Goal: Task Accomplishment & Management: Manage account settings

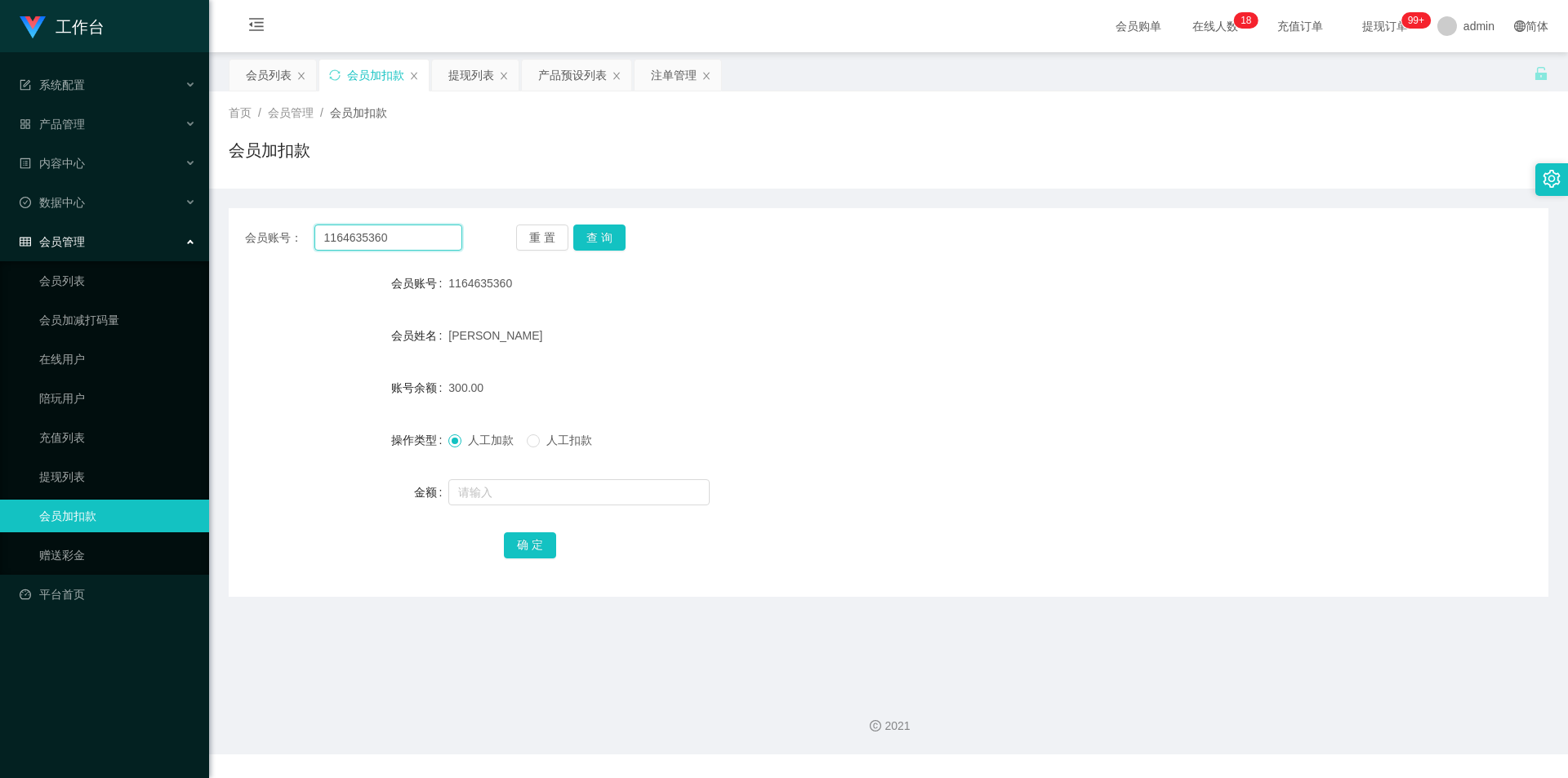
drag, startPoint x: 414, startPoint y: 242, endPoint x: 60, endPoint y: 238, distance: 354.0
click at [0, 243] on section "工作台 系统配置 产品管理 产品列表 产品预设列表 开奖记录 注单管理 即时注单 内容中心 数据中心 会员管理 会员列表 会员加减打码量 在线用户 陪玩用户 …" at bounding box center [784, 377] width 1568 height 754
click at [583, 235] on button "查 询" at bounding box center [599, 237] width 52 height 26
click at [565, 76] on div "产品预设列表" at bounding box center [572, 75] width 68 height 31
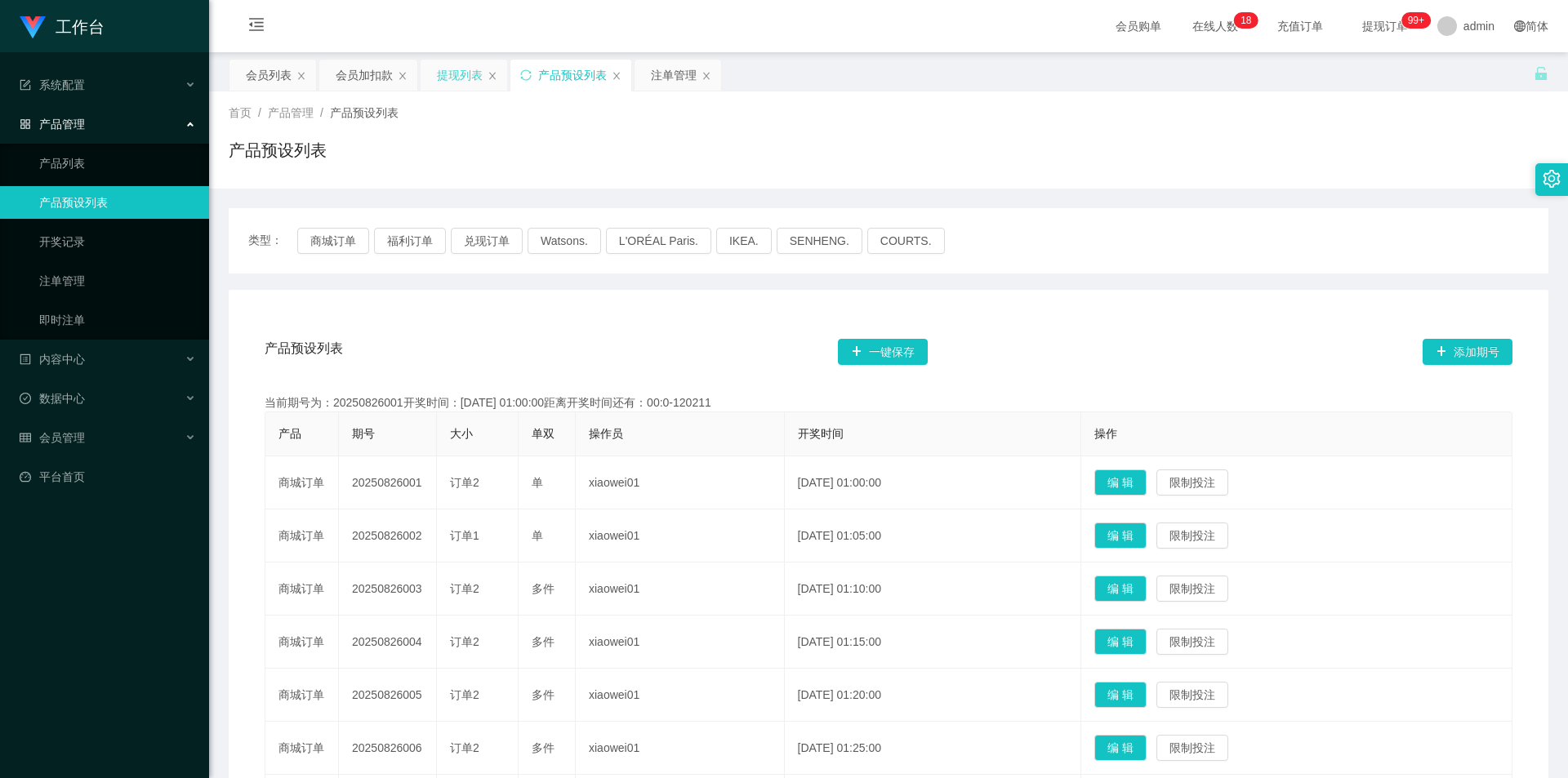
click at [454, 70] on div "提现列表" at bounding box center [459, 75] width 45 height 31
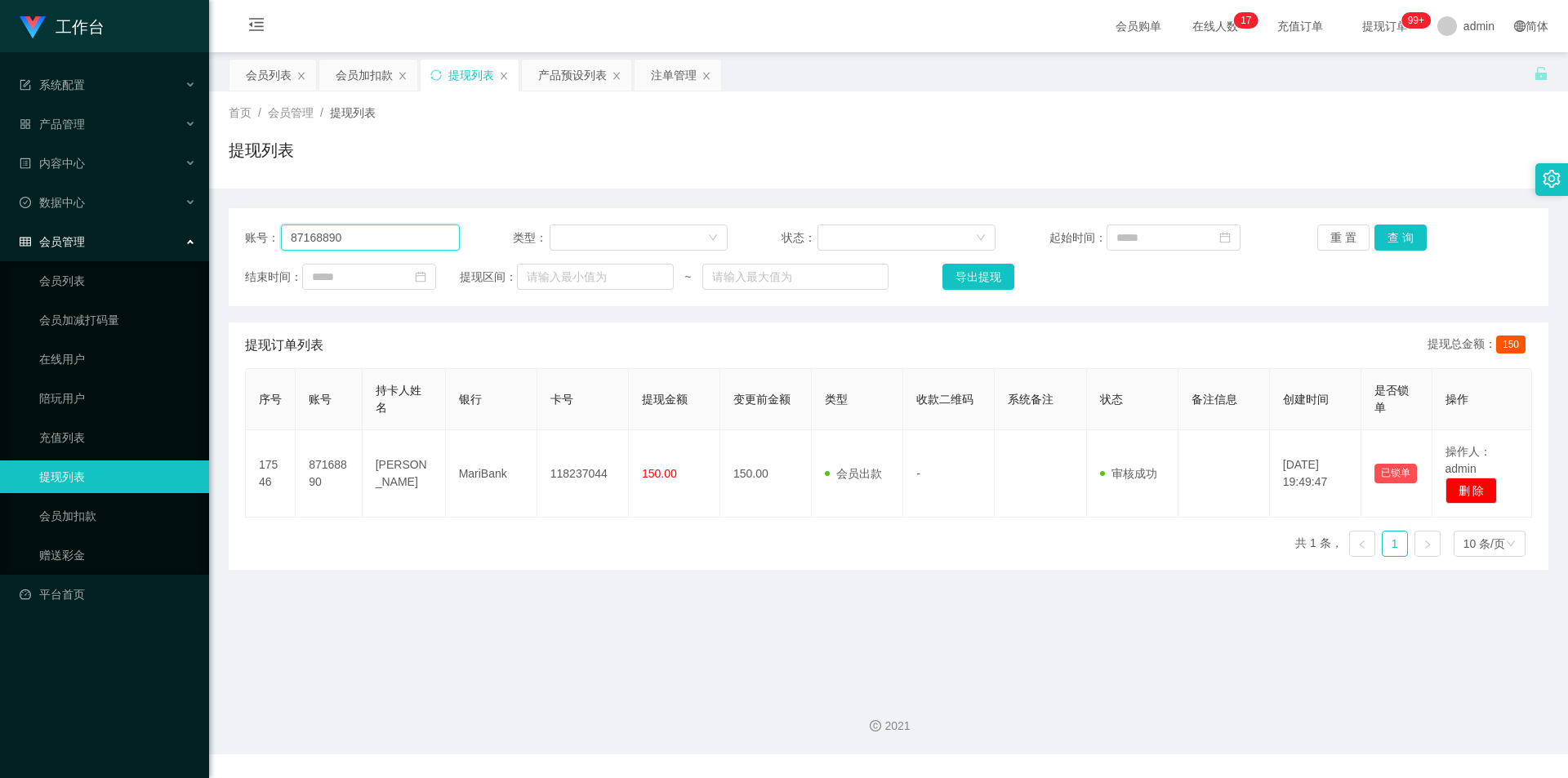
drag, startPoint x: 26, startPoint y: 217, endPoint x: 0, endPoint y: 185, distance: 41.2
click at [0, 185] on section "工作台 系统配置 产品管理 产品列表 产品预设列表 开奖记录 注单管理 即时注单 内容中心 数据中心 会员管理 会员列表 会员加减打码量 在线用户 陪玩用户 …" at bounding box center [784, 377] width 1568 height 754
paste input "116463536"
type input "1164635360"
click at [1390, 233] on button "查 询" at bounding box center [1400, 237] width 52 height 26
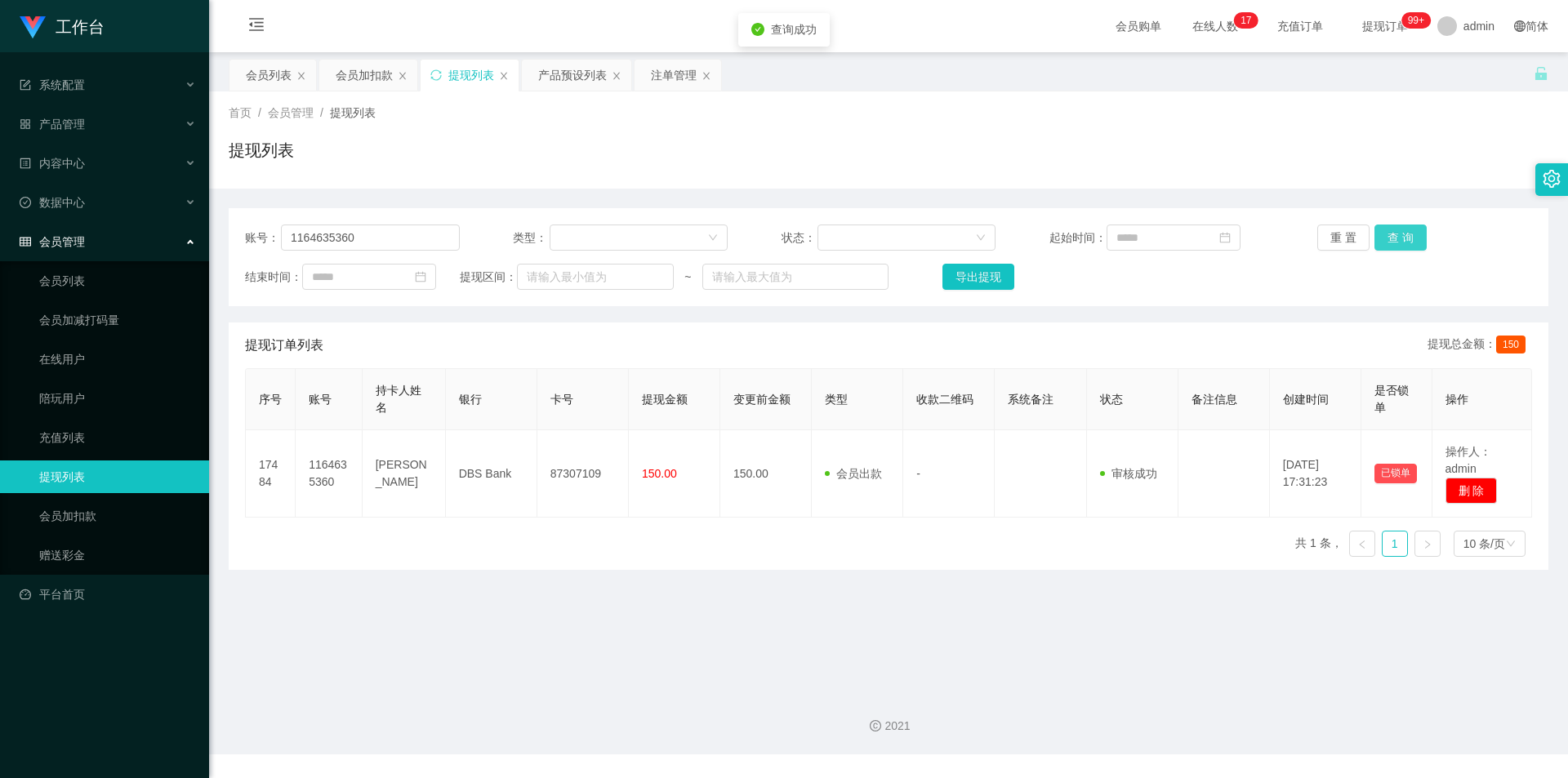
click at [1390, 233] on button "查 询" at bounding box center [1400, 237] width 52 height 26
drag, startPoint x: 1435, startPoint y: 124, endPoint x: 1455, endPoint y: 0, distance: 125.6
click at [1435, 124] on div "首页 / 会员管理 / 提现列表 / 提现列表" at bounding box center [889, 140] width 1320 height 71
drag, startPoint x: 386, startPoint y: 242, endPoint x: 0, endPoint y: 184, distance: 390.3
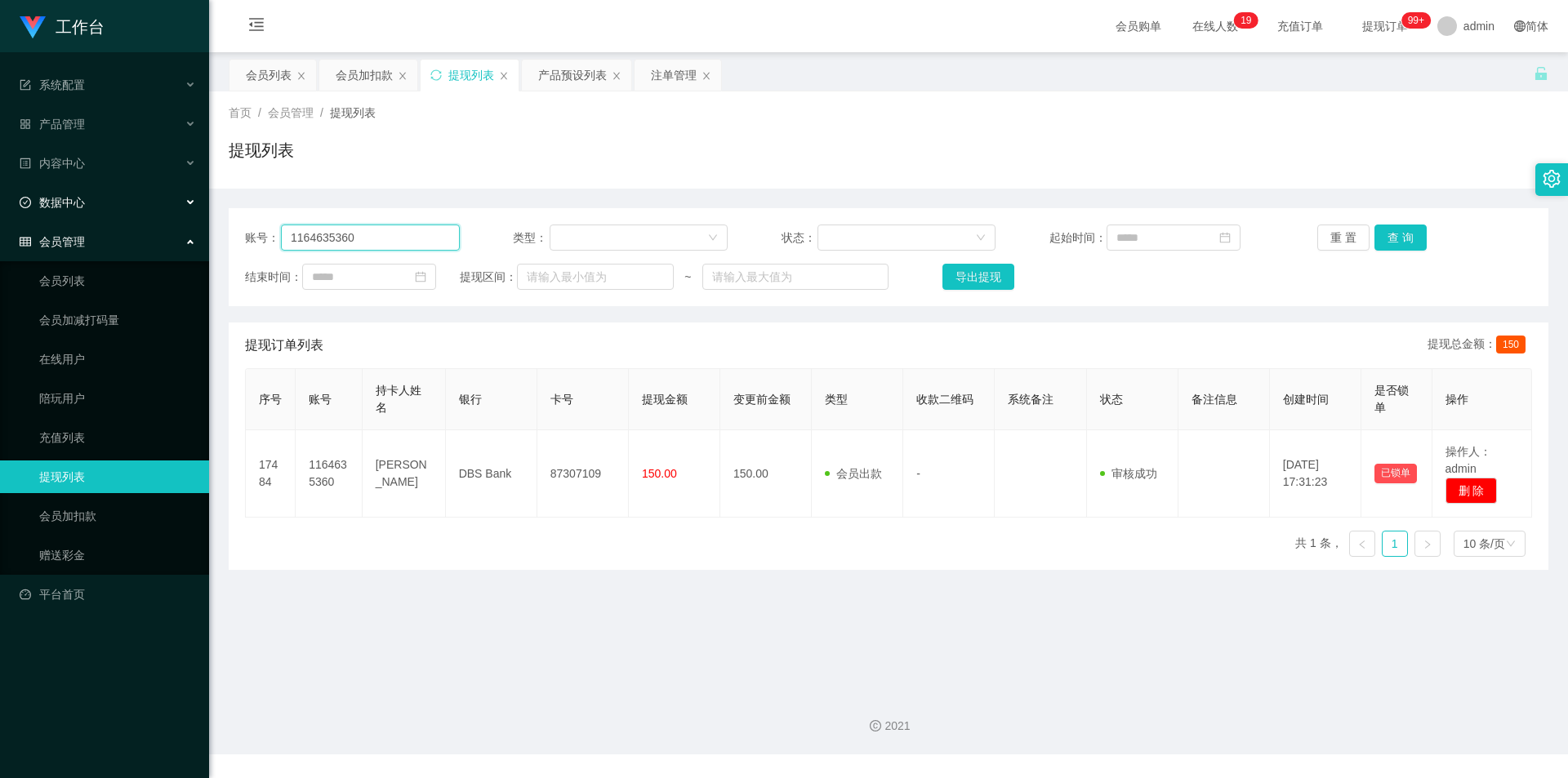
click at [0, 184] on section "工作台 系统配置 产品管理 产品列表 产品预设列表 开奖记录 注单管理 即时注单 内容中心 数据中心 会员管理 会员列表 会员加减打码量 在线用户 陪玩用户 …" at bounding box center [784, 377] width 1568 height 754
click at [1398, 237] on button "查 询" at bounding box center [1400, 237] width 52 height 26
drag, startPoint x: 910, startPoint y: 164, endPoint x: 893, endPoint y: 168, distance: 17.5
click at [909, 164] on div "提现列表" at bounding box center [889, 156] width 1320 height 37
click at [444, 74] on div "提现列表" at bounding box center [470, 75] width 98 height 31
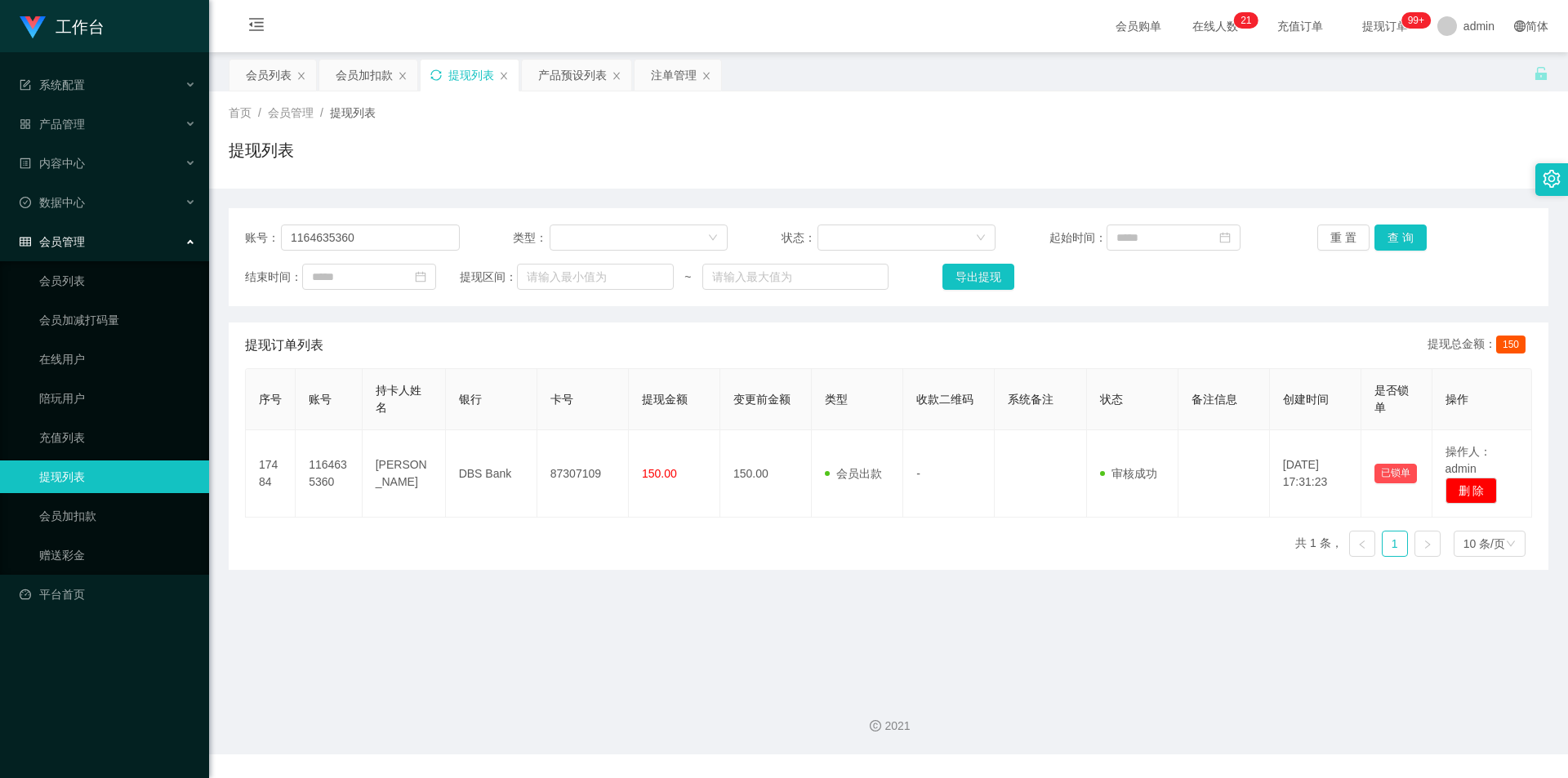
click at [432, 75] on icon "图标: sync" at bounding box center [436, 75] width 12 height 12
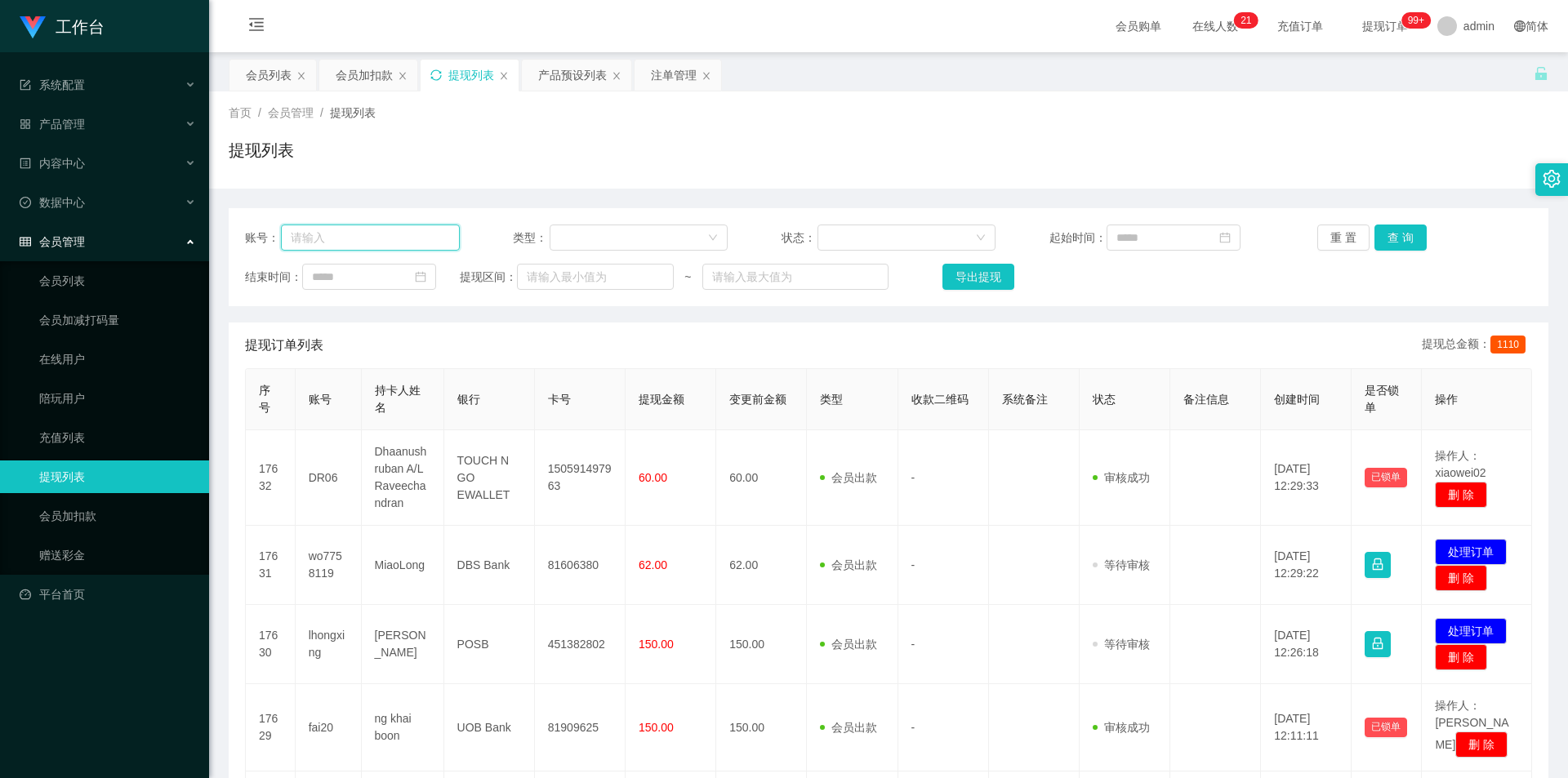
click at [414, 235] on input "text" at bounding box center [370, 237] width 179 height 26
paste input "1164635360"
type input "1164635360"
click at [1402, 244] on button "查 询" at bounding box center [1400, 237] width 52 height 26
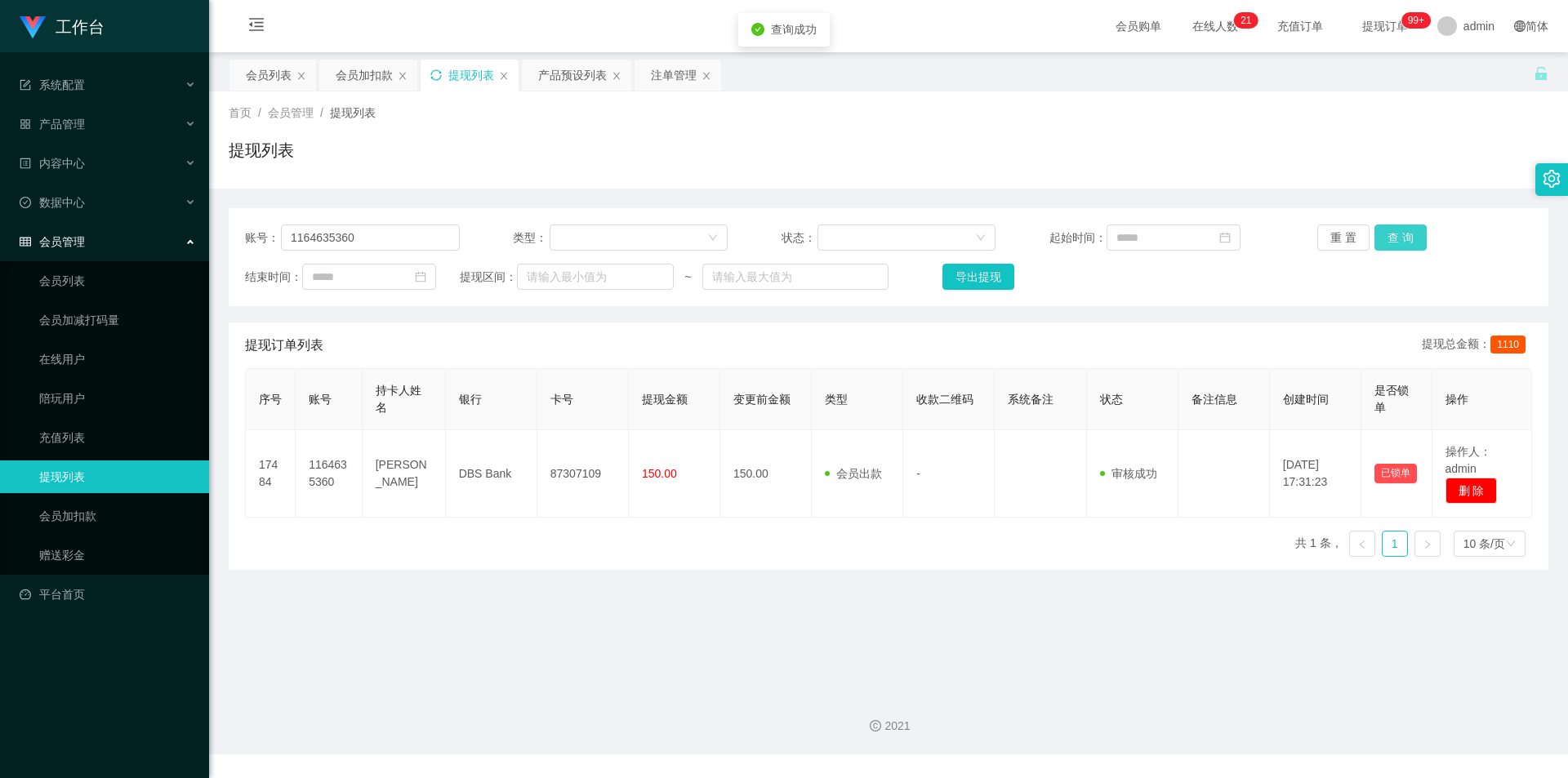
click at [1402, 244] on button "查 询" at bounding box center [1400, 237] width 52 height 26
click at [1428, 114] on div "首页 / 会员管理 / 提现列表 /" at bounding box center [889, 113] width 1320 height 17
drag, startPoint x: 366, startPoint y: 235, endPoint x: 0, endPoint y: 201, distance: 367.6
click at [0, 201] on section "工作台 系统配置 产品管理 产品列表 产品预设列表 开奖记录 注单管理 即时注单 内容中心 数据中心 会员管理 会员列表 会员加减打码量 在线用户 陪玩用户 …" at bounding box center [784, 377] width 1568 height 754
drag, startPoint x: 664, startPoint y: 66, endPoint x: 660, endPoint y: 84, distance: 18.4
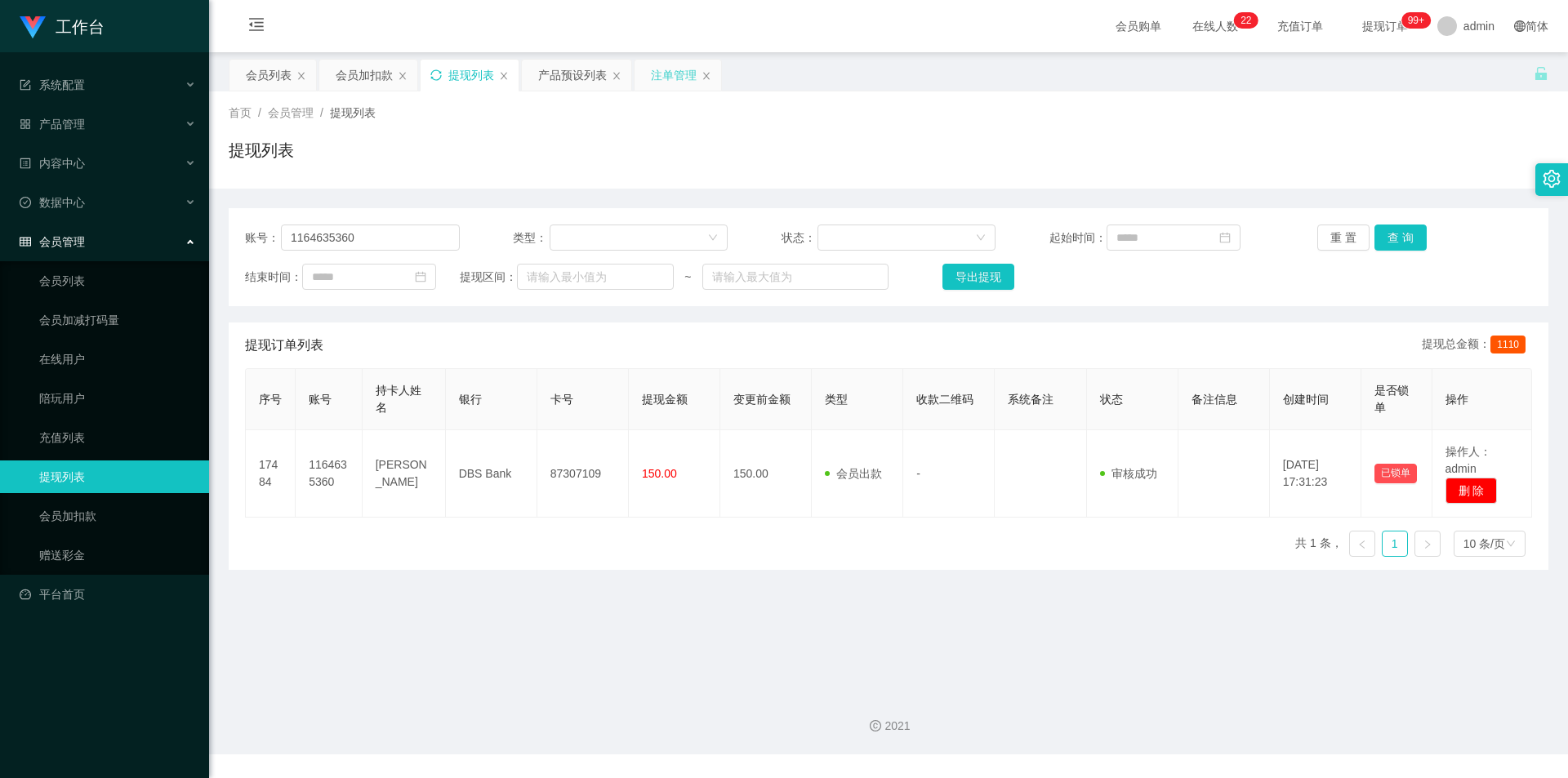
click at [664, 66] on div "注单管理" at bounding box center [673, 75] width 45 height 31
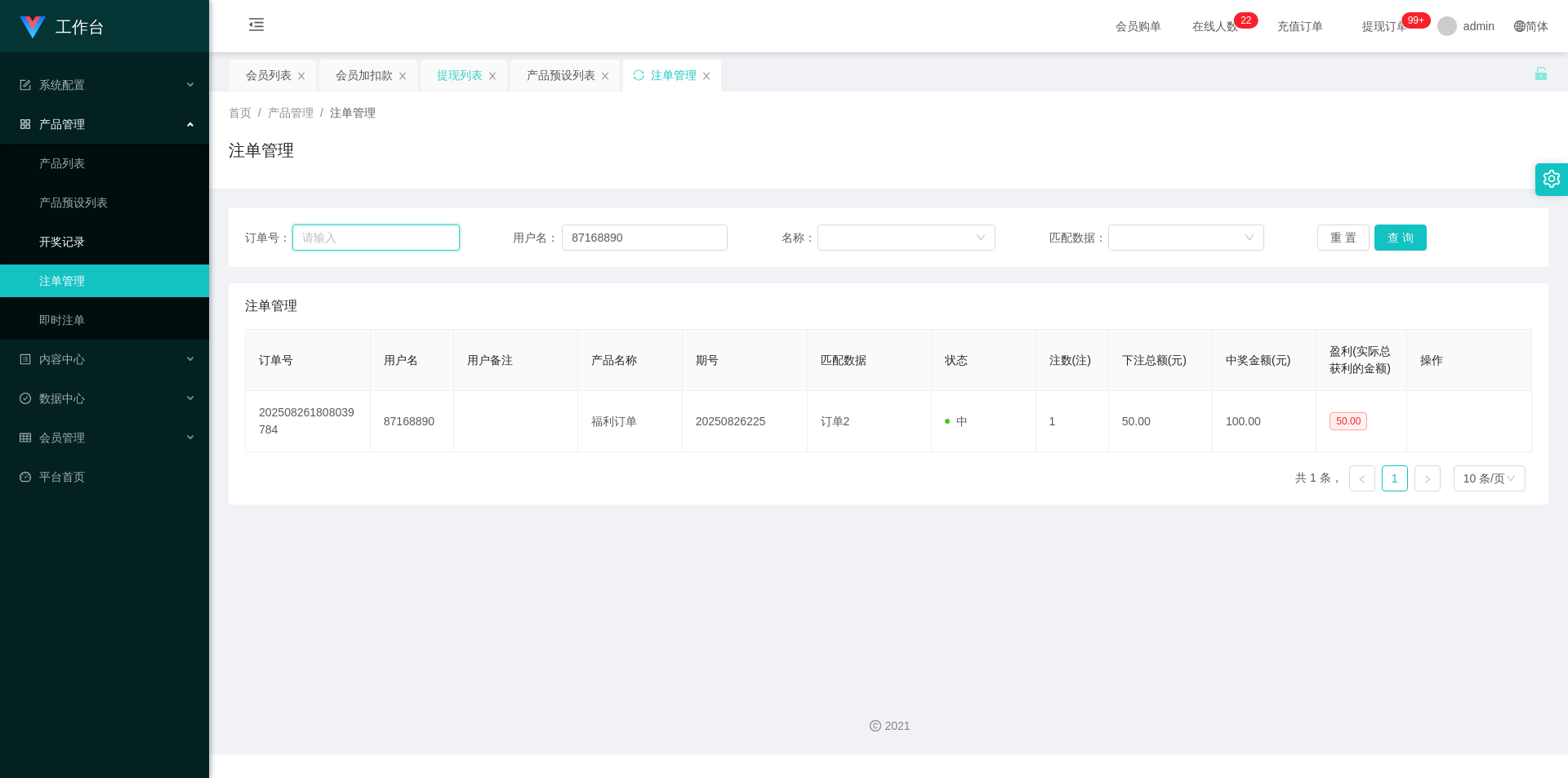
drag, startPoint x: 272, startPoint y: 230, endPoint x: 150, endPoint y: 230, distance: 122.0
click at [150, 230] on section "工作台 系统配置 产品管理 产品列表 产品预设列表 开奖记录 注单管理 即时注单 内容中心 数据中心 会员管理 会员列表 会员加减打码量 在线用户 陪玩用户 …" at bounding box center [784, 377] width 1568 height 754
paste input "1164635360"
type input "1164635360"
click at [1374, 231] on button "查 询" at bounding box center [1400, 237] width 52 height 26
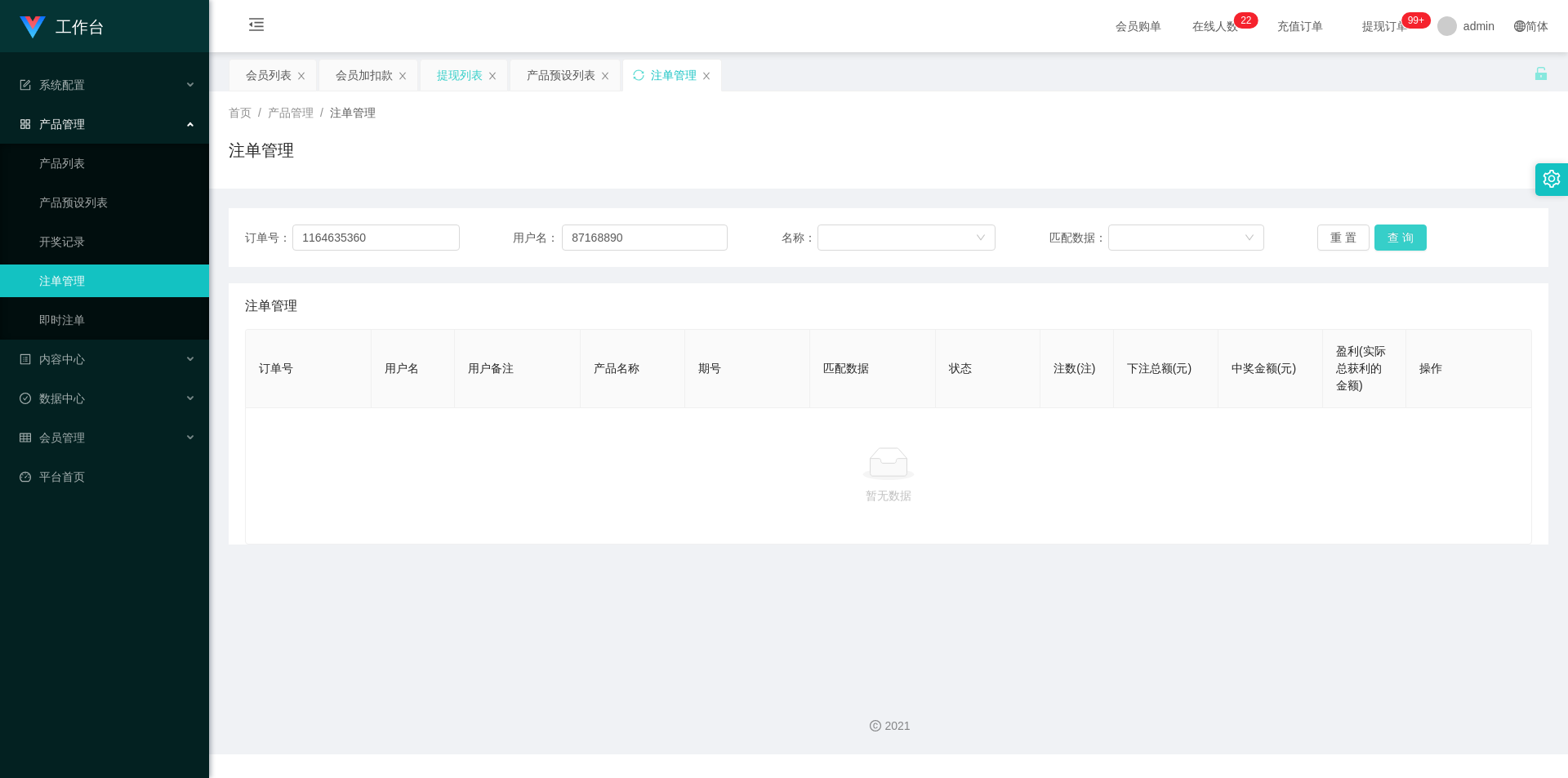
click at [1392, 237] on button "查 询" at bounding box center [1400, 237] width 52 height 26
click at [0, 137] on section "工作台 系统配置 产品管理 产品列表 产品预设列表 开奖记录 注单管理 即时注单 内容中心 数据中心 会员管理 会员列表 会员加减打码量 在线用户 陪玩用户 …" at bounding box center [784, 377] width 1568 height 754
drag, startPoint x: 633, startPoint y: 235, endPoint x: 0, endPoint y: 189, distance: 634.7
click at [0, 189] on section "工作台 系统配置 产品管理 产品列表 产品预设列表 开奖记录 注单管理 即时注单 内容中心 数据中心 会员管理 会员列表 会员加减打码量 在线用户 陪玩用户 …" at bounding box center [784, 377] width 1568 height 754
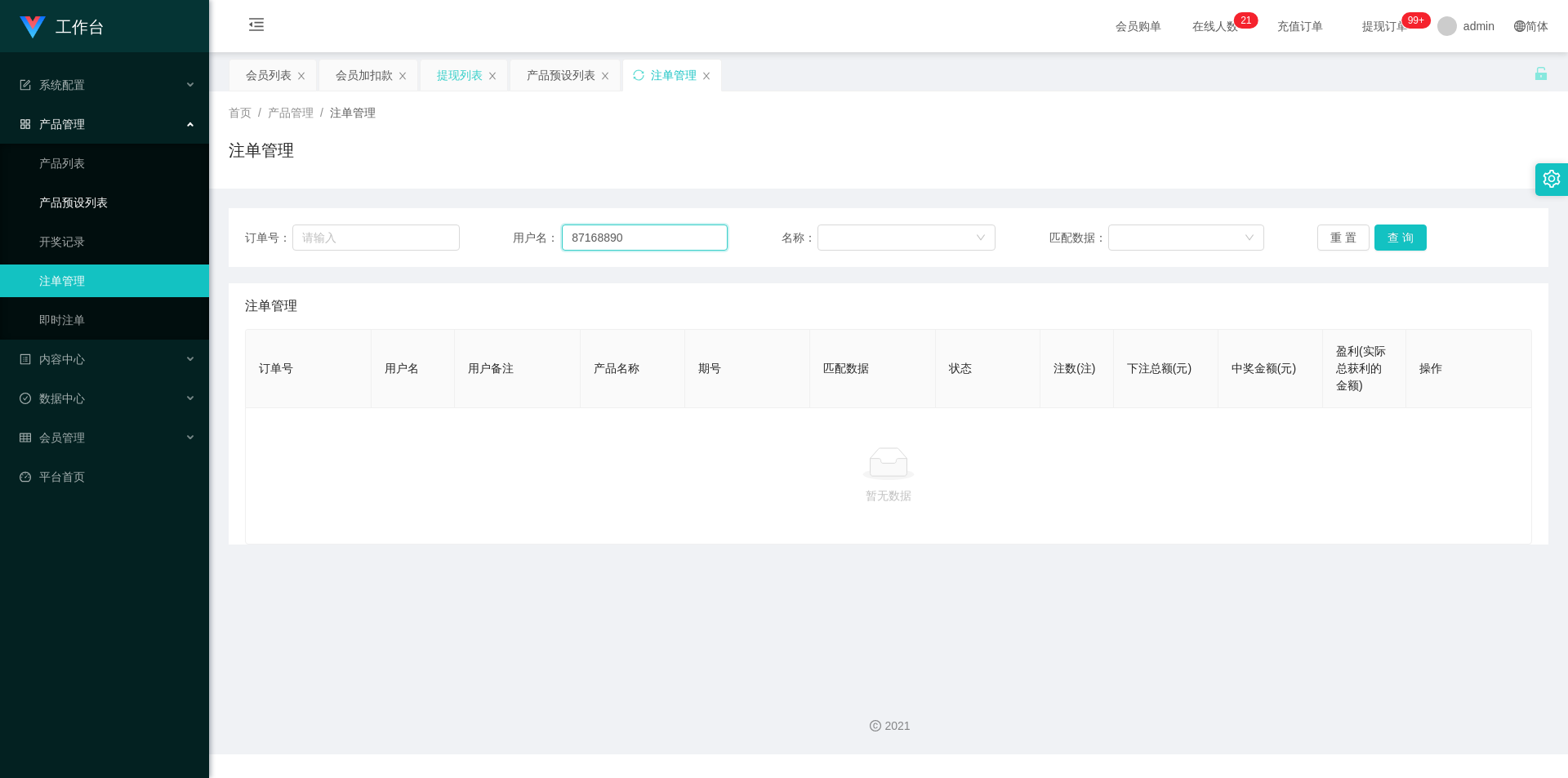
paste input "116463536"
type input "1164635360"
click at [1391, 229] on button "查 询" at bounding box center [1400, 237] width 52 height 26
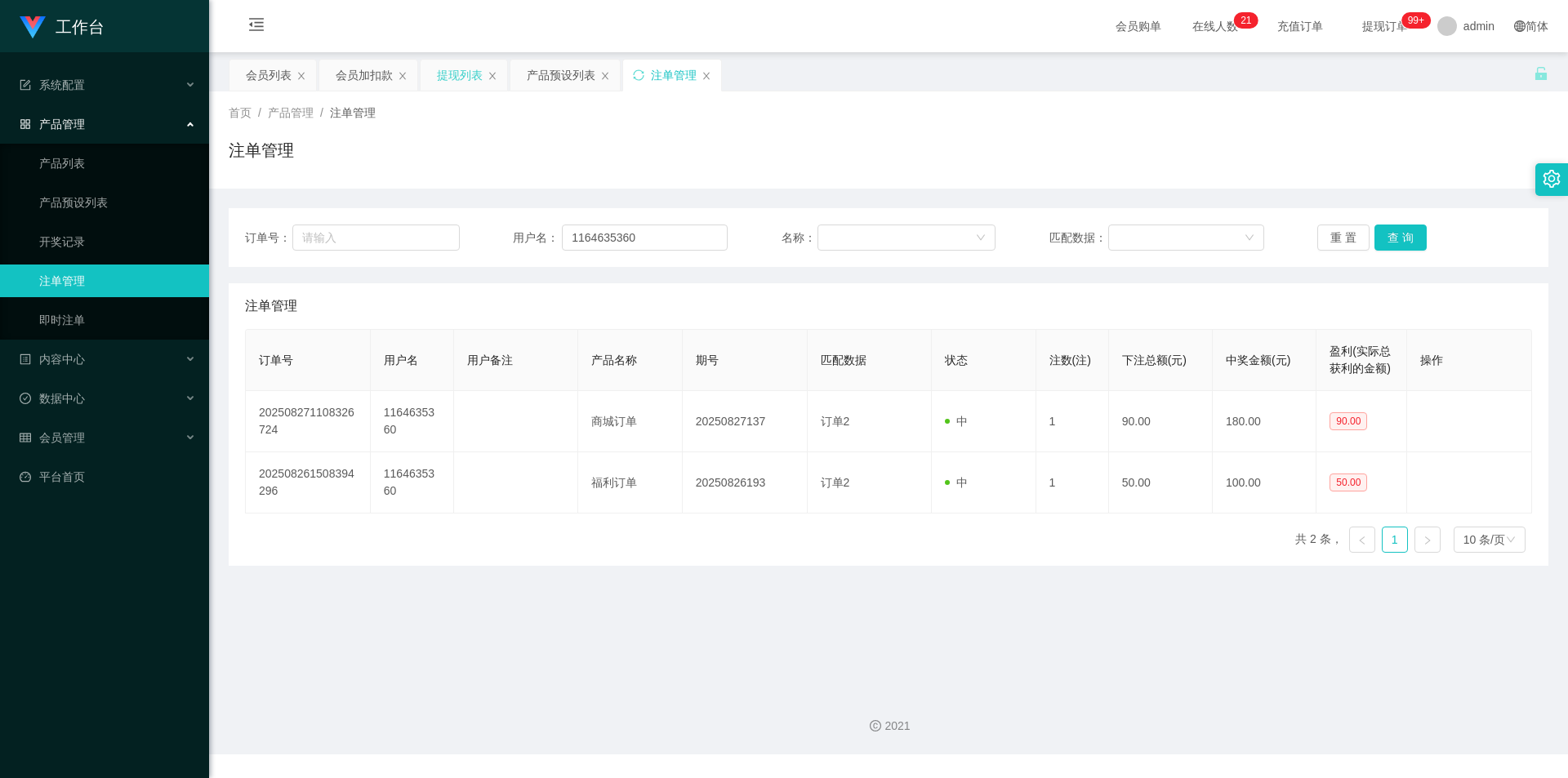
click at [1321, 180] on div "首页 / 产品管理 / 注单管理 / 注单管理" at bounding box center [889, 140] width 1359 height 97
click at [459, 80] on div "提现列表" at bounding box center [459, 75] width 45 height 31
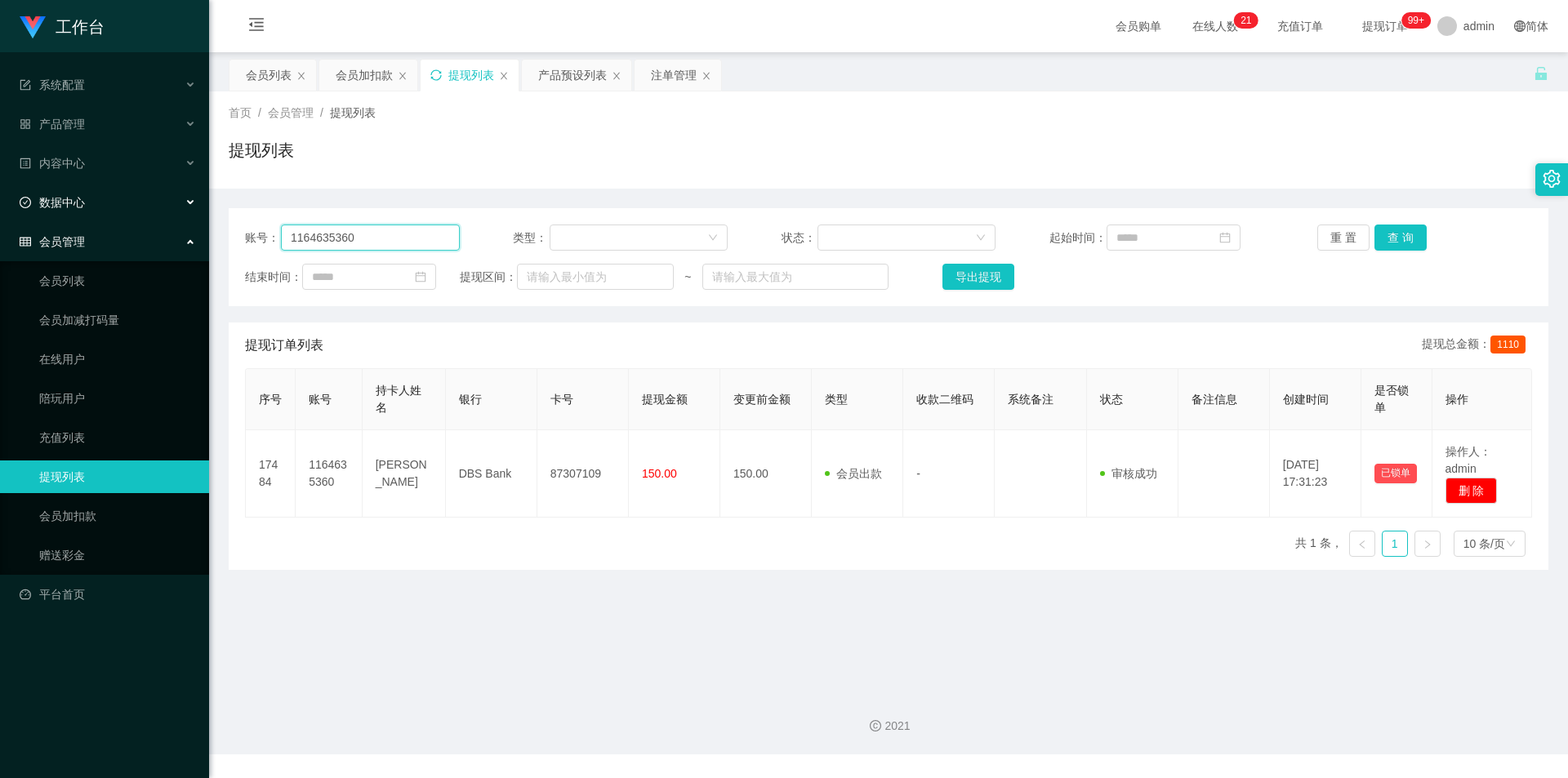
drag, startPoint x: 414, startPoint y: 241, endPoint x: 0, endPoint y: 206, distance: 415.5
click at [0, 206] on section "工作台 系统配置 产品管理 产品列表 产品预设列表 开奖记录 注单管理 即时注单 内容中心 数据中心 会员管理 会员列表 会员加减打码量 在线用户 陪玩用户 …" at bounding box center [784, 377] width 1568 height 754
click at [1382, 234] on button "查 询" at bounding box center [1400, 237] width 52 height 26
drag, startPoint x: 1426, startPoint y: 123, endPoint x: 1431, endPoint y: 109, distance: 14.9
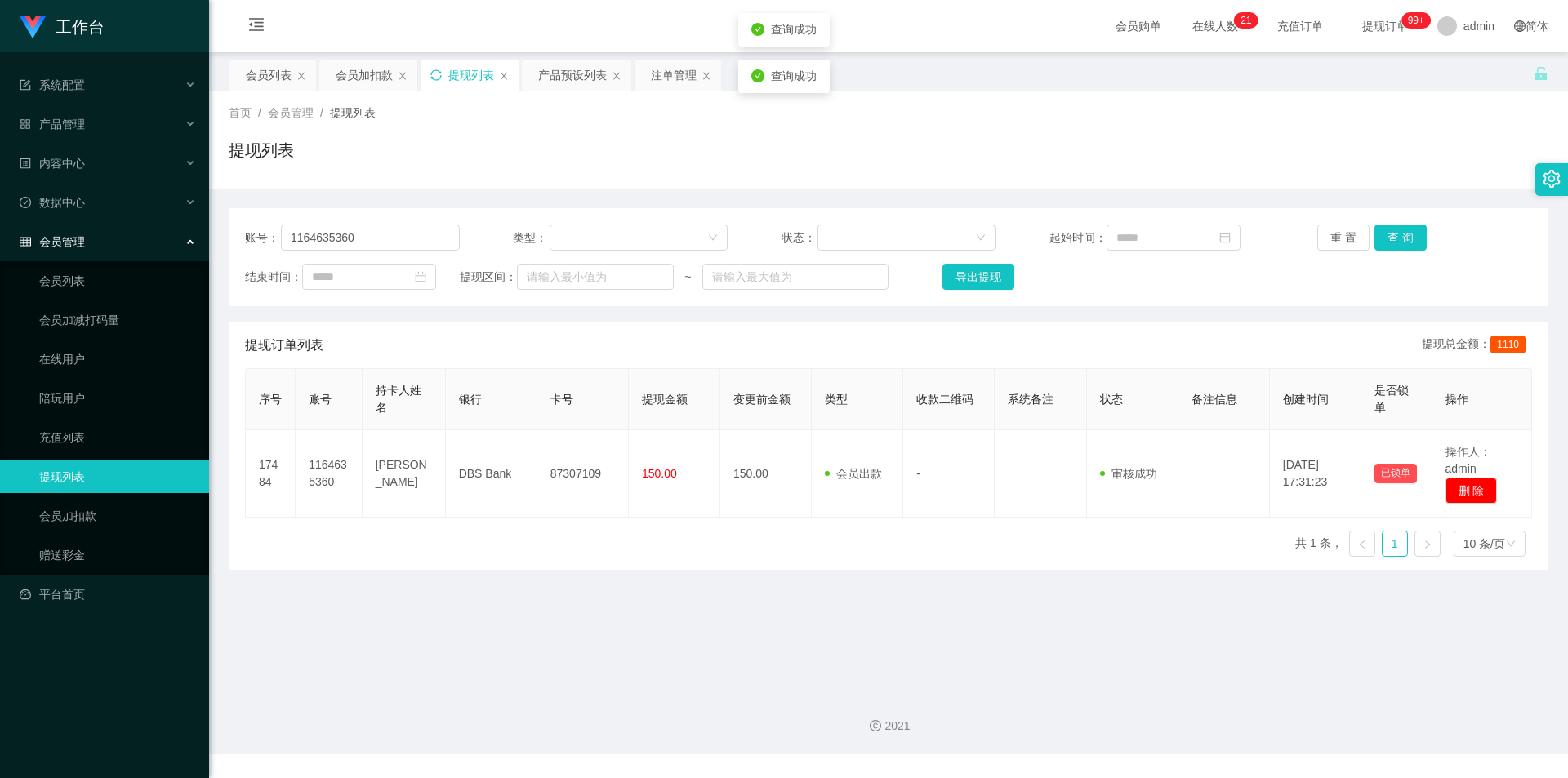
click at [1427, 120] on div "首页 / 会员管理 / 提现列表 / 提现列表" at bounding box center [889, 140] width 1320 height 71
click at [365, 80] on div "会员加扣款" at bounding box center [364, 75] width 57 height 31
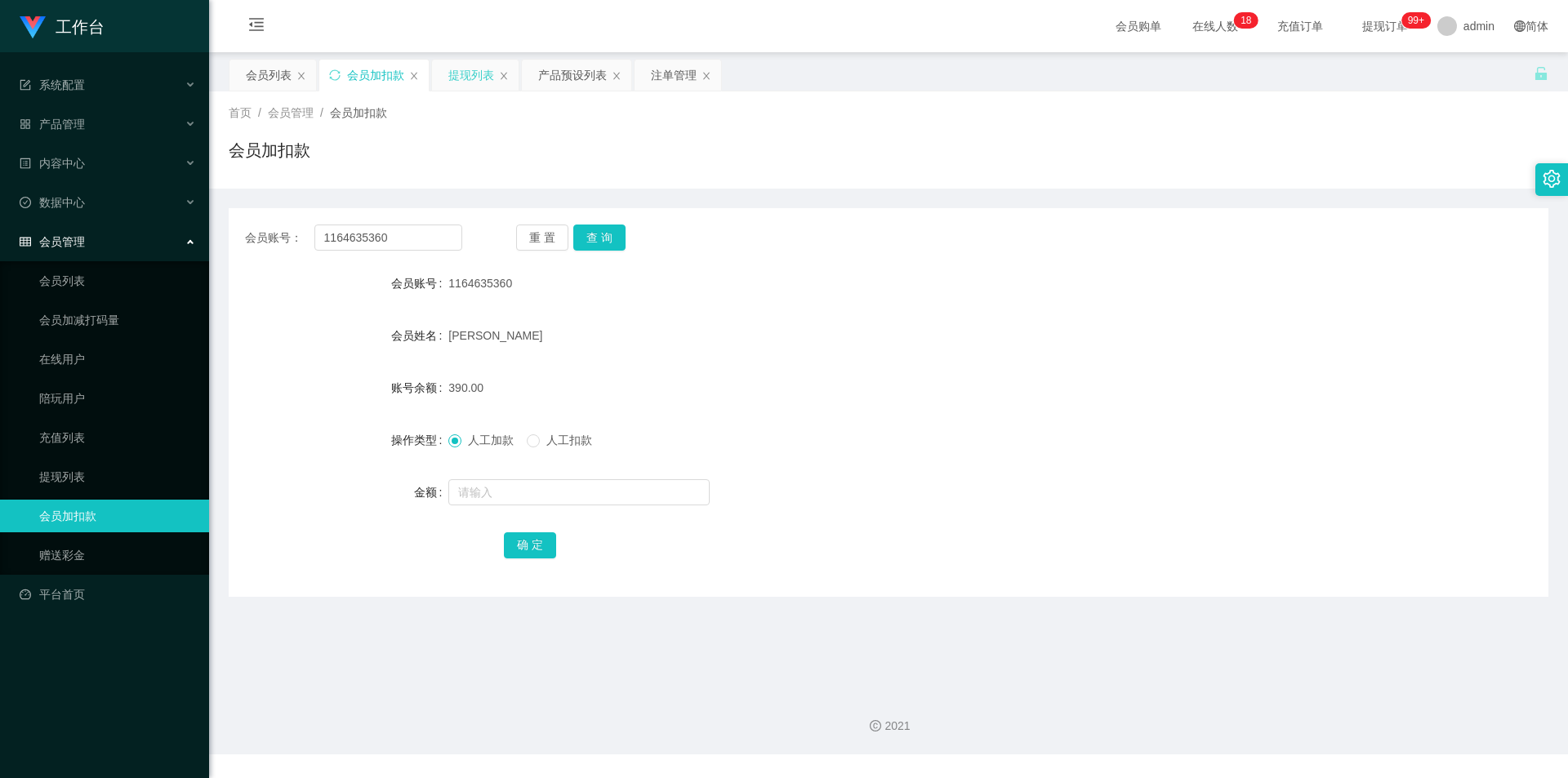
click at [465, 77] on div "提现列表" at bounding box center [470, 75] width 45 height 31
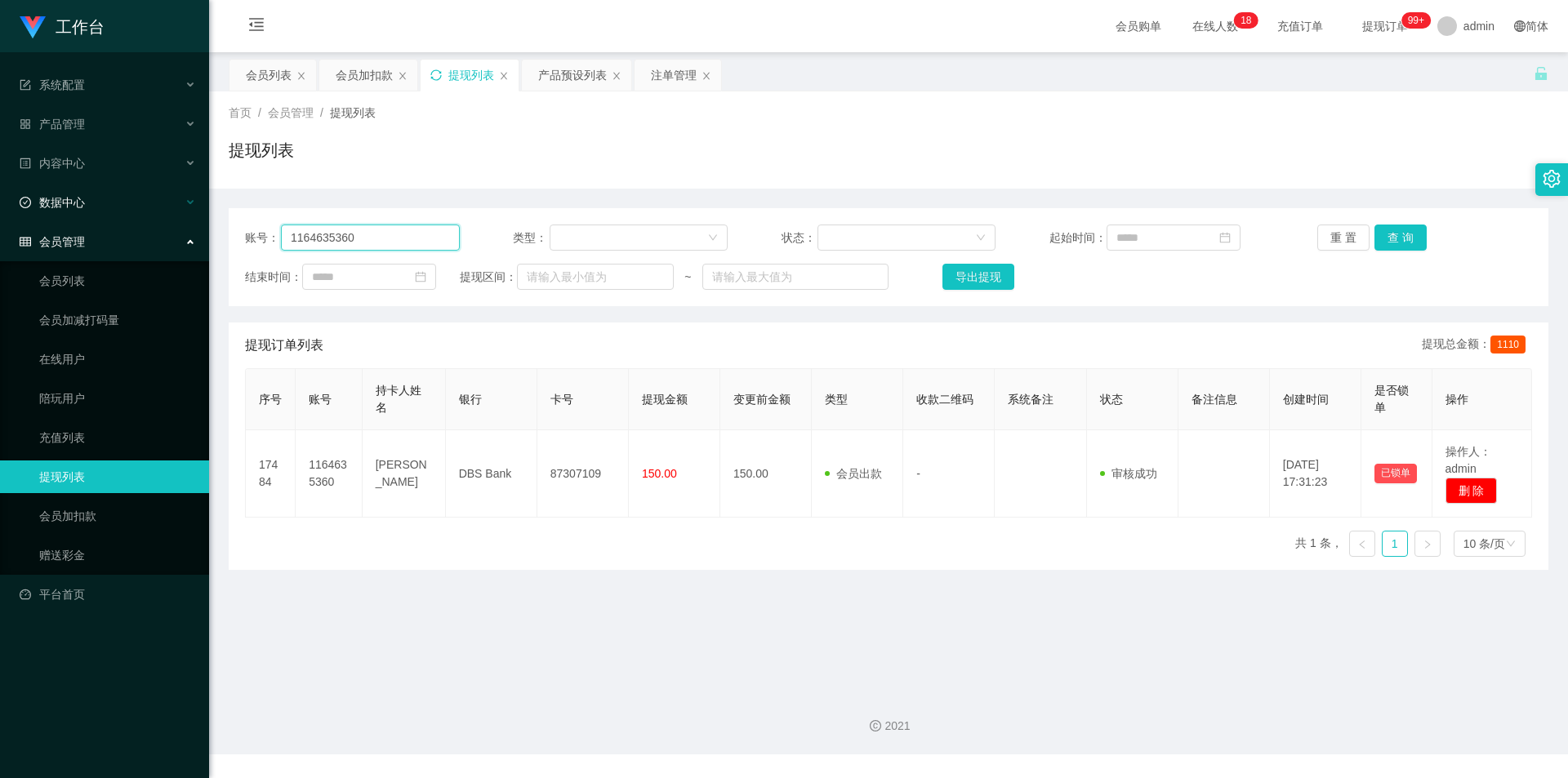
click at [0, 189] on section "工作台 系统配置 产品管理 产品列表 产品预设列表 开奖记录 注单管理 即时注单 内容中心 数据中心 会员管理 会员列表 会员加减打码量 在线用户 陪玩用户 …" at bounding box center [784, 377] width 1568 height 754
click at [1411, 235] on button "查 询" at bounding box center [1400, 237] width 52 height 26
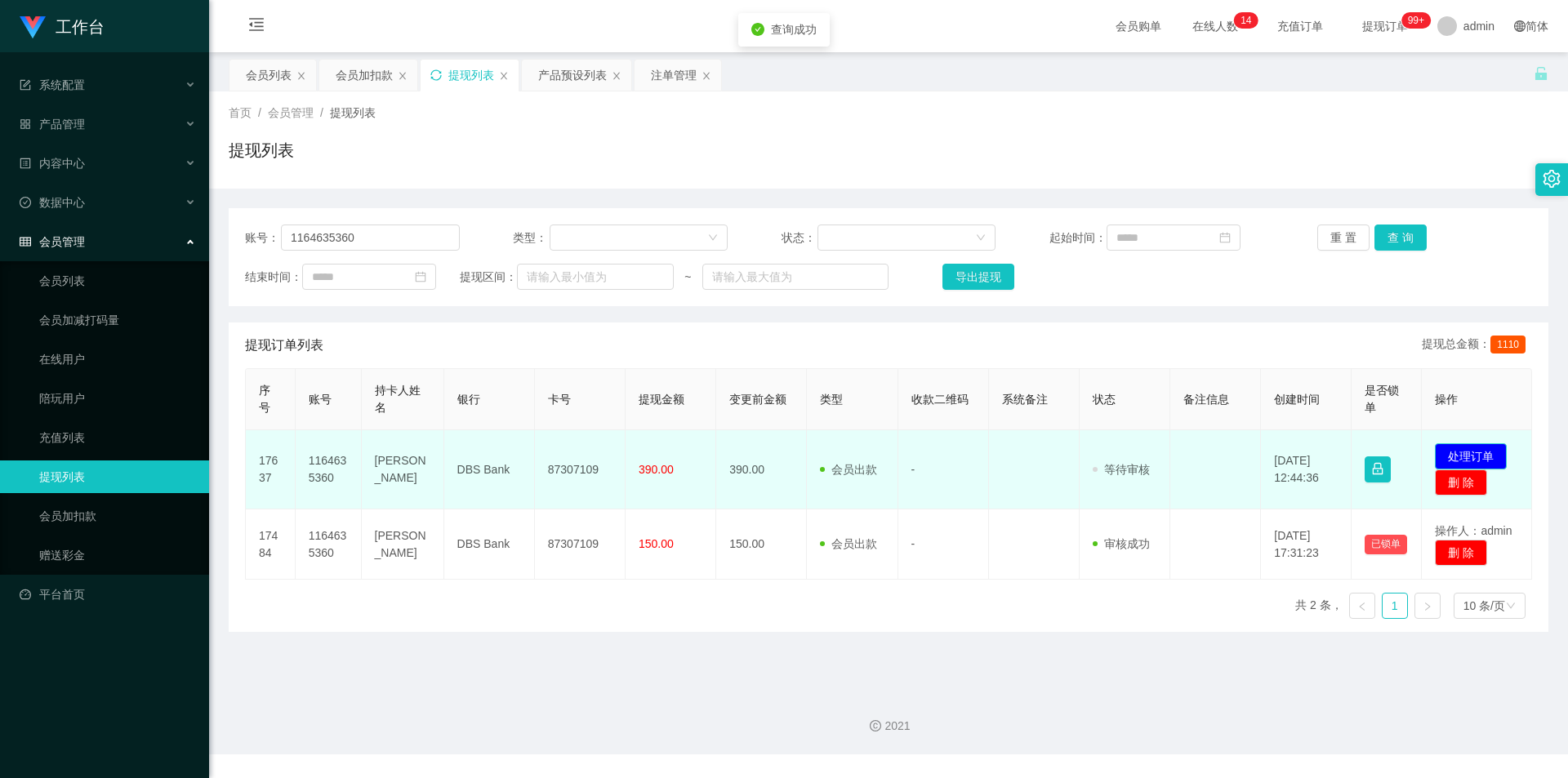
click at [1455, 449] on button "处理订单" at bounding box center [1470, 456] width 72 height 26
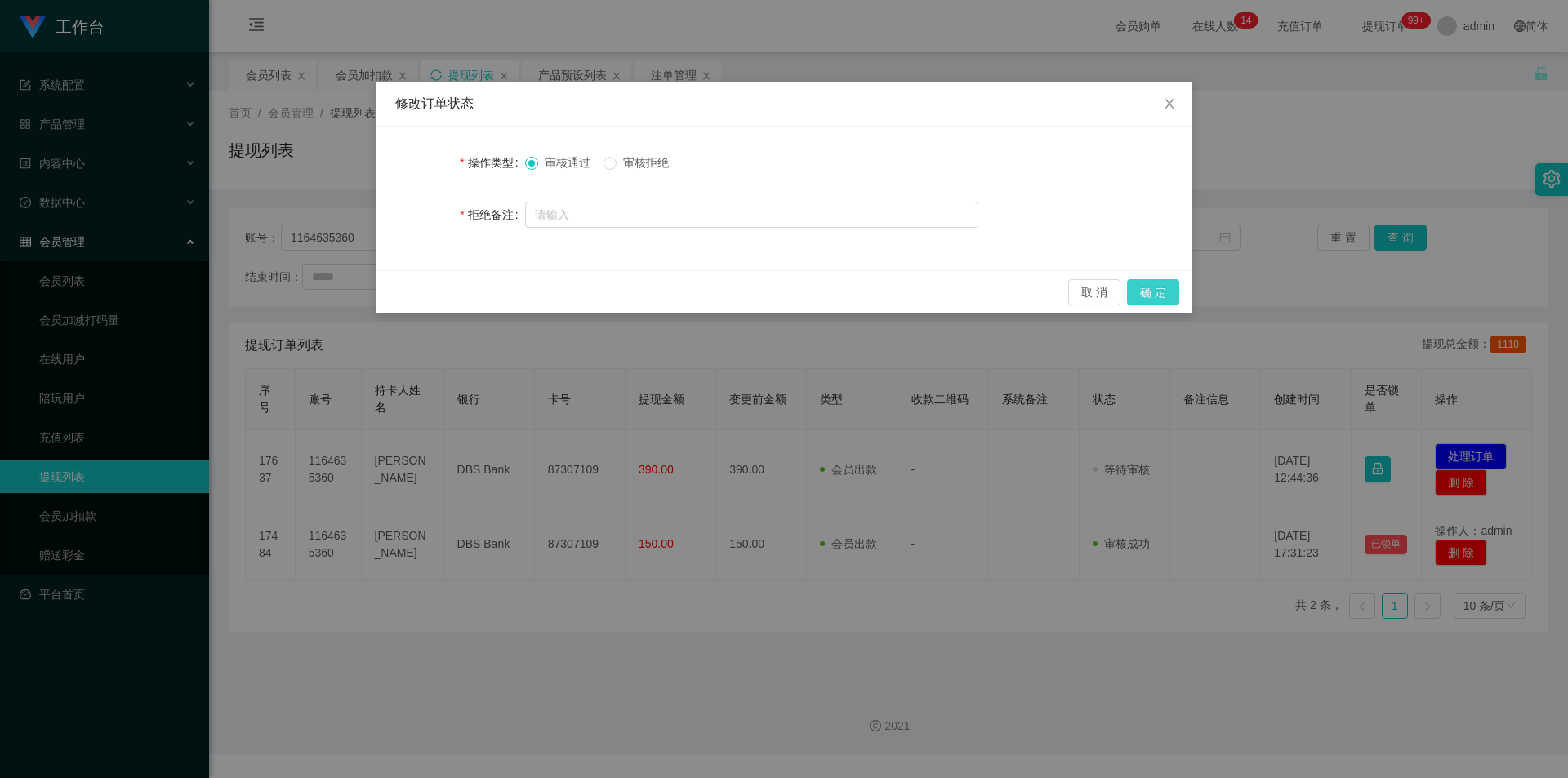
click at [1145, 292] on button "确 定" at bounding box center [1153, 292] width 52 height 26
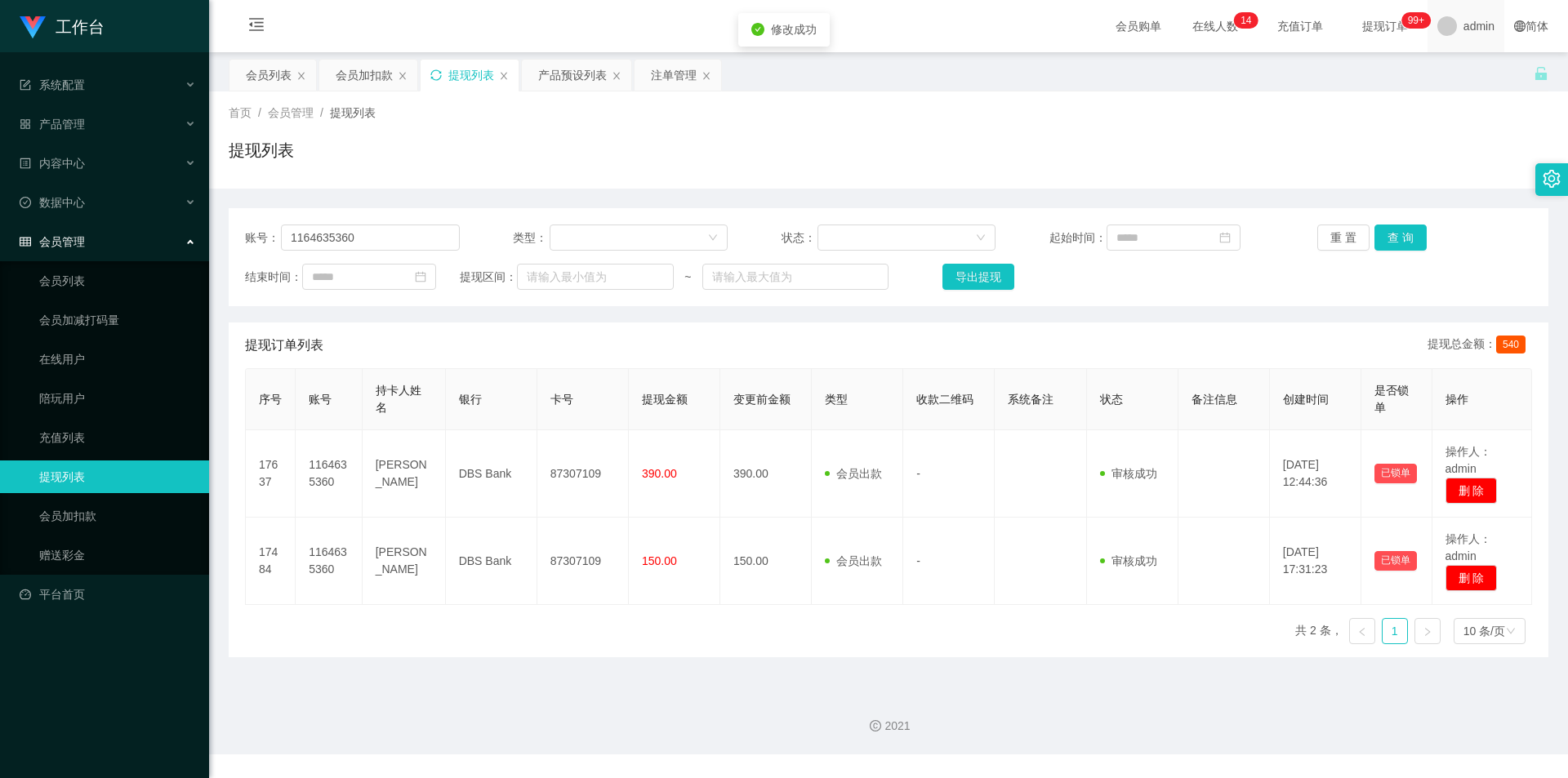
drag, startPoint x: 1339, startPoint y: 164, endPoint x: 1466, endPoint y: 6, distance: 202.7
click at [1349, 159] on div "提现列表" at bounding box center [889, 156] width 1320 height 37
drag, startPoint x: 120, startPoint y: 229, endPoint x: 25, endPoint y: 221, distance: 95.3
click at [25, 221] on section "工作台 系统配置 产品管理 产品列表 产品预设列表 开奖记录 注单管理 即时注单 内容中心 数据中心 会员管理 会员列表 会员加减打码量 在线用户 陪玩用户 …" at bounding box center [784, 377] width 1568 height 754
drag, startPoint x: 998, startPoint y: 187, endPoint x: 1318, endPoint y: 109, distance: 329.4
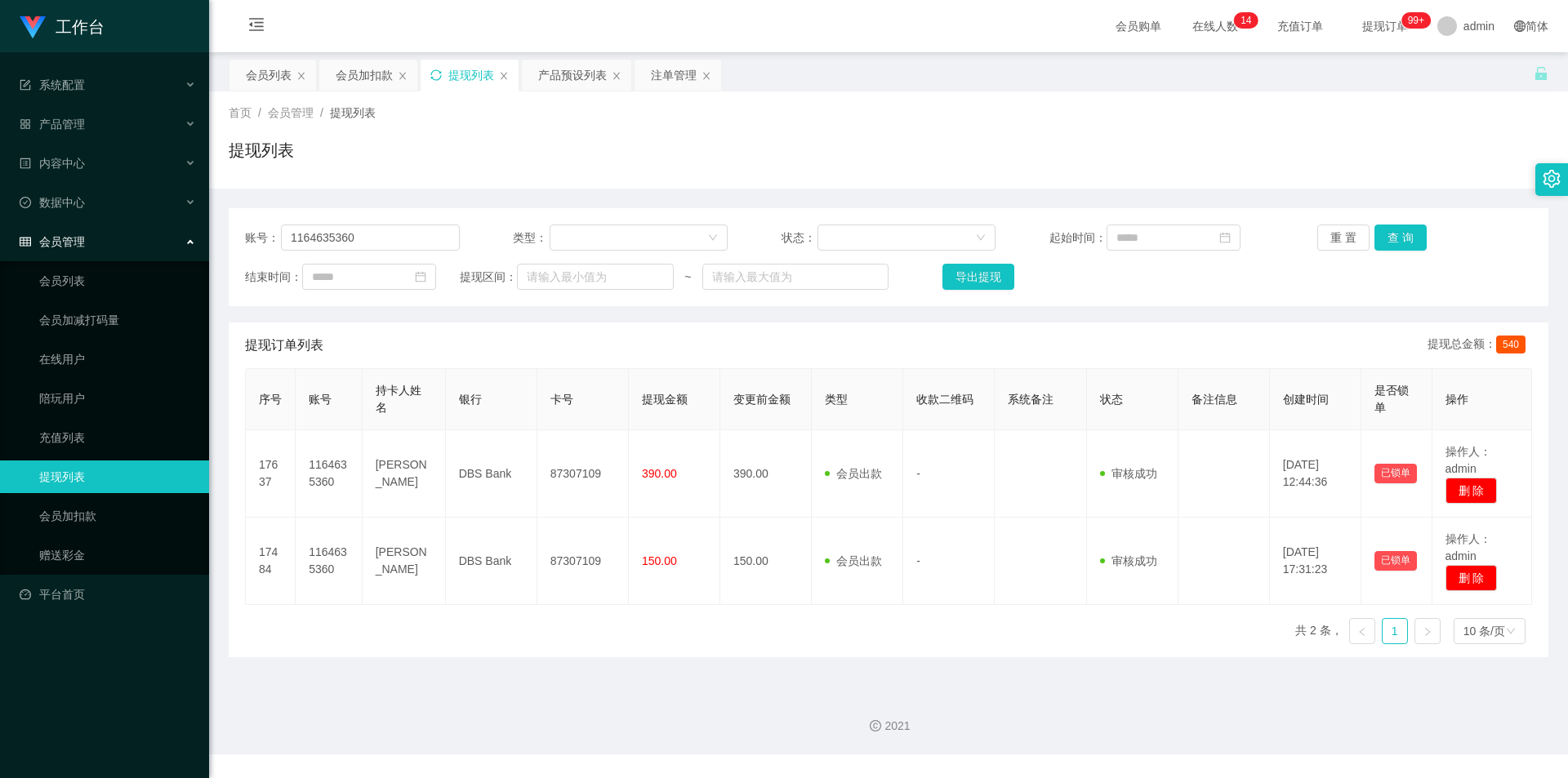
click at [998, 187] on div "首页 / 会员管理 / 提现列表 / 提现列表" at bounding box center [889, 140] width 1359 height 97
click at [361, 70] on div "会员加扣款" at bounding box center [364, 75] width 57 height 31
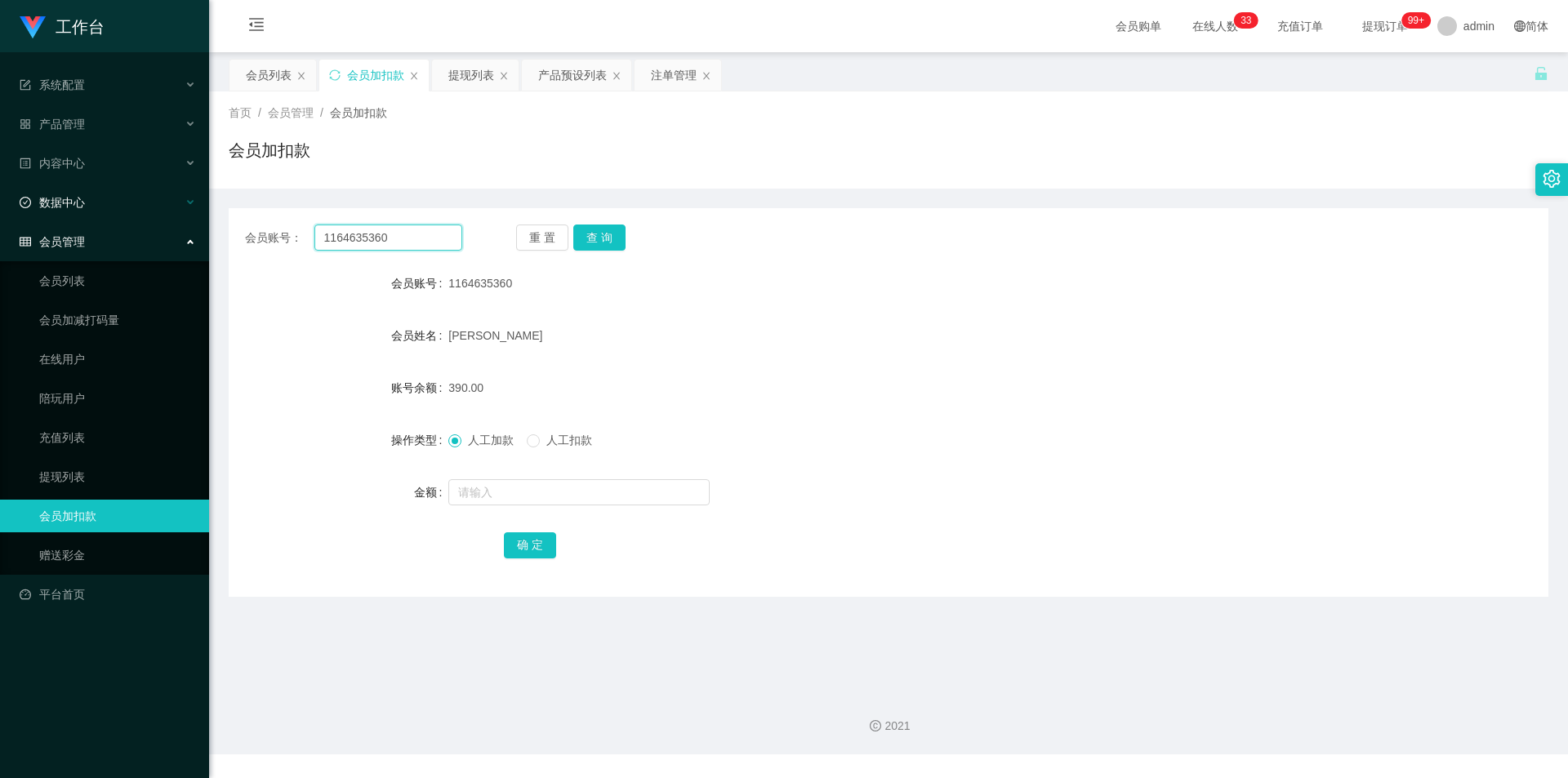
drag, startPoint x: 403, startPoint y: 241, endPoint x: 0, endPoint y: 213, distance: 404.0
click at [0, 213] on section "工作台 系统配置 产品管理 产品列表 产品预设列表 开奖记录 注单管理 即时注单 内容中心 数据中心 会员管理 会员列表 会员加减打码量 在线用户 陪玩用户 …" at bounding box center [784, 377] width 1568 height 754
paste input "Nora190"
type input "Nora1900"
click at [607, 244] on button "查 询" at bounding box center [599, 237] width 52 height 26
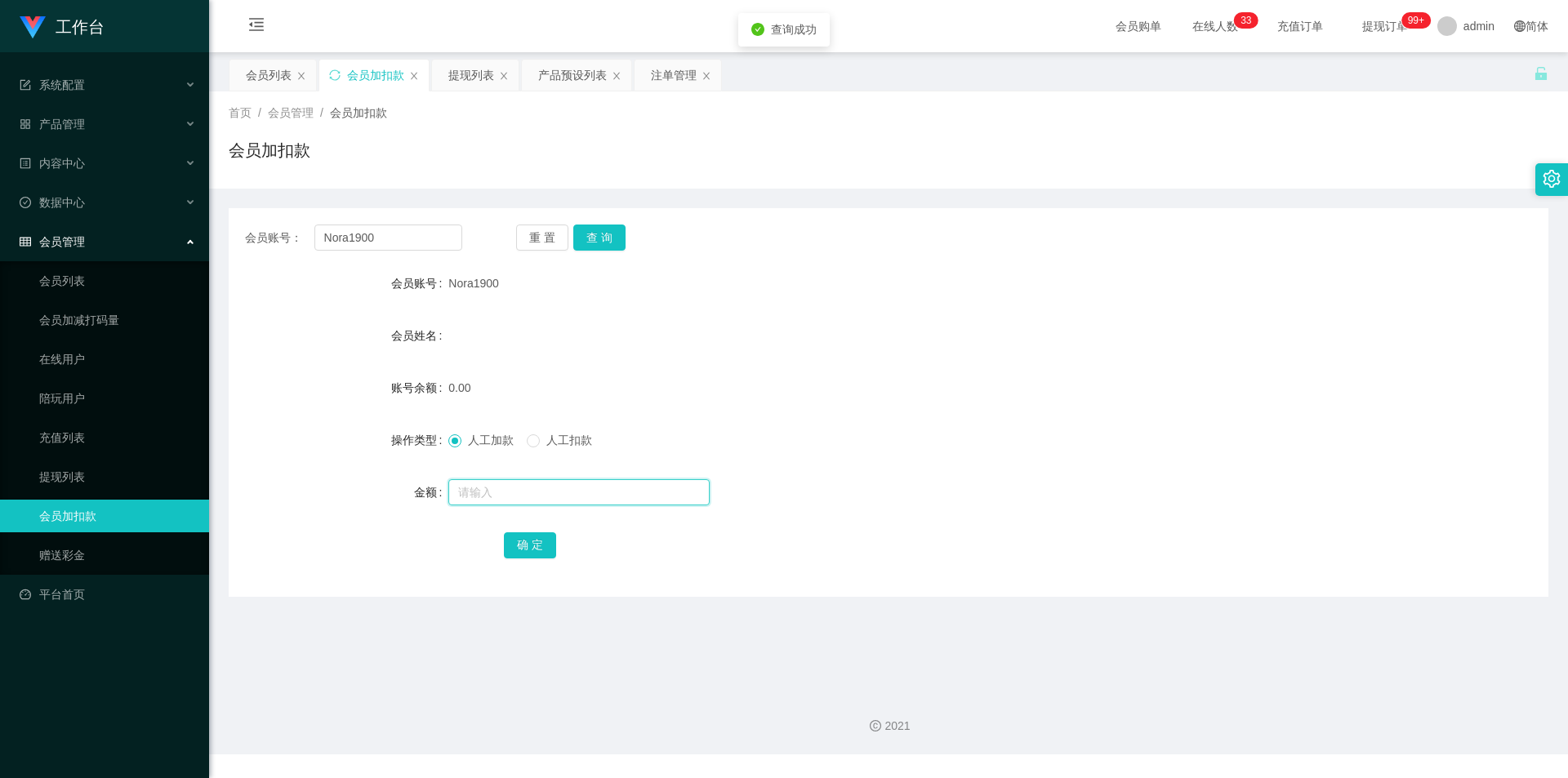
click at [478, 497] on input "text" at bounding box center [579, 492] width 261 height 26
type input "100"
click at [531, 538] on button "确 定" at bounding box center [530, 545] width 52 height 26
drag, startPoint x: 1225, startPoint y: 292, endPoint x: 1371, endPoint y: 119, distance: 226.4
click at [1226, 292] on div "会员账号 Nora1900" at bounding box center [889, 283] width 1320 height 33
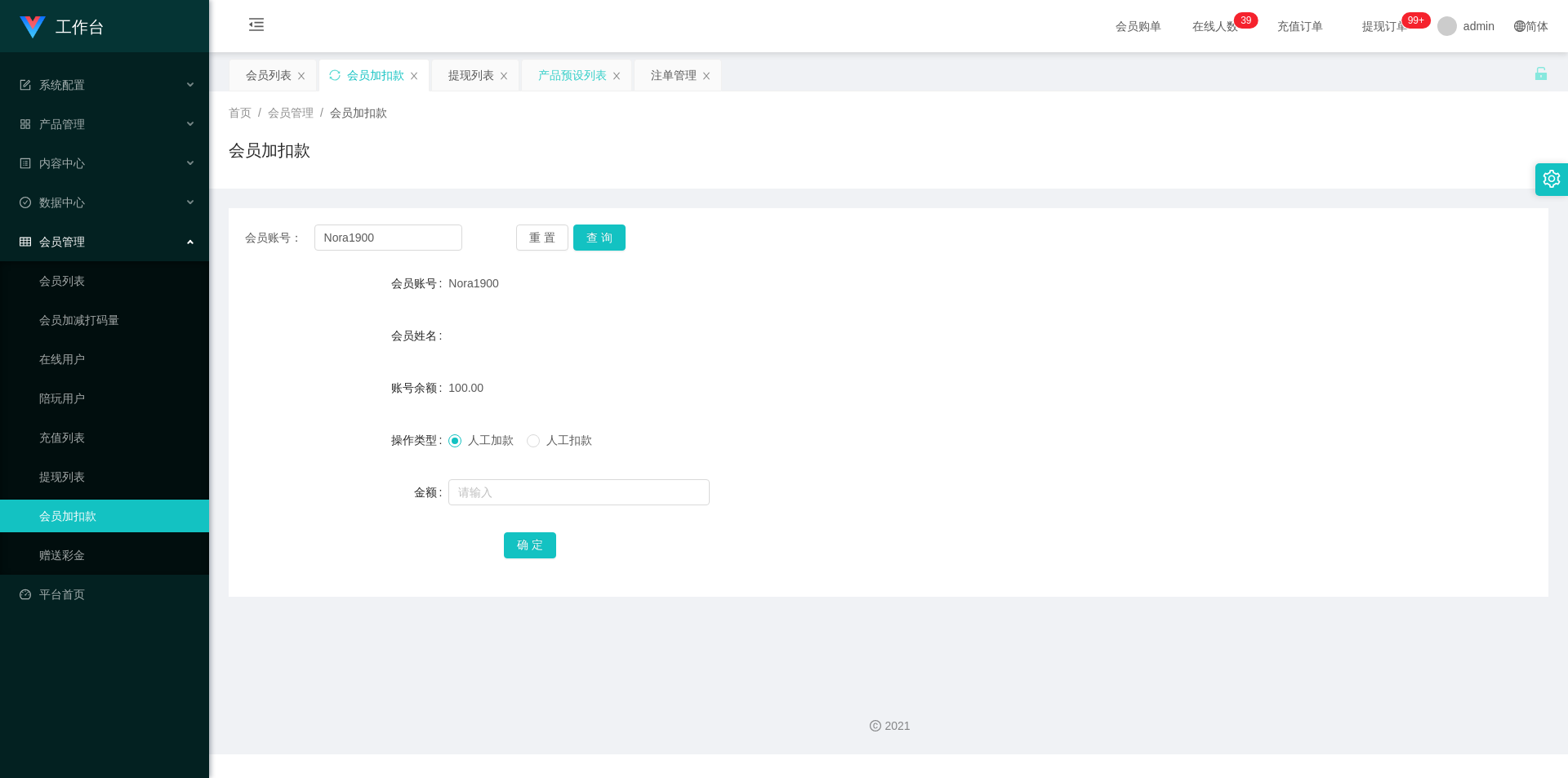
click at [562, 79] on div "产品预设列表" at bounding box center [572, 75] width 68 height 31
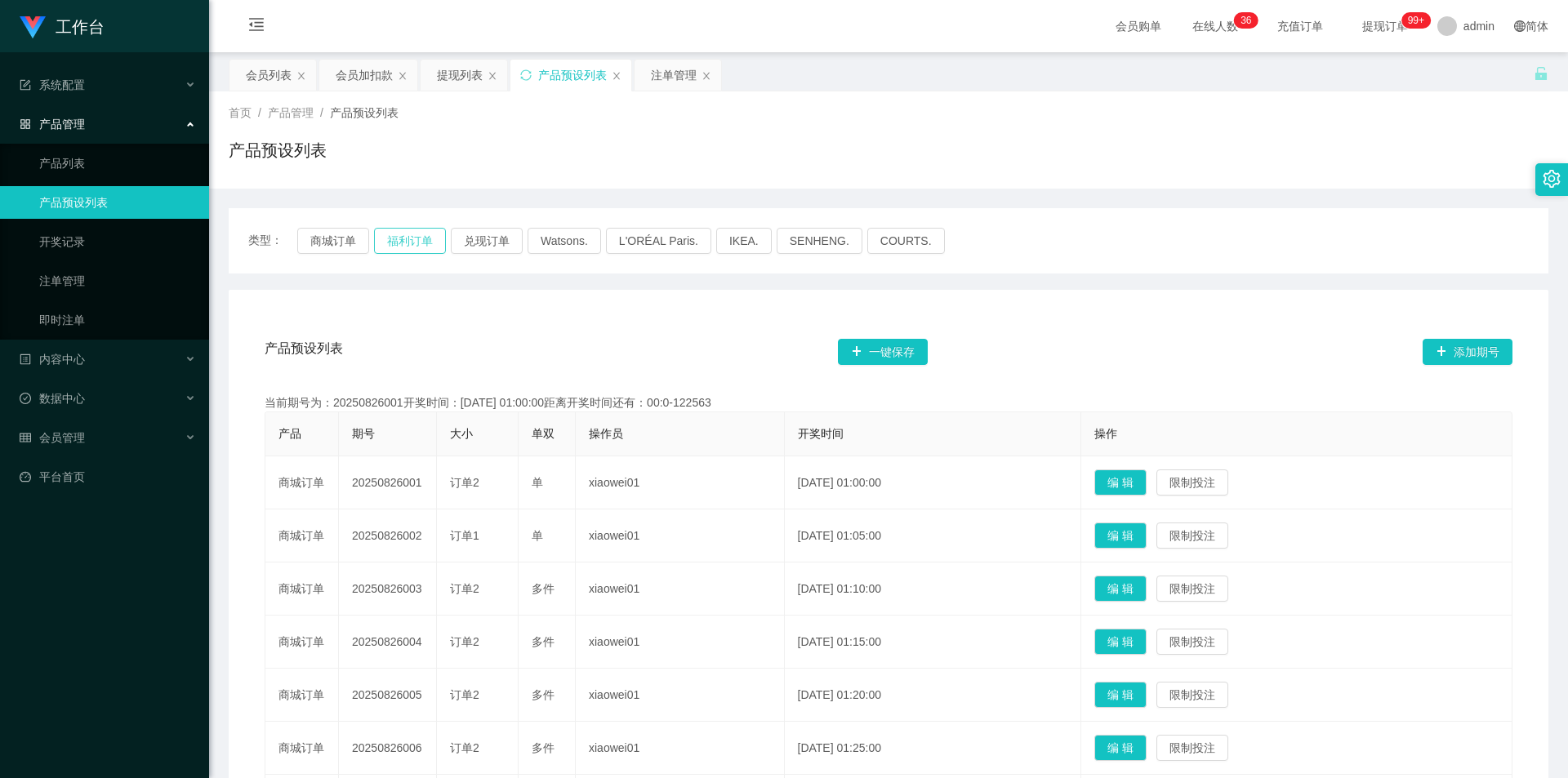
click at [412, 240] on button "福利订单" at bounding box center [410, 240] width 72 height 26
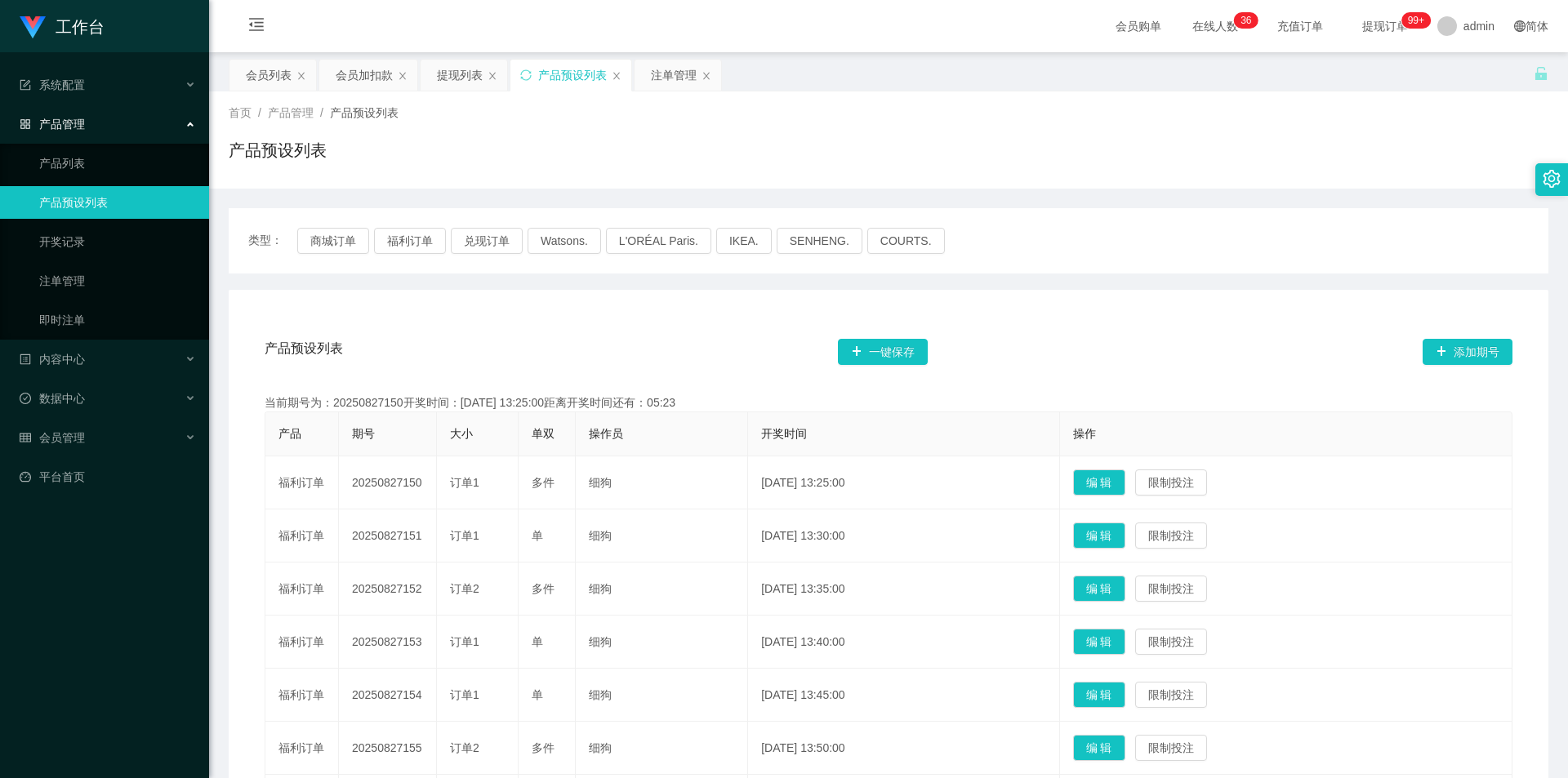
click at [1317, 135] on div "首页 / 产品管理 / 产品预设列表 / 产品预设列表" at bounding box center [889, 140] width 1320 height 71
click at [1237, 264] on div "类型： 商城订单 福利订单 兑现订单 Watsons. L'ORÉAL Paris. IKEA. [GEOGRAPHIC_DATA]. COURTS." at bounding box center [889, 240] width 1320 height 65
click at [1370, 96] on div "首页 / 产品管理 / 产品预设列表 / 产品预设列表" at bounding box center [889, 140] width 1359 height 97
click at [458, 72] on div "提现列表" at bounding box center [459, 75] width 45 height 31
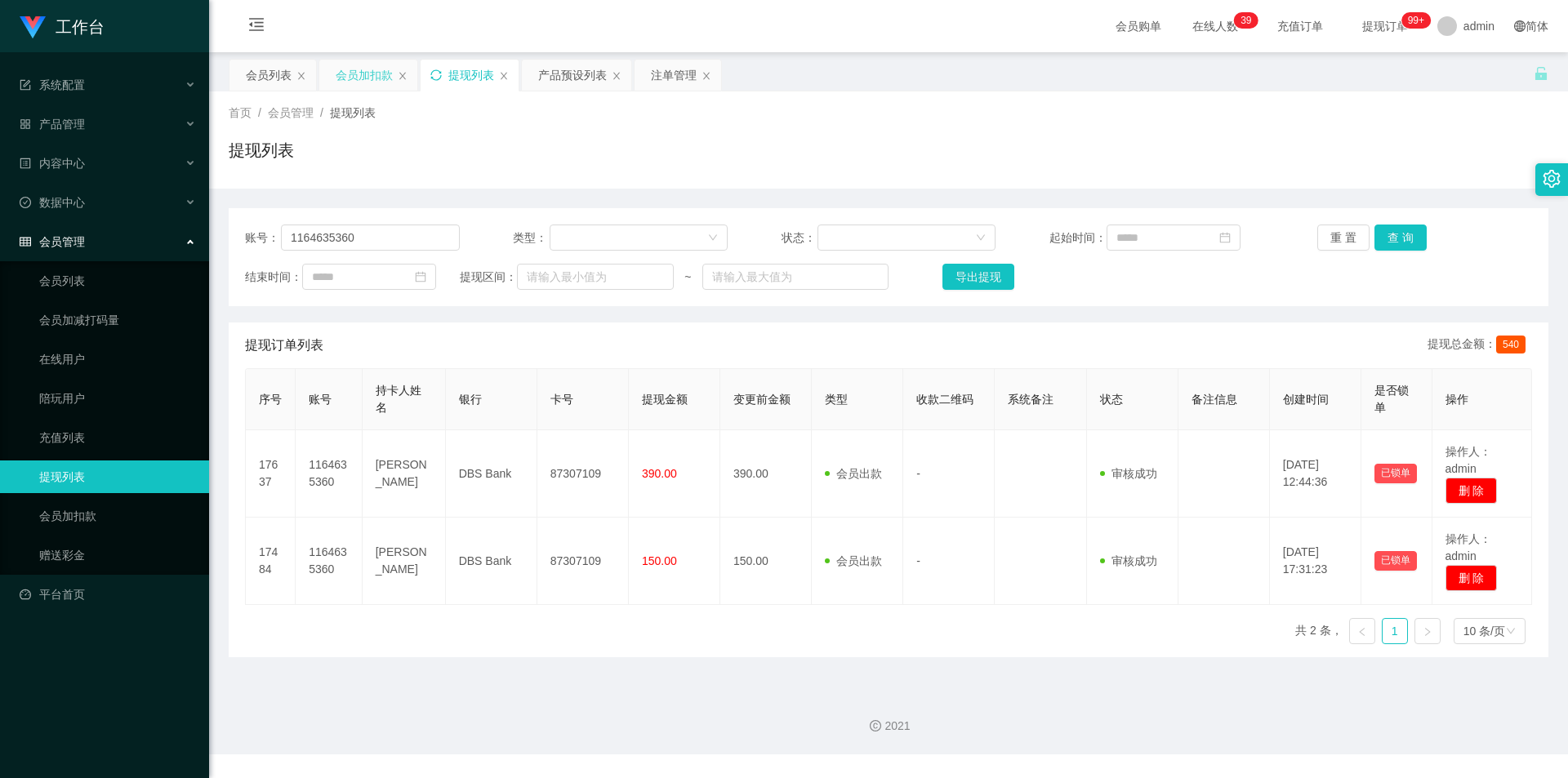
click at [357, 74] on div "会员加扣款" at bounding box center [364, 75] width 57 height 31
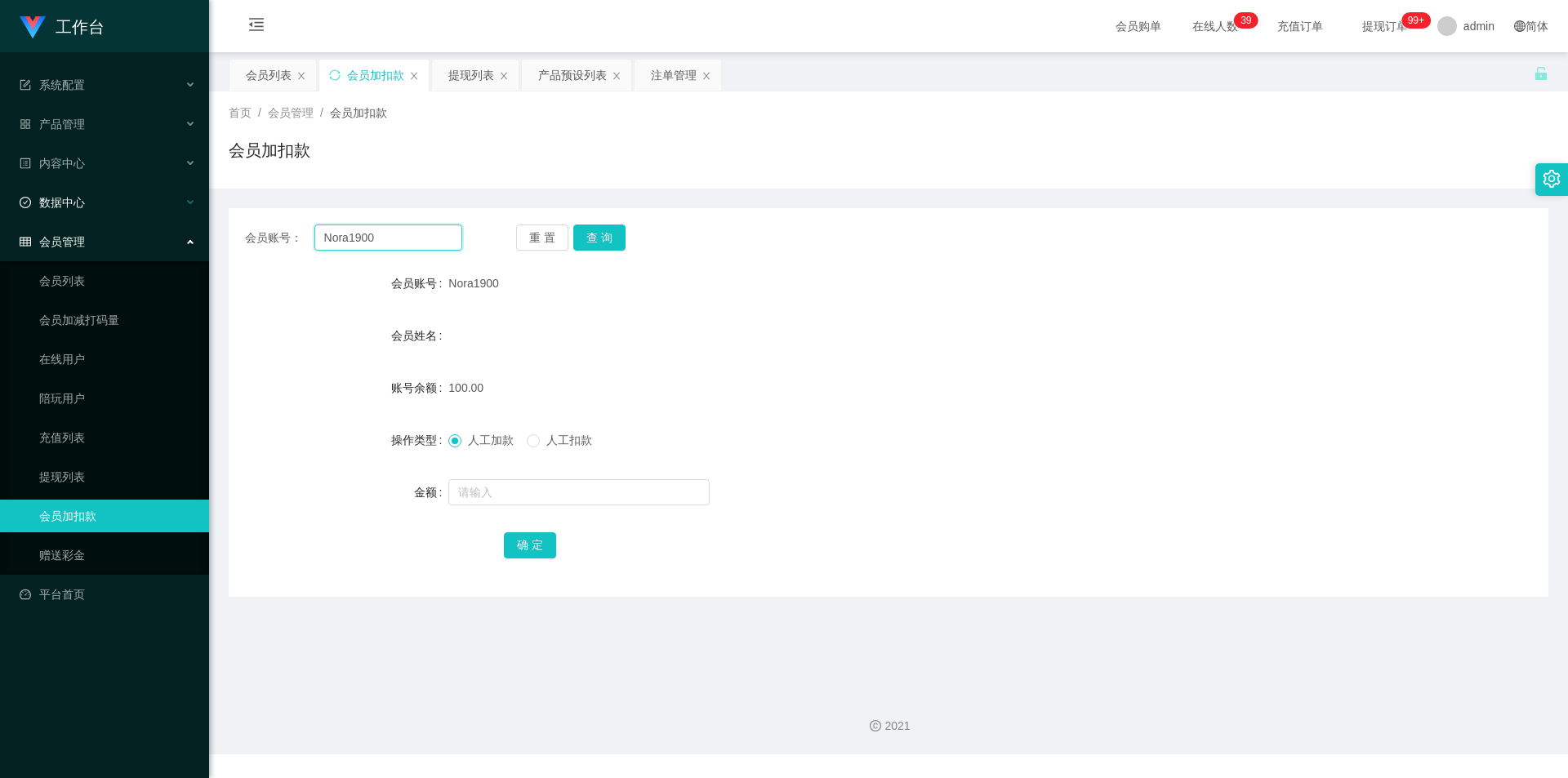
drag, startPoint x: 389, startPoint y: 235, endPoint x: 0, endPoint y: 209, distance: 389.9
click at [0, 209] on section "工作台 系统配置 产品管理 产品列表 产品预设列表 开奖记录 注单管理 即时注单 内容中心 数据中心 会员管理 会员列表 会员加减打码量 在线用户 陪玩用户 …" at bounding box center [784, 377] width 1568 height 754
click at [647, 79] on div "注单管理" at bounding box center [677, 75] width 86 height 31
click at [670, 76] on div "注单管理" at bounding box center [673, 75] width 45 height 31
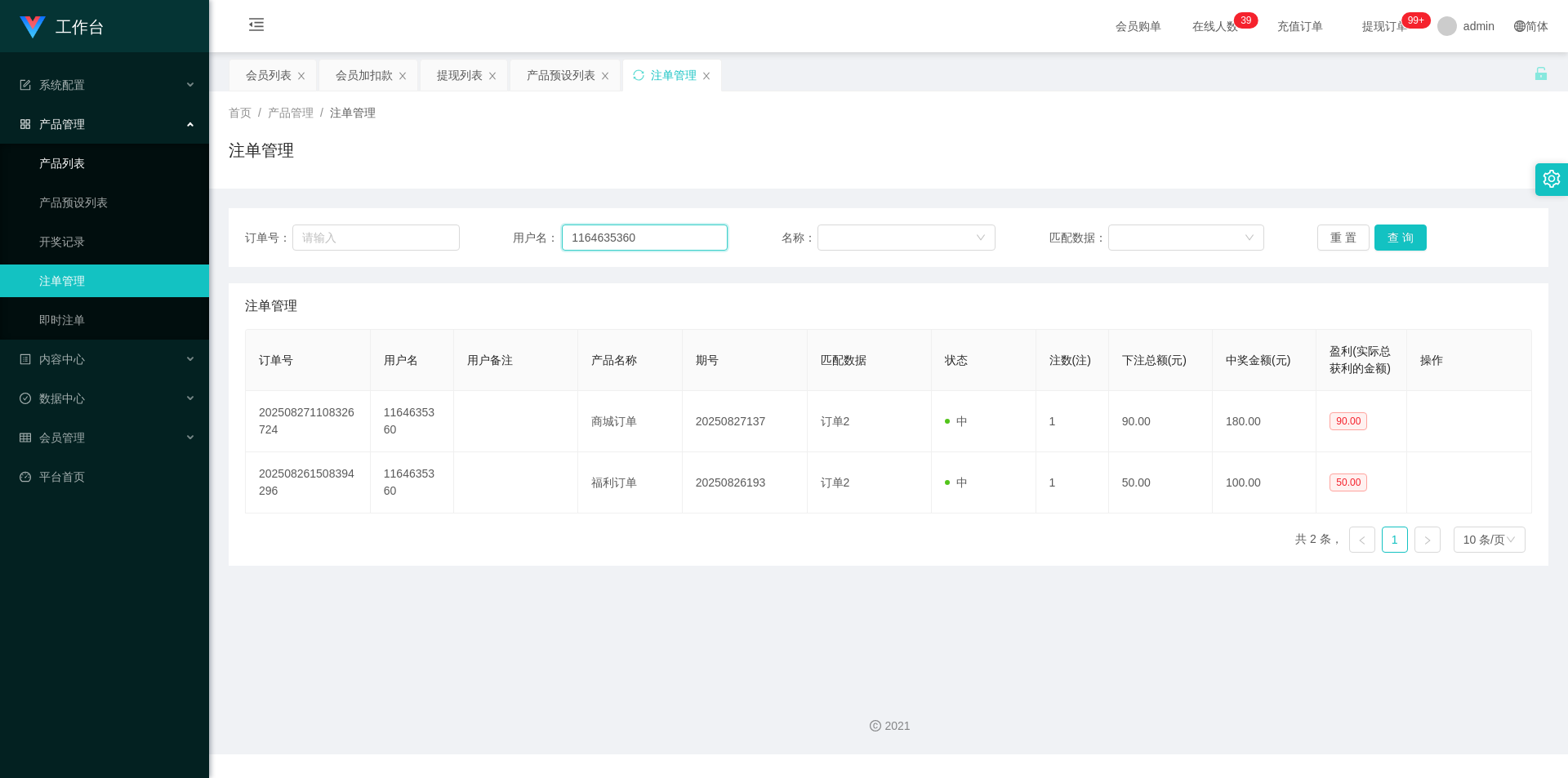
drag, startPoint x: 544, startPoint y: 229, endPoint x: 0, endPoint y: 173, distance: 546.9
click at [0, 173] on section "工作台 系统配置 产品管理 产品列表 产品预设列表 开奖记录 注单管理 即时注单 内容中心 数据中心 会员管理 会员列表 会员加减打码量 在线用户 陪玩用户 …" at bounding box center [784, 377] width 1568 height 754
paste input "Nora190"
type input "Nora1900"
click at [1405, 235] on button "查 询" at bounding box center [1400, 237] width 52 height 26
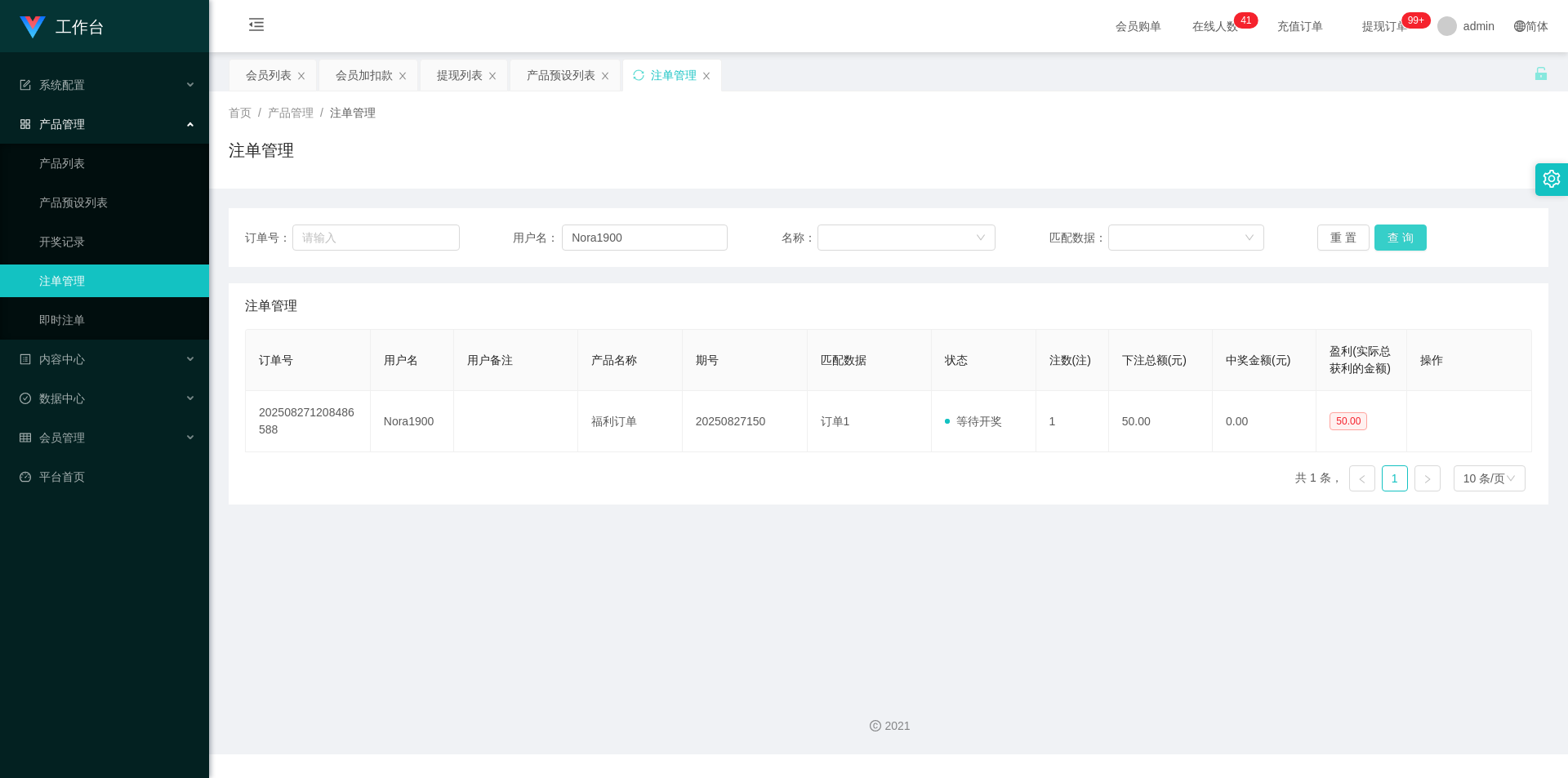
click at [1404, 235] on button "查 询" at bounding box center [1400, 237] width 52 height 26
click at [1409, 149] on div "注单管理" at bounding box center [889, 156] width 1320 height 37
drag, startPoint x: 607, startPoint y: 238, endPoint x: 52, endPoint y: 185, distance: 557.5
click at [44, 189] on section "工作台 系统配置 产品管理 产品列表 产品预设列表 开奖记录 注单管理 即时注单 内容中心 数据中心 会员管理 会员列表 会员加减打码量 在线用户 陪玩用户 …" at bounding box center [784, 377] width 1568 height 754
click at [353, 74] on div "会员加扣款" at bounding box center [364, 75] width 57 height 31
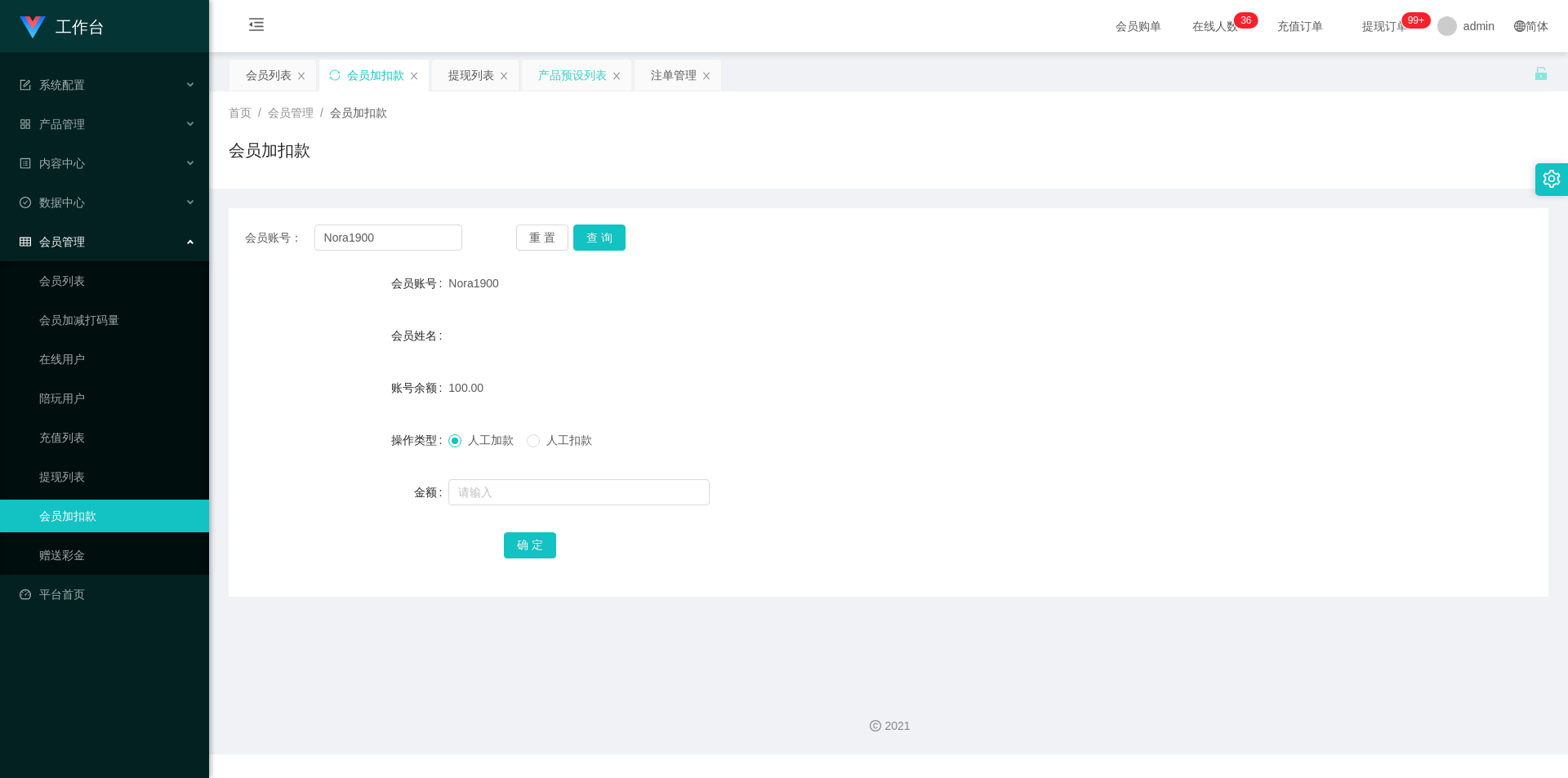
click at [549, 76] on div "产品预设列表" at bounding box center [572, 75] width 68 height 31
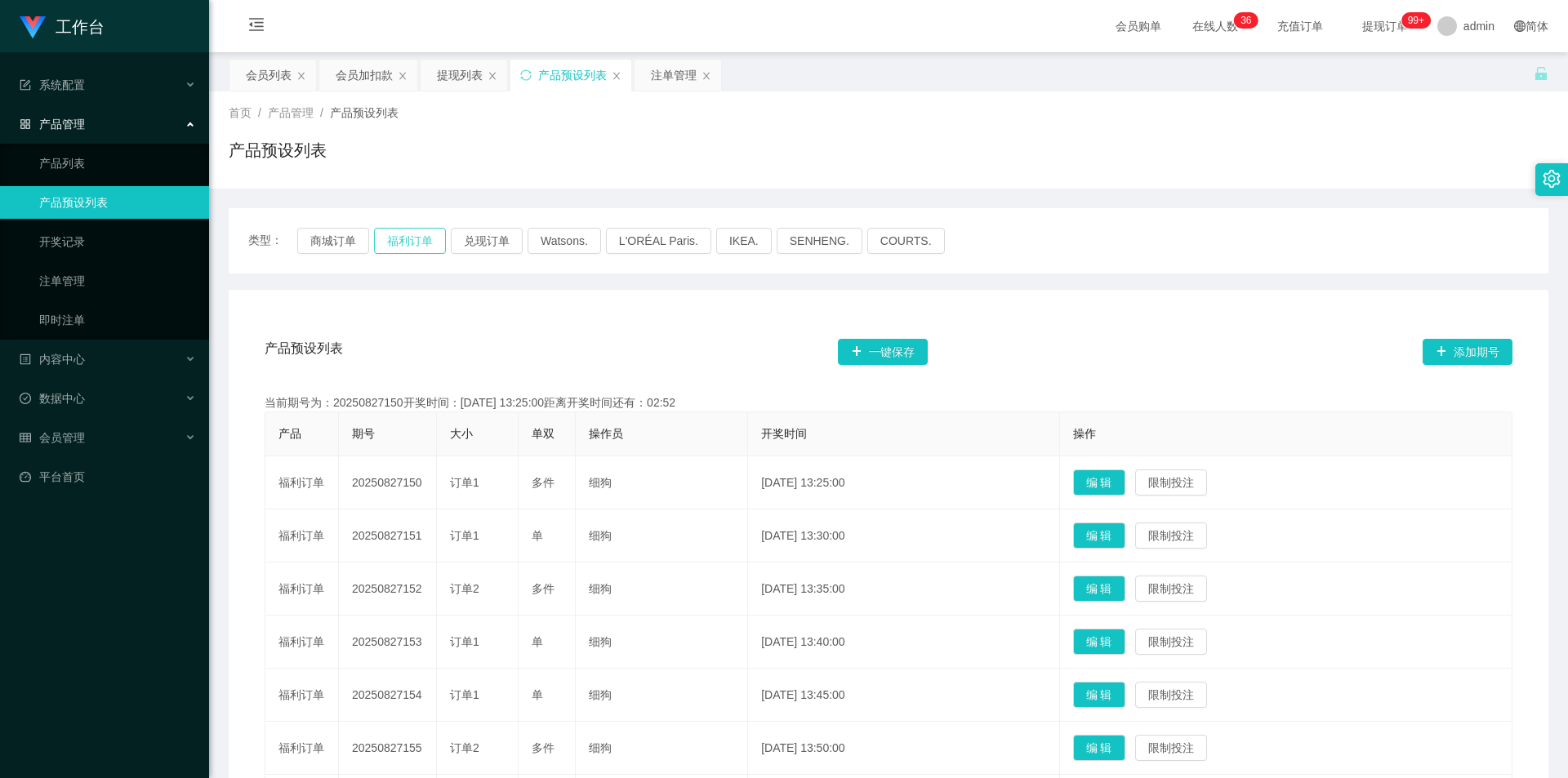
click at [424, 237] on button "福利订单" at bounding box center [410, 240] width 72 height 26
click at [669, 180] on div "首页 / 产品管理 / 产品预设列表 / 产品预设列表" at bounding box center [889, 140] width 1359 height 97
click at [710, 162] on div "产品预设列表" at bounding box center [889, 156] width 1320 height 37
click at [1000, 129] on div "首页 / 产品管理 / 产品预设列表 / 产品预设列表" at bounding box center [889, 140] width 1320 height 71
click at [534, 320] on div "产品预设列表 一键保存 添加期号 当前期号为：20250827150开奖时间：[DATE] 13:25:00距离开奖时间还有：01:12 产品 期号 大小 单…" at bounding box center [889, 674] width 1320 height 769
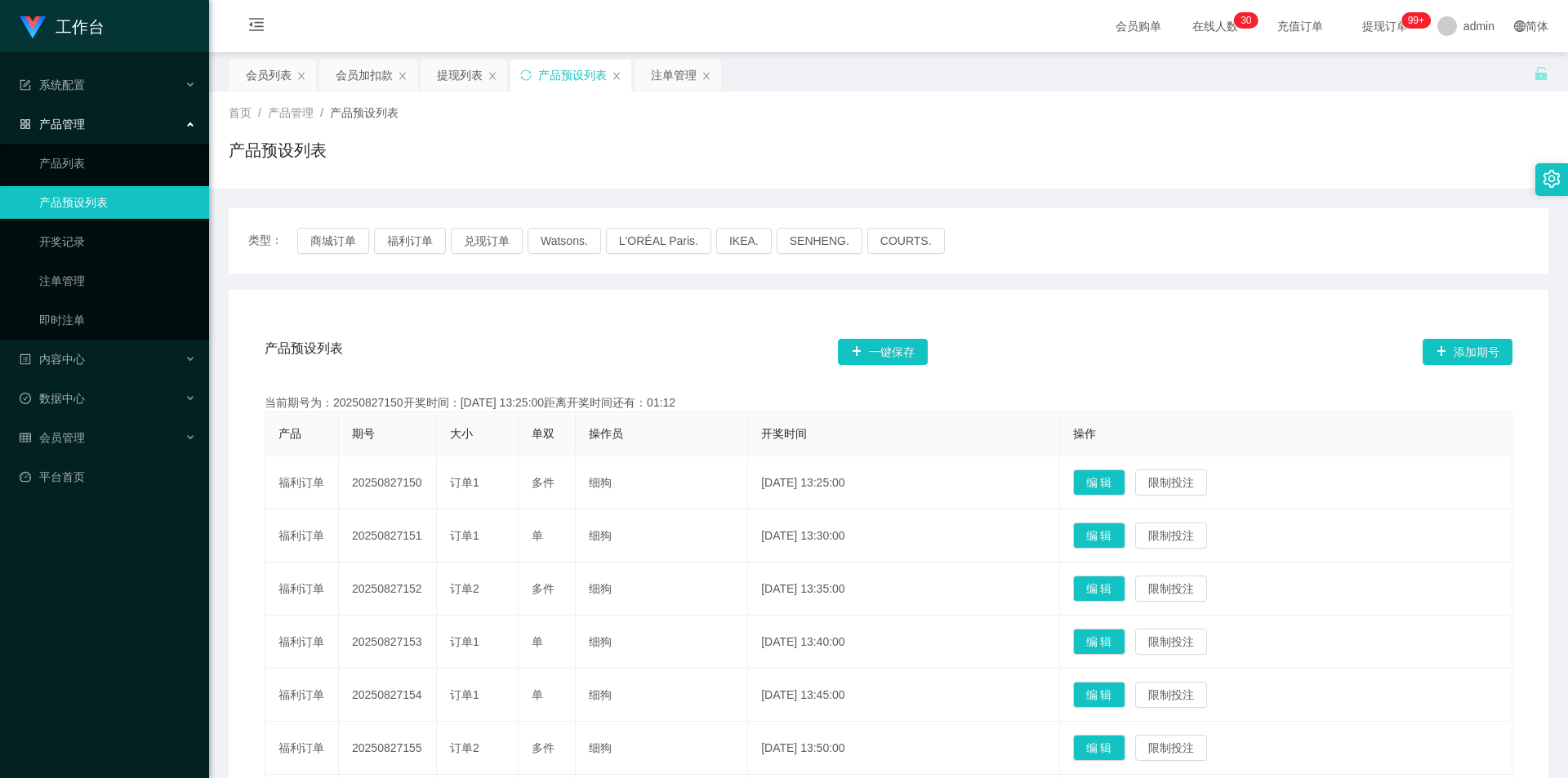
click at [581, 130] on div "首页 / 产品管理 / 产品预设列表 / 产品预设列表" at bounding box center [889, 140] width 1320 height 71
click at [671, 74] on div "注单管理" at bounding box center [673, 75] width 45 height 31
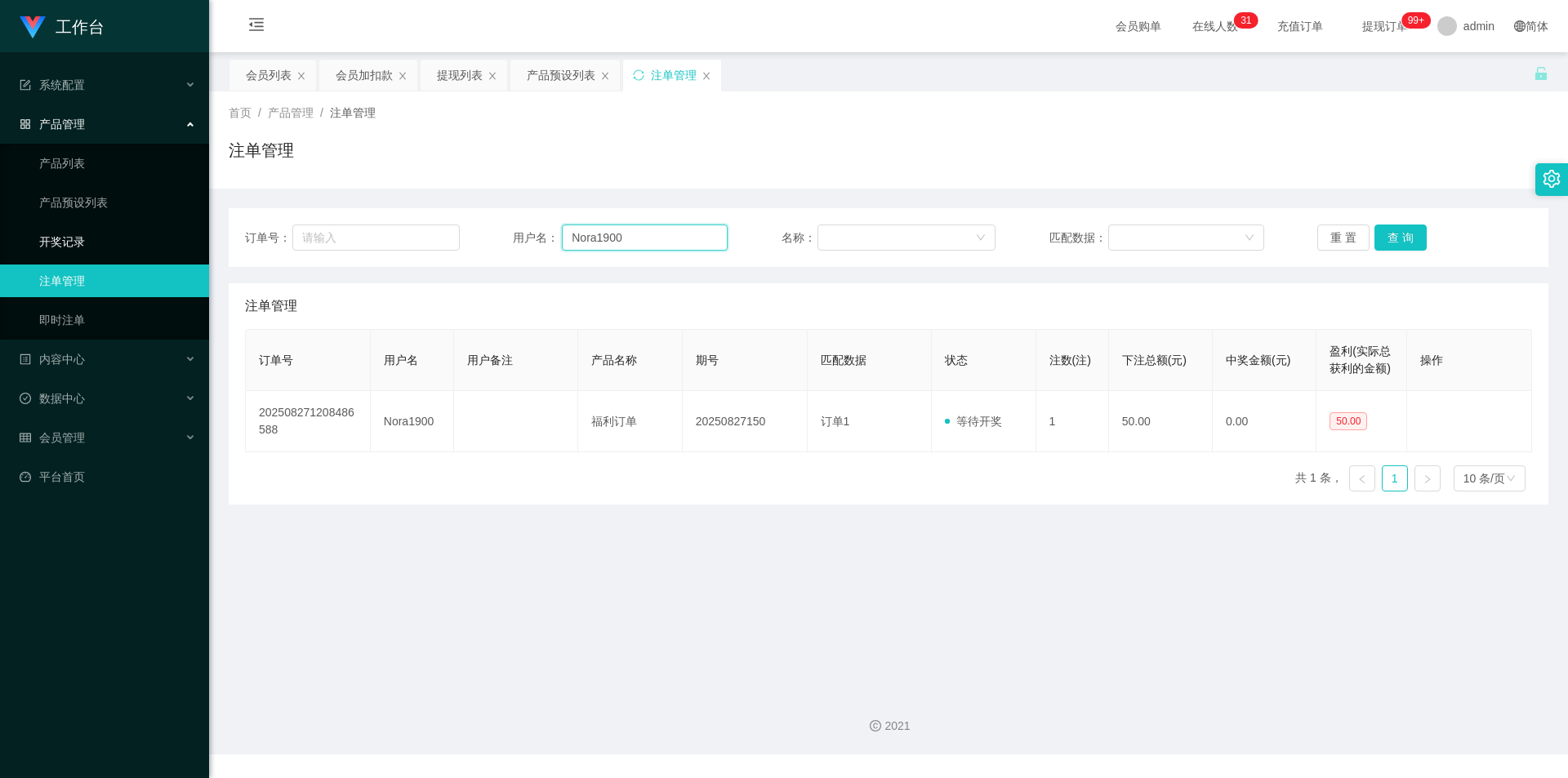
drag, startPoint x: 641, startPoint y: 238, endPoint x: 205, endPoint y: 229, distance: 436.1
click at [205, 228] on section "工作台 系统配置 产品管理 产品列表 产品预设列表 开奖记录 注单管理 即时注单 内容中心 数据中心 会员管理 会员列表 会员加减打码量 在线用户 陪玩用户 …" at bounding box center [784, 377] width 1568 height 754
click at [639, 73] on icon "图标: sync" at bounding box center [639, 75] width 12 height 12
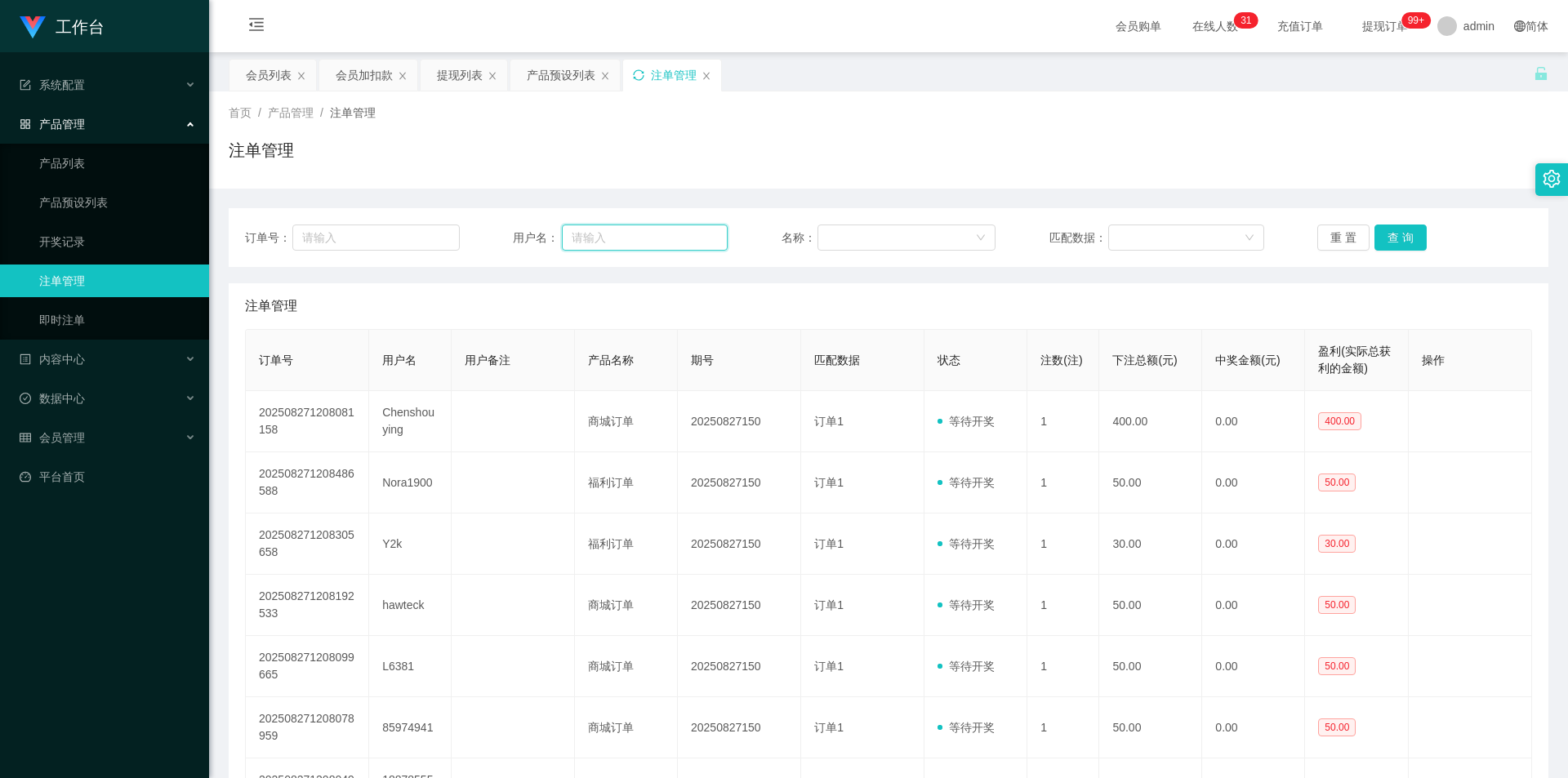
click at [619, 237] on input "text" at bounding box center [645, 237] width 165 height 26
paste input "Nora1900"
type input "Nora1900"
click at [1383, 229] on button "查 询" at bounding box center [1400, 237] width 52 height 26
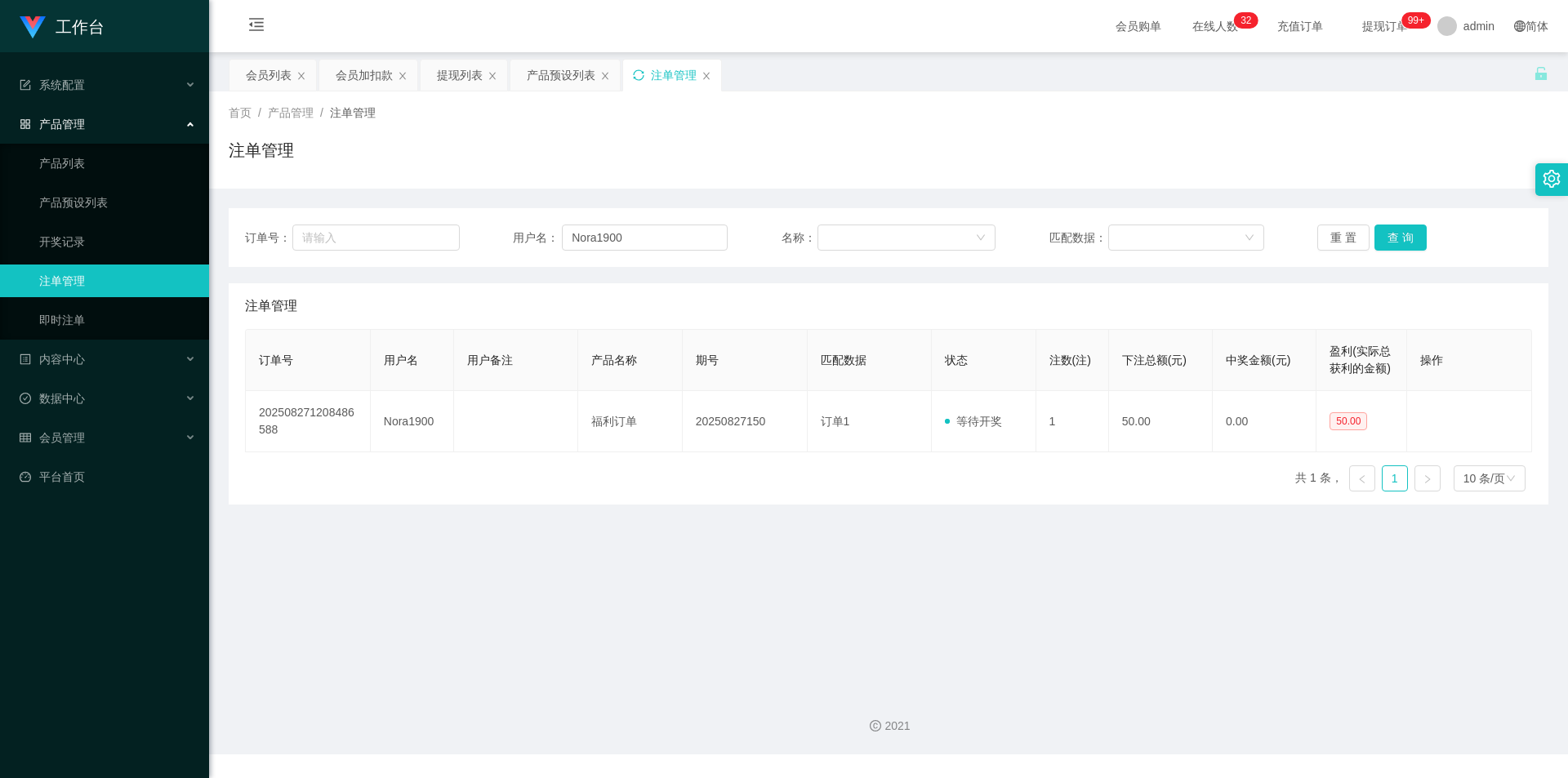
click at [1324, 160] on div "注单管理" at bounding box center [889, 156] width 1320 height 37
click at [524, 77] on div "产品预设列表" at bounding box center [565, 75] width 109 height 31
click at [555, 79] on div "产品预设列表" at bounding box center [560, 75] width 68 height 31
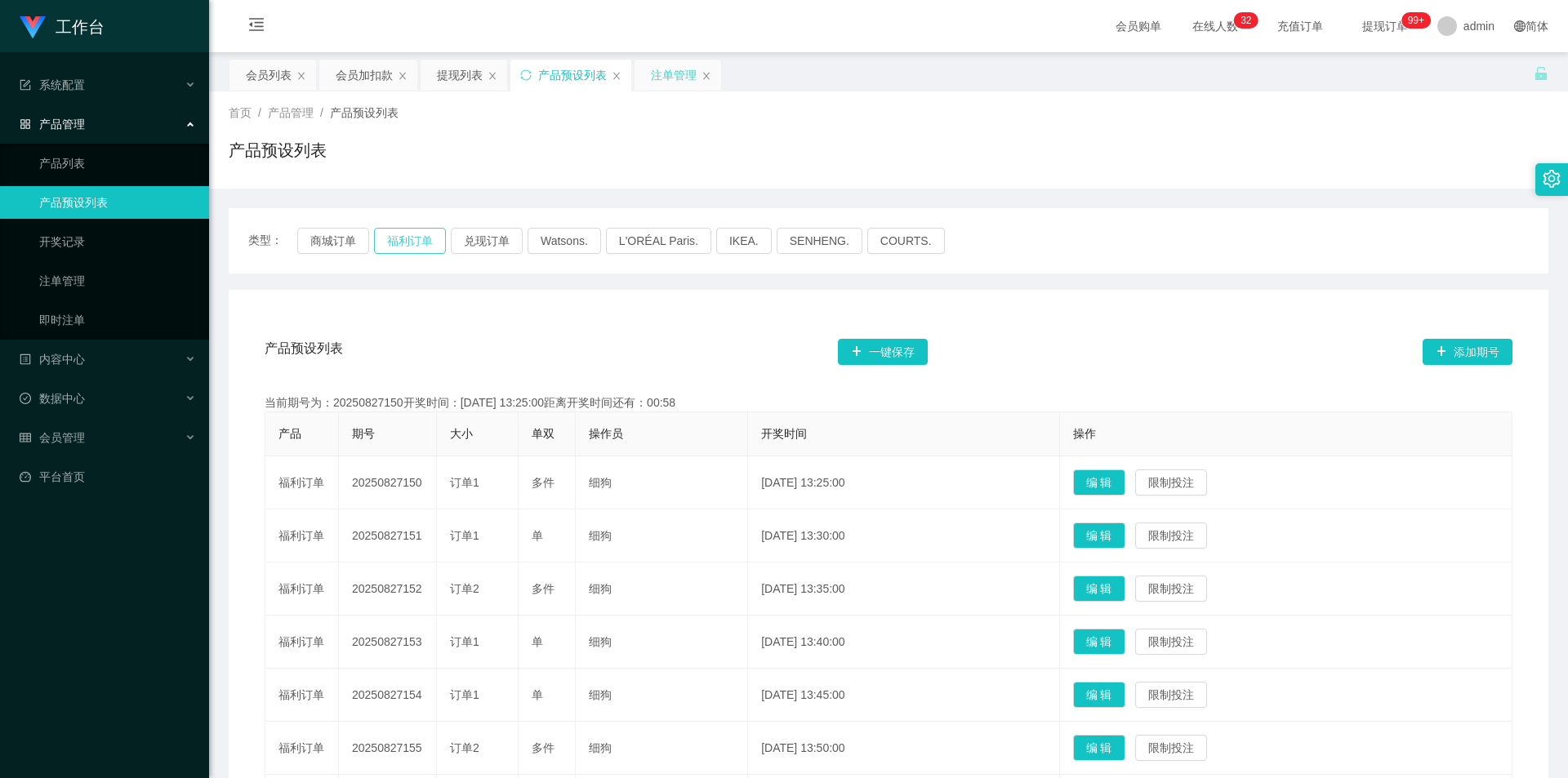
click at [413, 239] on button "福利订单" at bounding box center [410, 240] width 72 height 26
click at [835, 164] on div "产品预设列表" at bounding box center [889, 156] width 1320 height 37
click at [663, 70] on div "注单管理" at bounding box center [673, 75] width 45 height 31
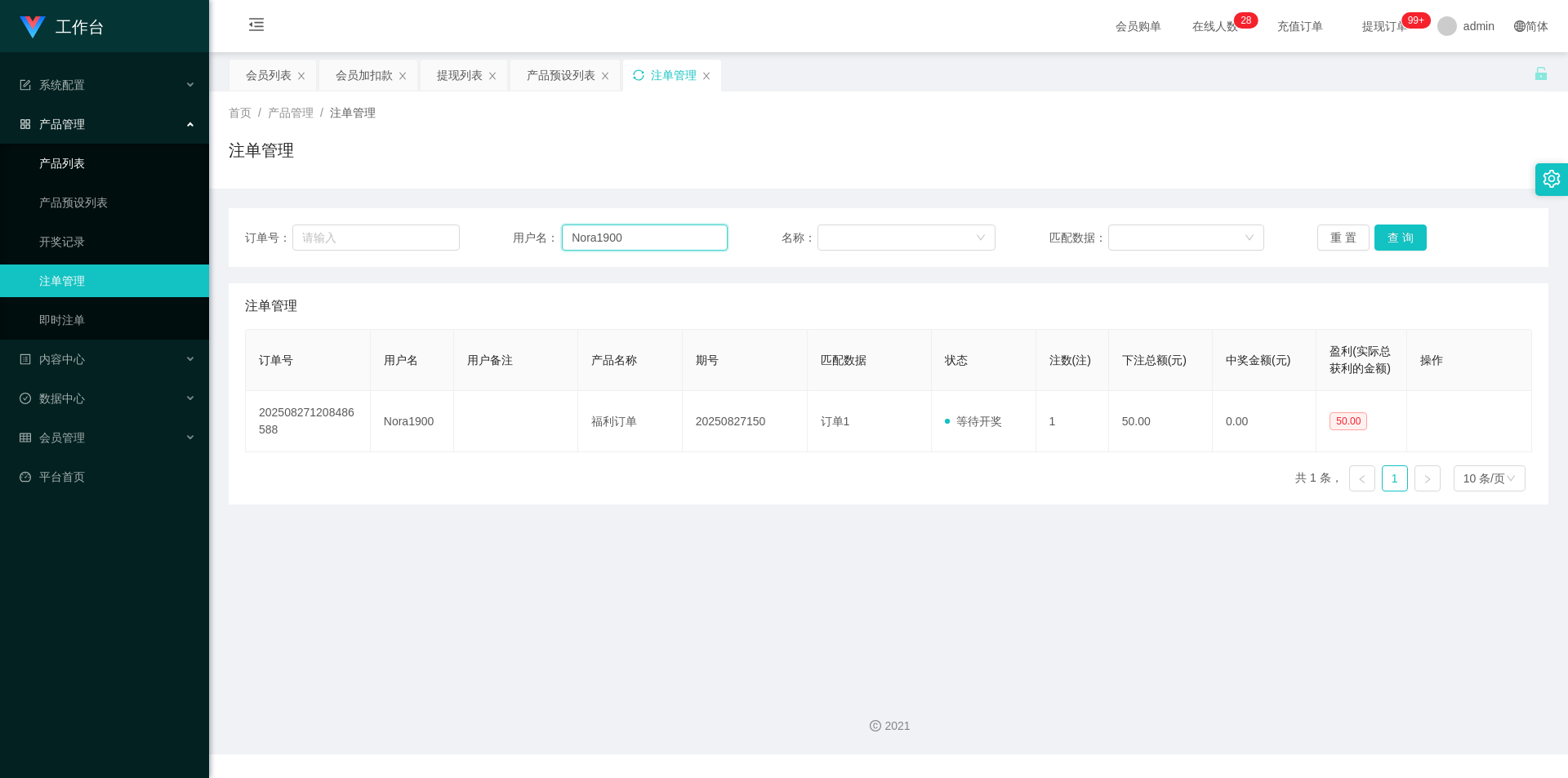
drag, startPoint x: 654, startPoint y: 233, endPoint x: 0, endPoint y: 169, distance: 657.1
click at [0, 169] on section "工作台 系统配置 产品管理 产品列表 产品预设列表 开奖记录 注单管理 即时注单 内容中心 数据中心 会员管理 会员列表 会员加减打码量 在线用户 陪玩用户 …" at bounding box center [784, 377] width 1568 height 754
click at [1382, 237] on button "查 询" at bounding box center [1400, 237] width 52 height 26
click at [1395, 140] on div "注单管理" at bounding box center [889, 156] width 1320 height 37
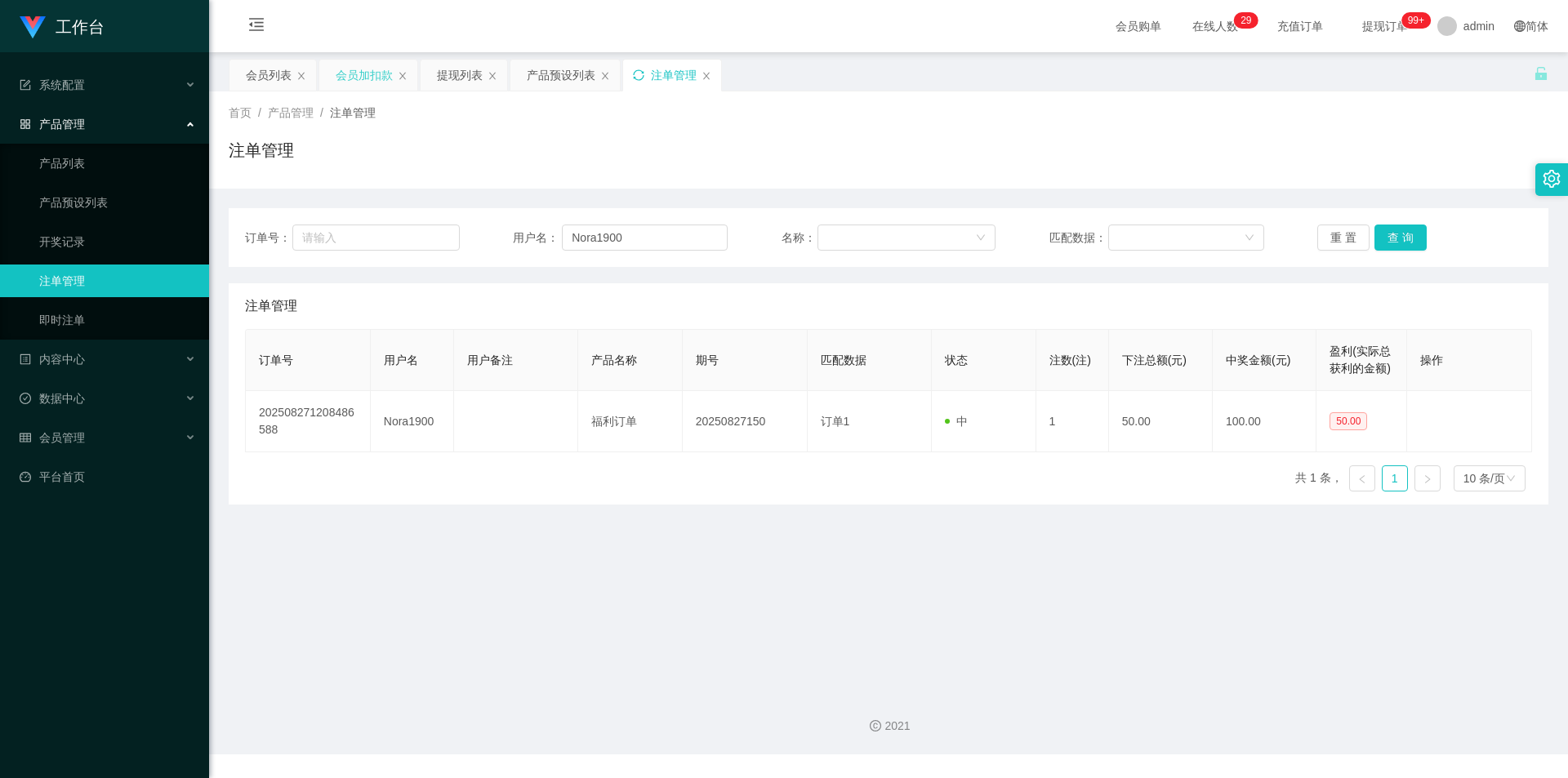
click at [369, 75] on div "会员加扣款" at bounding box center [364, 75] width 57 height 31
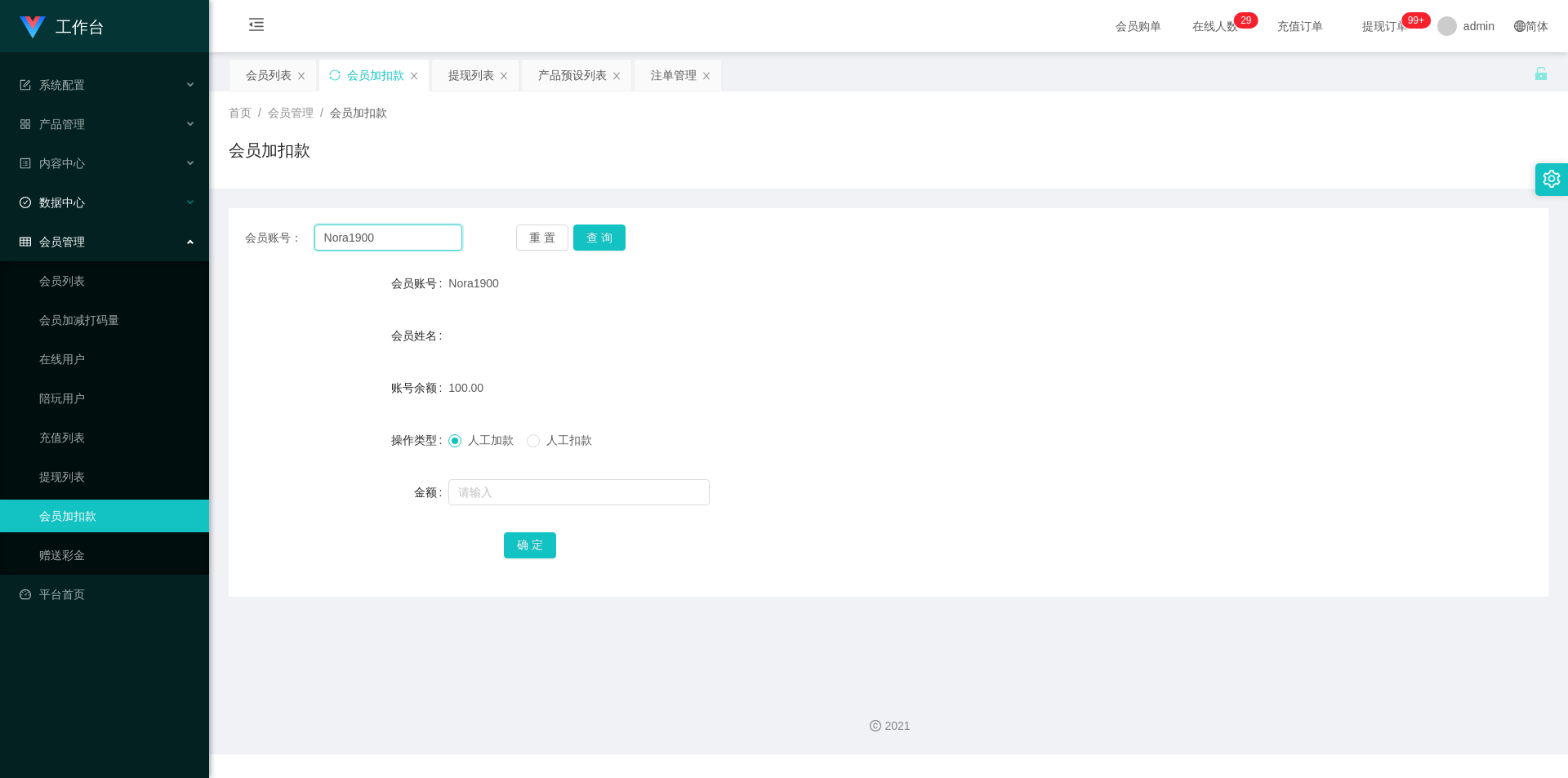
drag, startPoint x: 385, startPoint y: 237, endPoint x: 0, endPoint y: 197, distance: 387.1
click at [0, 197] on section "工作台 系统配置 产品管理 产品列表 产品预设列表 开奖记录 注单管理 即时注单 内容中心 数据中心 会员管理 会员列表 会员加减打码量 在线用户 陪玩用户 …" at bounding box center [784, 377] width 1568 height 754
click at [599, 243] on button "查 询" at bounding box center [599, 237] width 52 height 26
click at [1077, 210] on div "会员账号： Nora1900 重 置 查 询 会员账号 Nora1900 会员姓名 账号余额 150.00 操作类型 人工加款 人工扣款 金额 确 定" at bounding box center [889, 402] width 1320 height 389
click at [462, 75] on div "提现列表" at bounding box center [470, 75] width 45 height 31
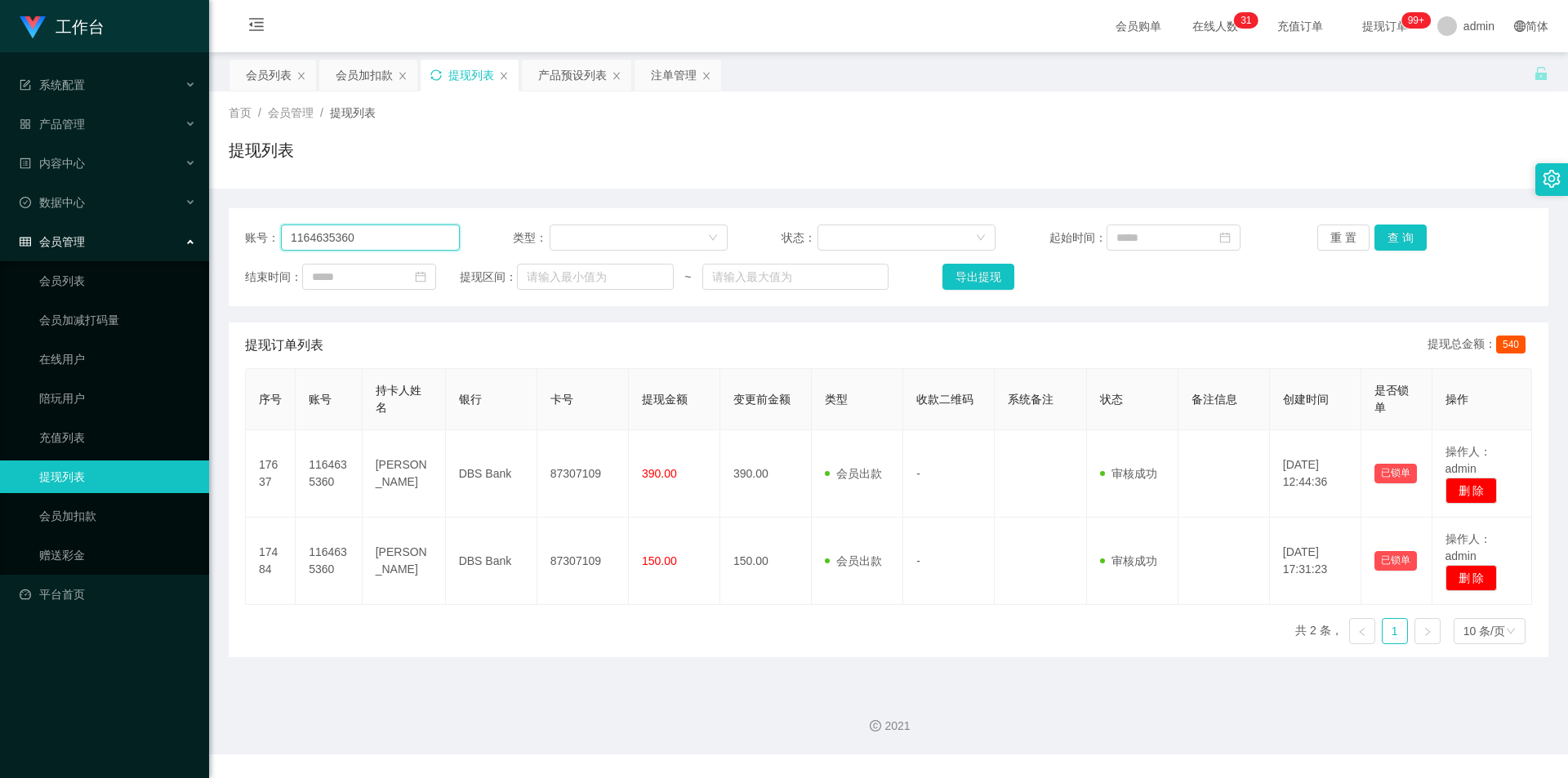
drag, startPoint x: 398, startPoint y: 239, endPoint x: 0, endPoint y: 229, distance: 398.1
click at [0, 229] on section "工作台 系统配置 产品管理 产品列表 产品预设列表 开奖记录 注单管理 即时注单 内容中心 数据中心 会员管理 会员列表 会员加减打码量 在线用户 陪玩用户 …" at bounding box center [784, 377] width 1568 height 754
click at [1385, 235] on button "查 询" at bounding box center [1400, 237] width 52 height 26
click at [1277, 157] on div "提现列表" at bounding box center [889, 156] width 1320 height 37
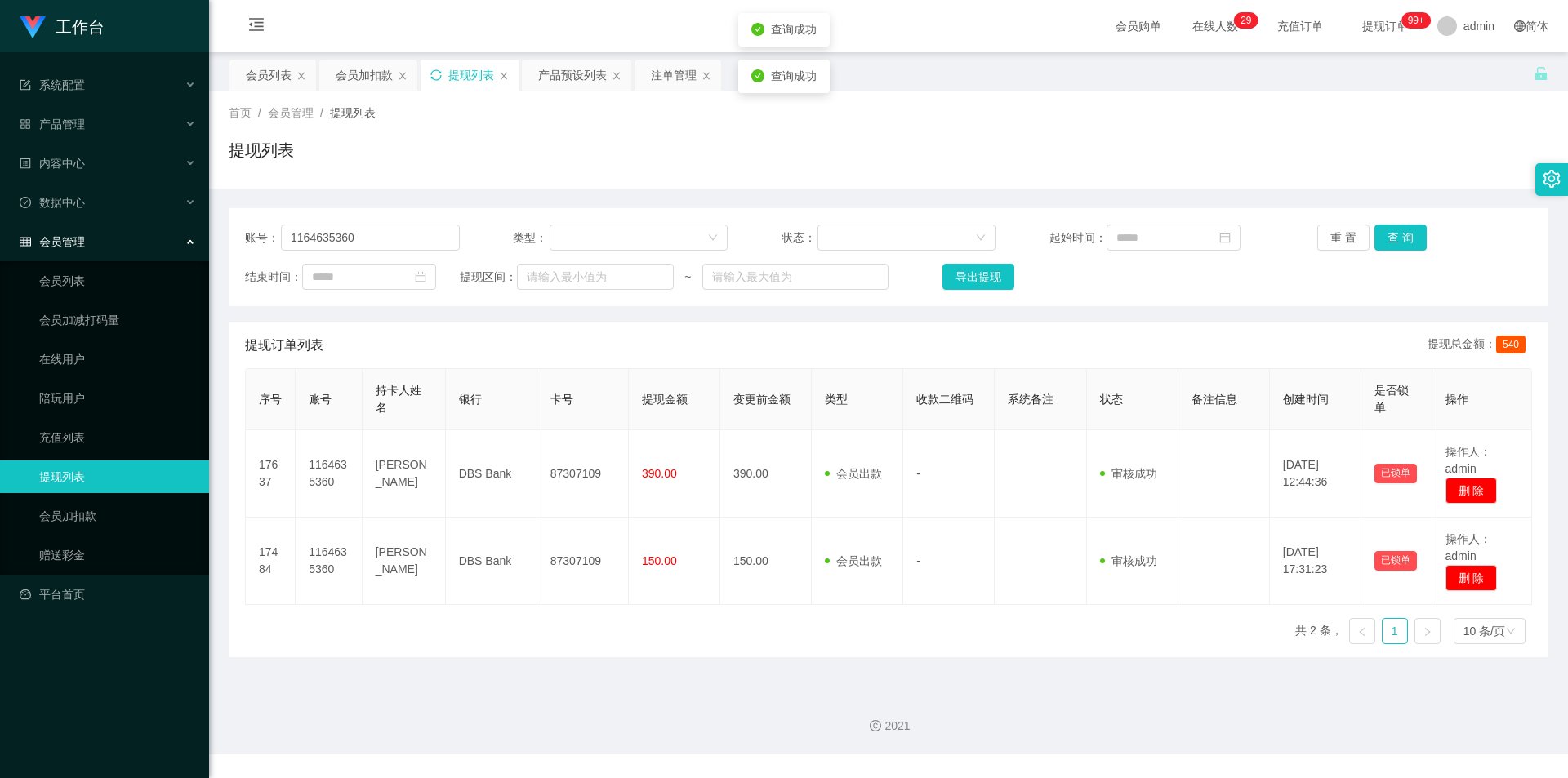
click at [1357, 120] on div "首页 / 会员管理 / 提现列表 /" at bounding box center [889, 113] width 1320 height 17
click at [436, 76] on icon "图标: sync" at bounding box center [436, 75] width 12 height 12
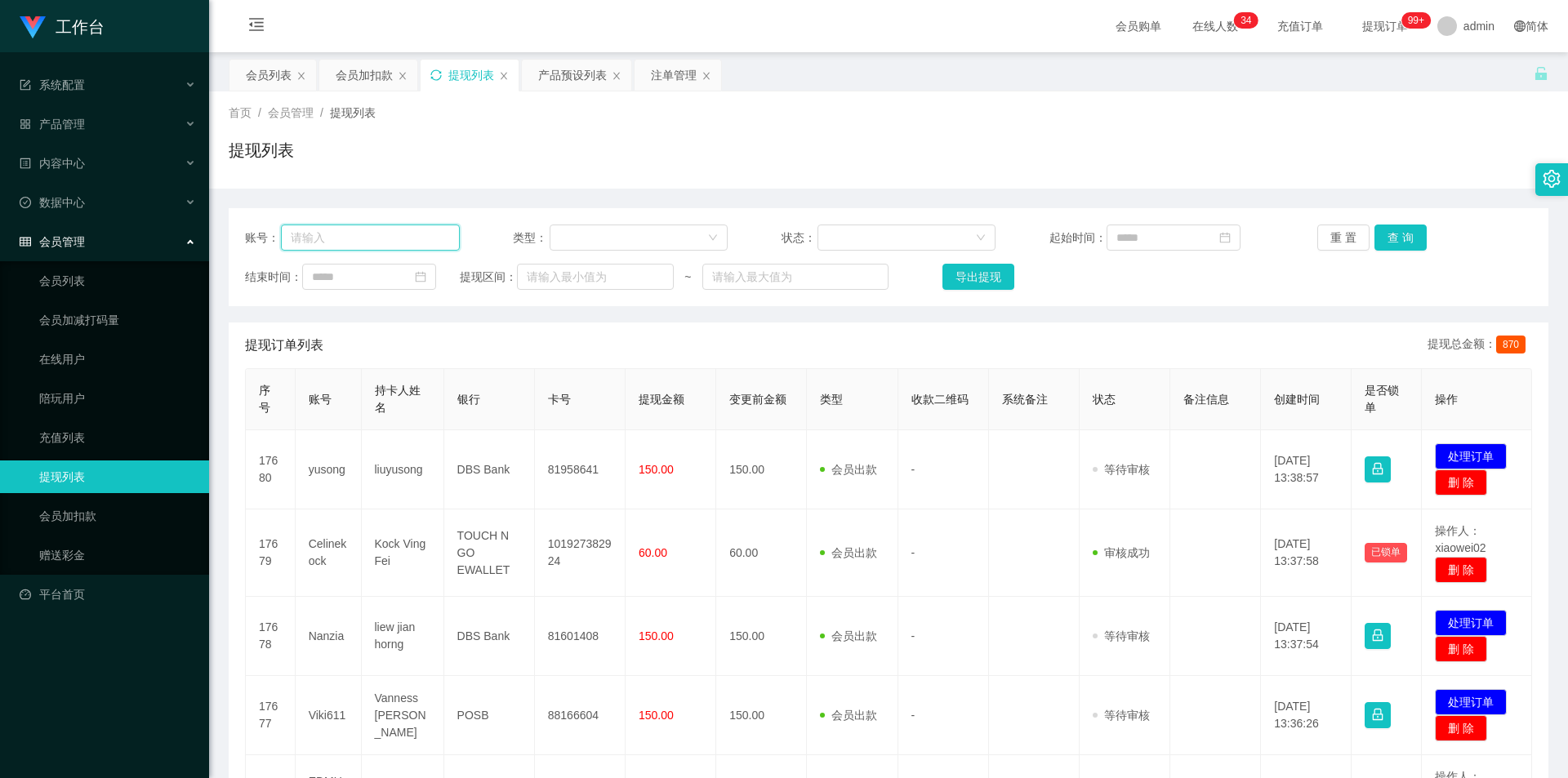
click at [356, 237] on input "text" at bounding box center [370, 237] width 179 height 26
paste input "Nora1900"
click at [1406, 235] on button "查 询" at bounding box center [1400, 237] width 52 height 26
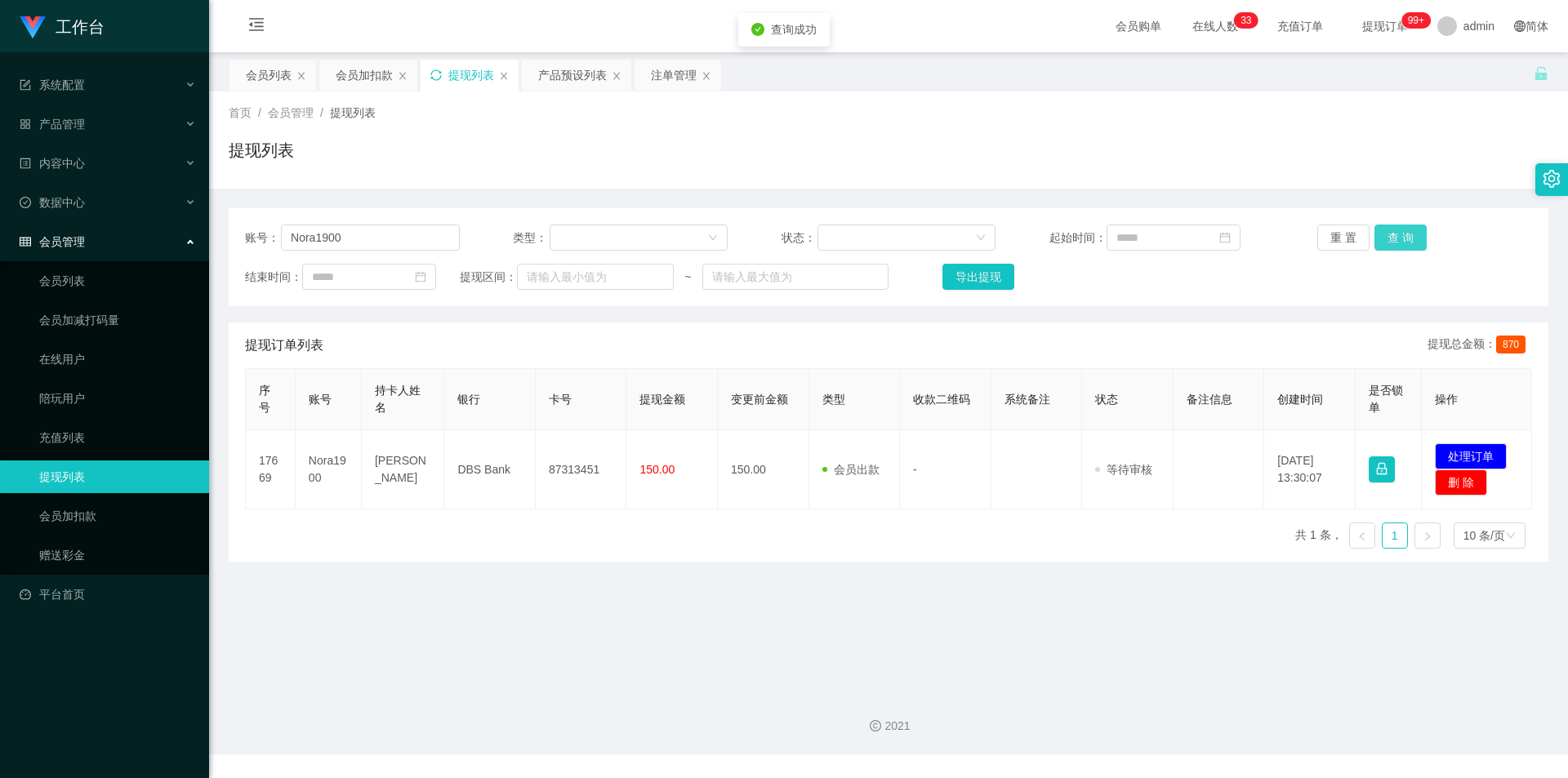
click at [1406, 235] on button "查 询" at bounding box center [1400, 237] width 52 height 26
click at [1387, 156] on div "提现列表" at bounding box center [889, 156] width 1320 height 37
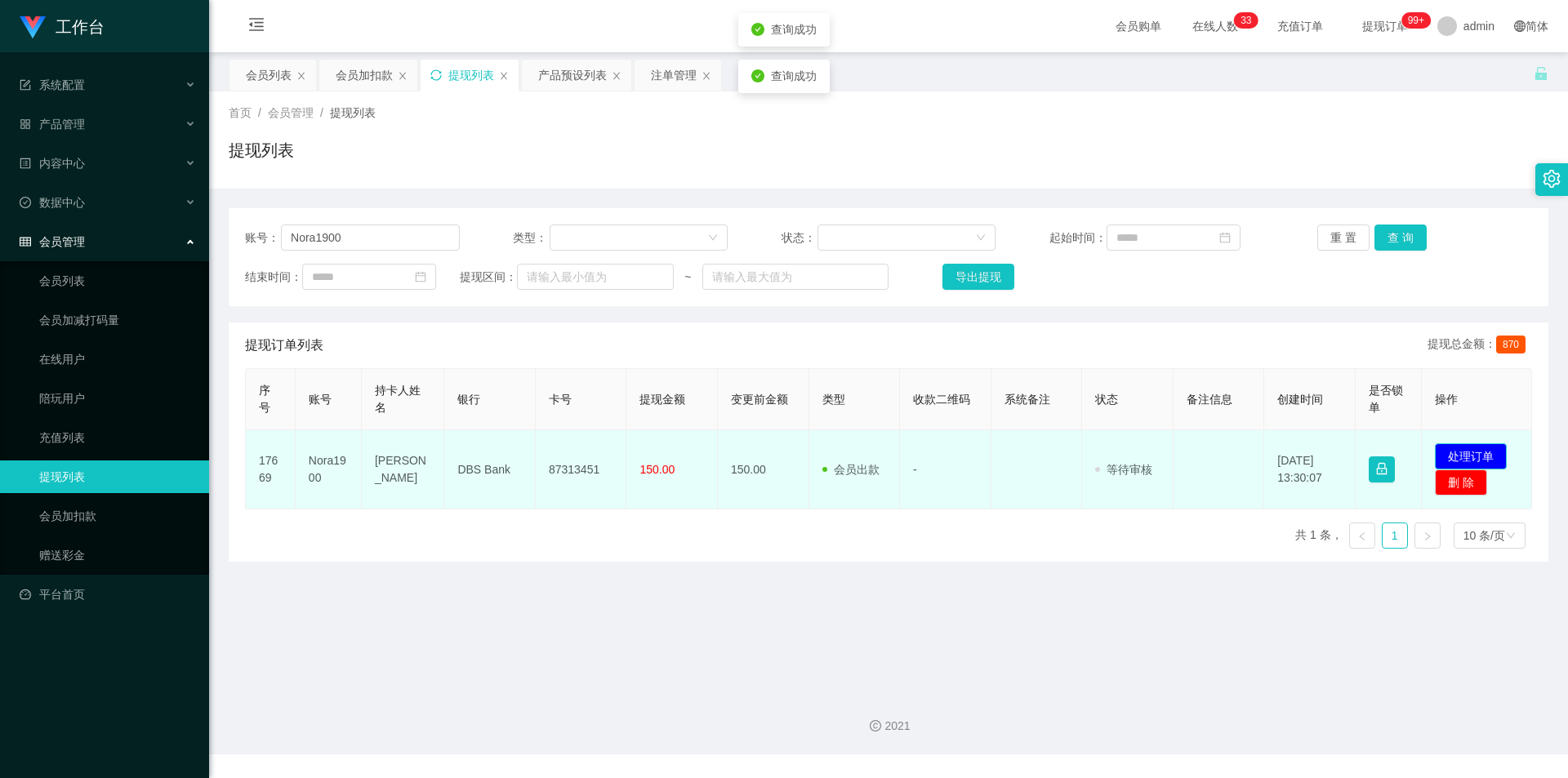
click at [1462, 455] on button "处理订单" at bounding box center [1470, 456] width 72 height 26
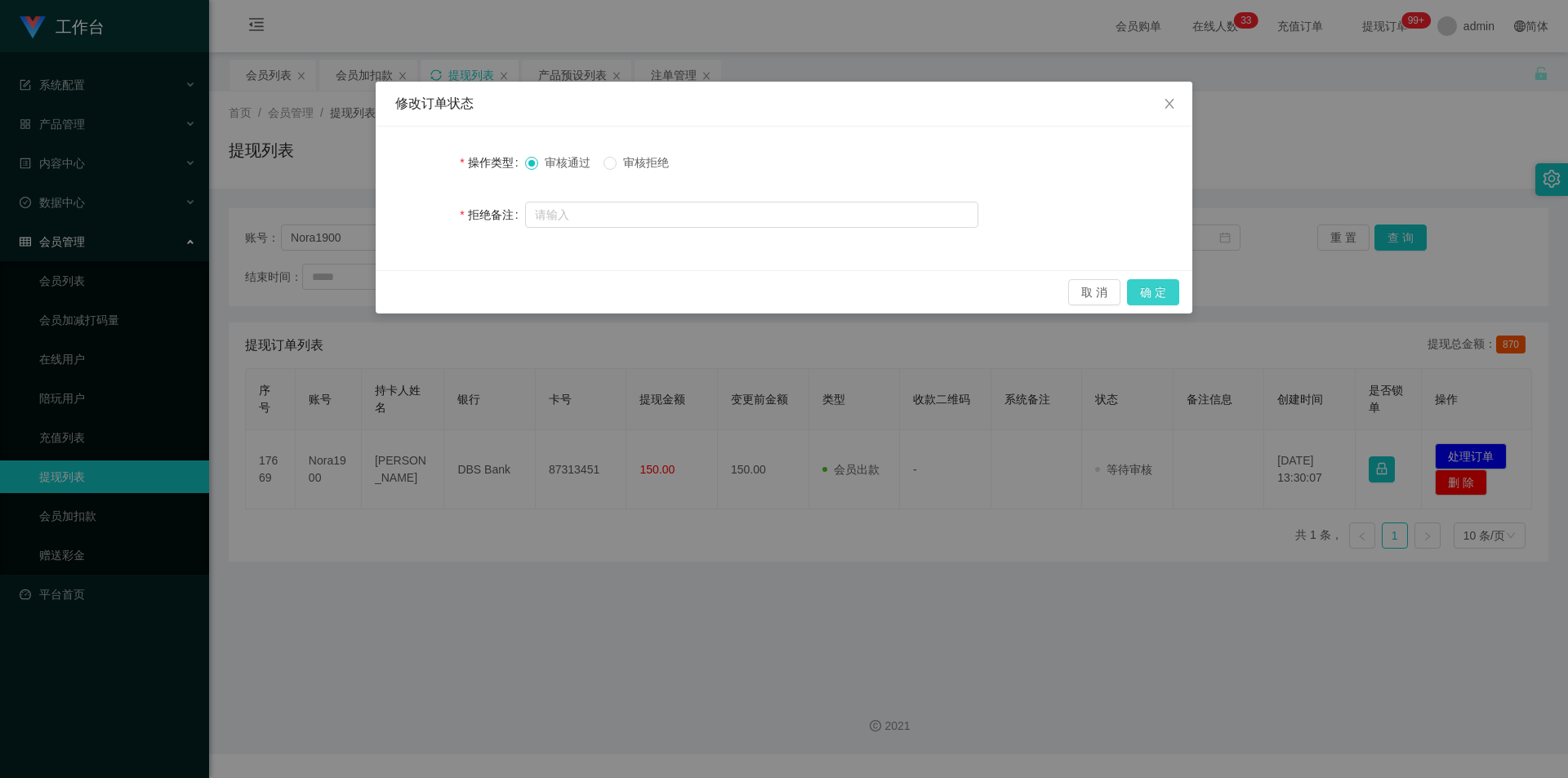
click at [1154, 295] on button "确 定" at bounding box center [1153, 292] width 52 height 26
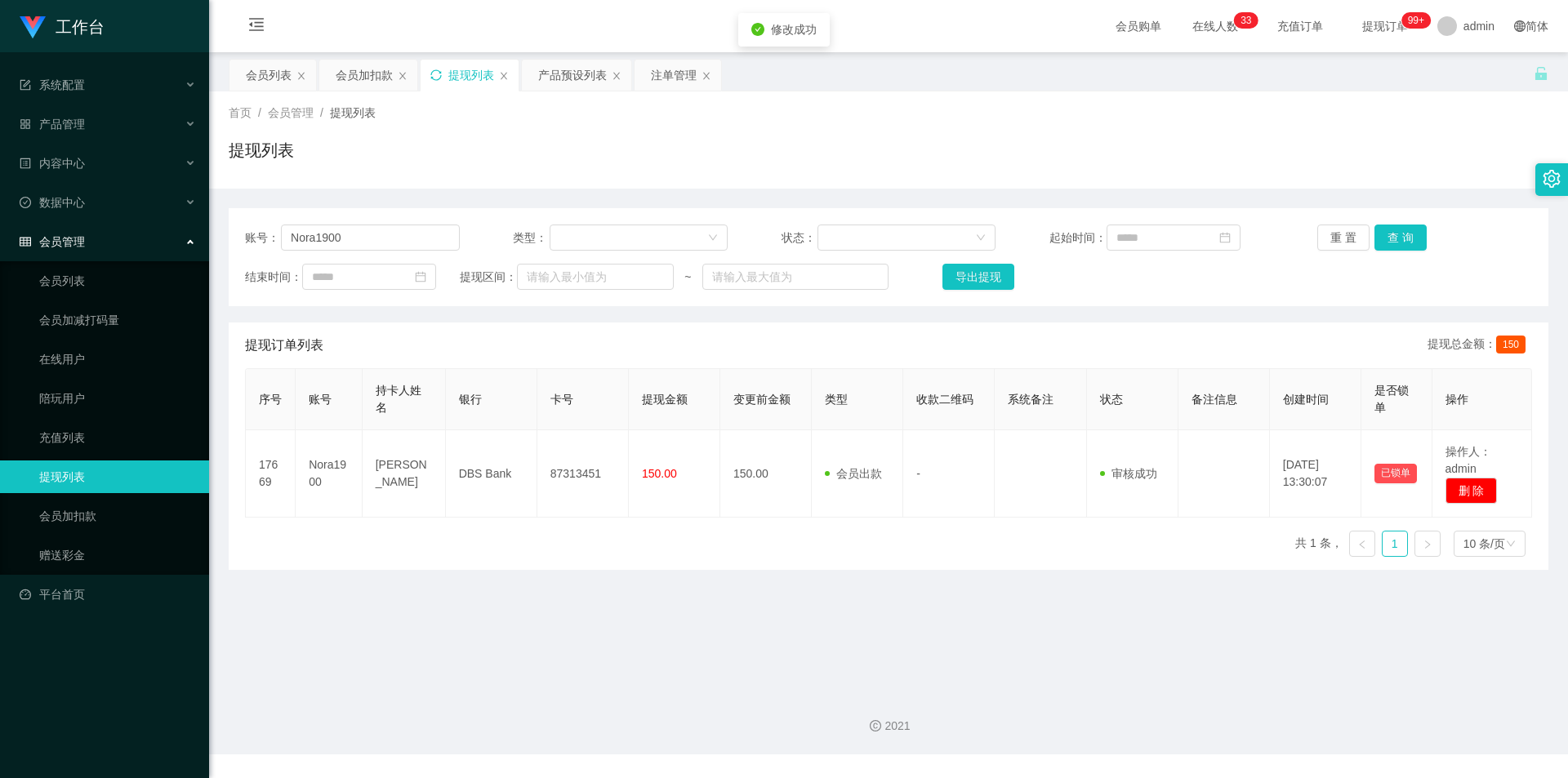
click at [1272, 129] on div "首页 / 会员管理 / 提现列表 / 提现列表" at bounding box center [889, 140] width 1320 height 71
drag, startPoint x: 363, startPoint y: 234, endPoint x: 0, endPoint y: 230, distance: 363.0
click at [0, 230] on section "工作台 系统配置 产品管理 产品列表 产品预设列表 开奖记录 注单管理 即时注单 内容中心 数据中心 会员管理 会员列表 会员加减打码量 在线用户 陪玩用户 …" at bounding box center [784, 377] width 1568 height 754
paste input "116463536"
type input "1164635360"
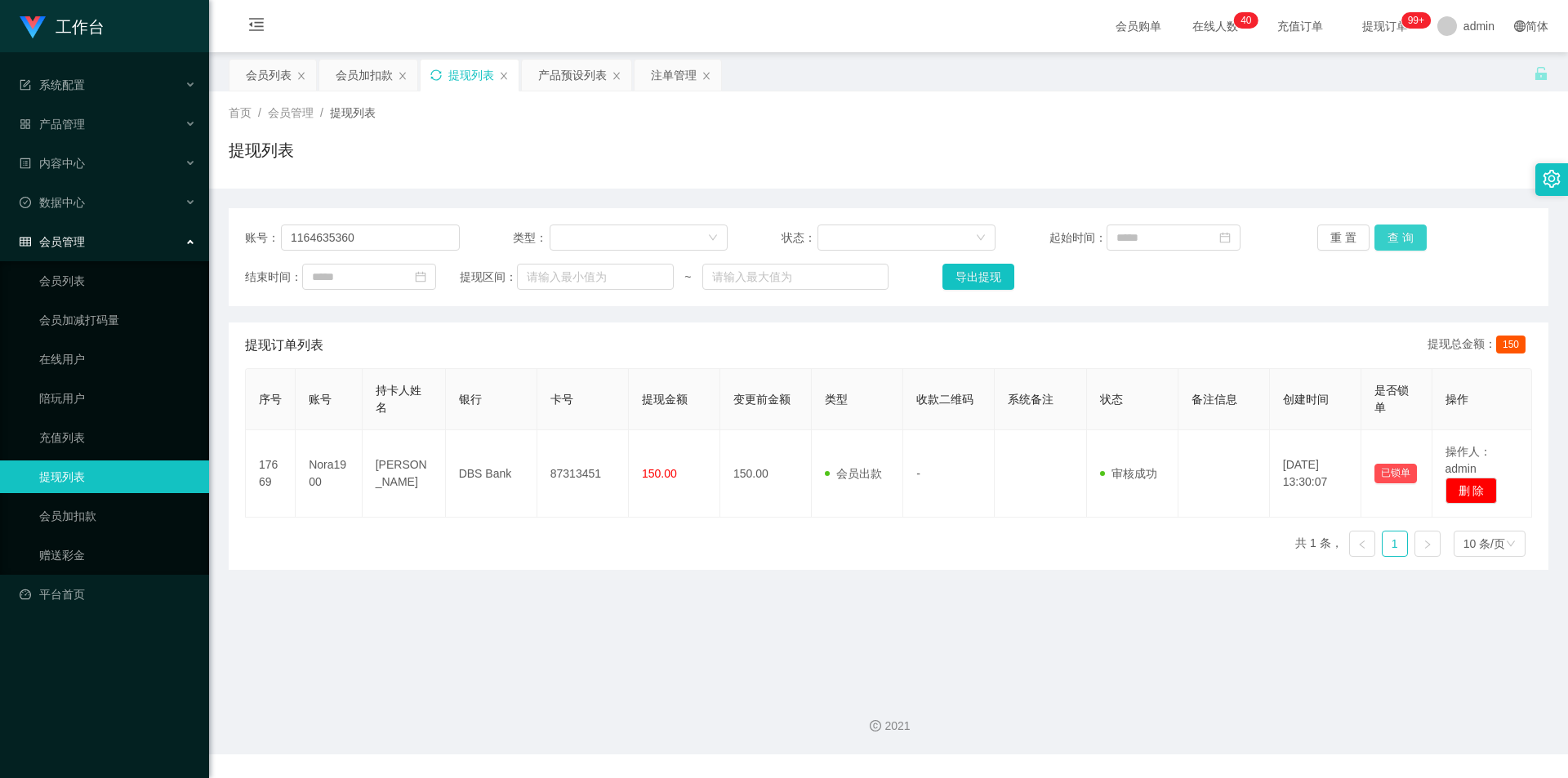
click at [1395, 227] on button "查 询" at bounding box center [1400, 237] width 52 height 26
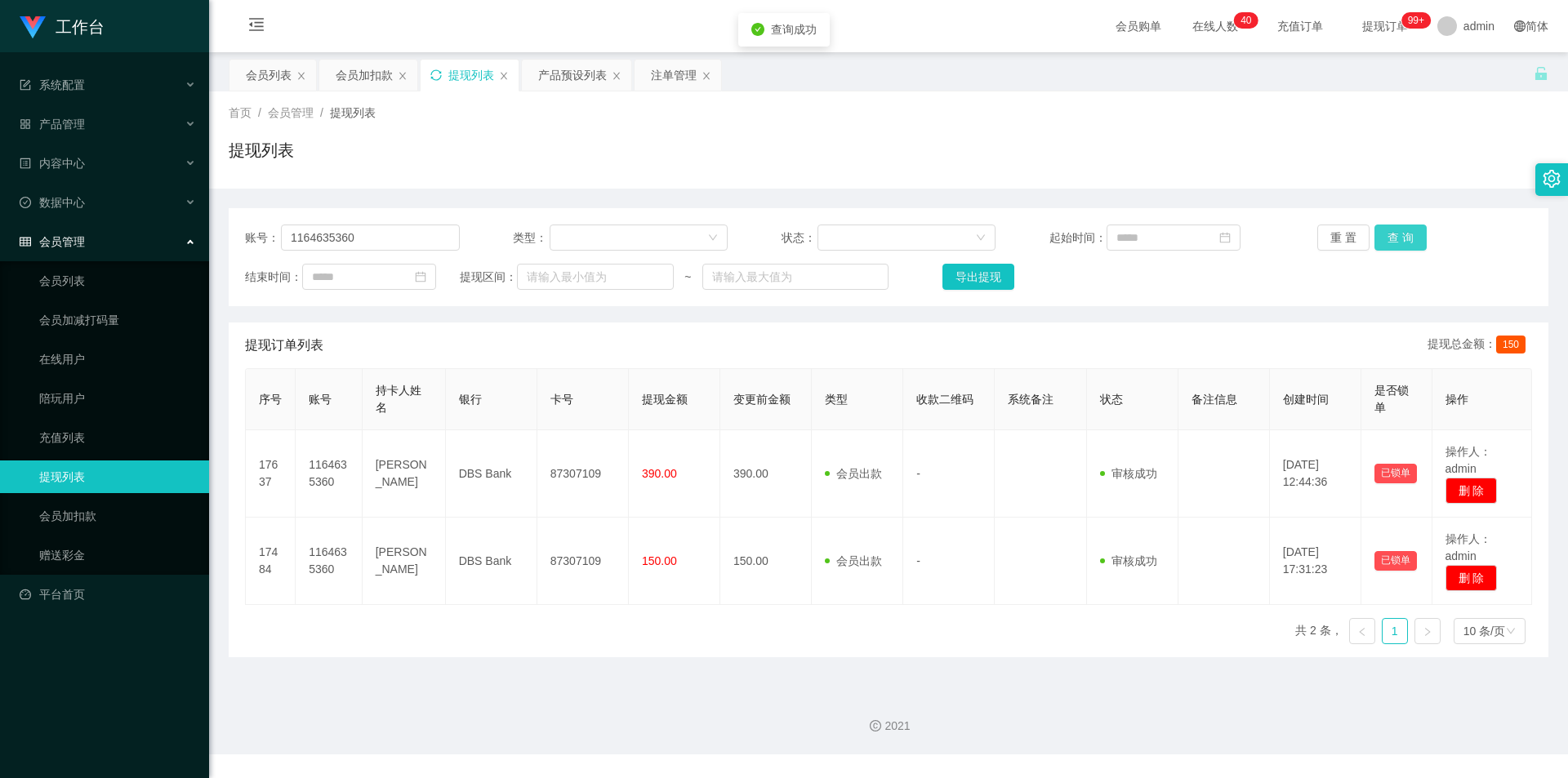
click at [1395, 227] on button "查 询" at bounding box center [1400, 237] width 52 height 26
click at [1379, 176] on div "首页 / 会员管理 / 提现列表 / 提现列表" at bounding box center [889, 140] width 1359 height 97
click at [1380, 174] on div "提现列表" at bounding box center [889, 156] width 1320 height 37
click at [266, 77] on div "会员列表" at bounding box center [268, 75] width 45 height 31
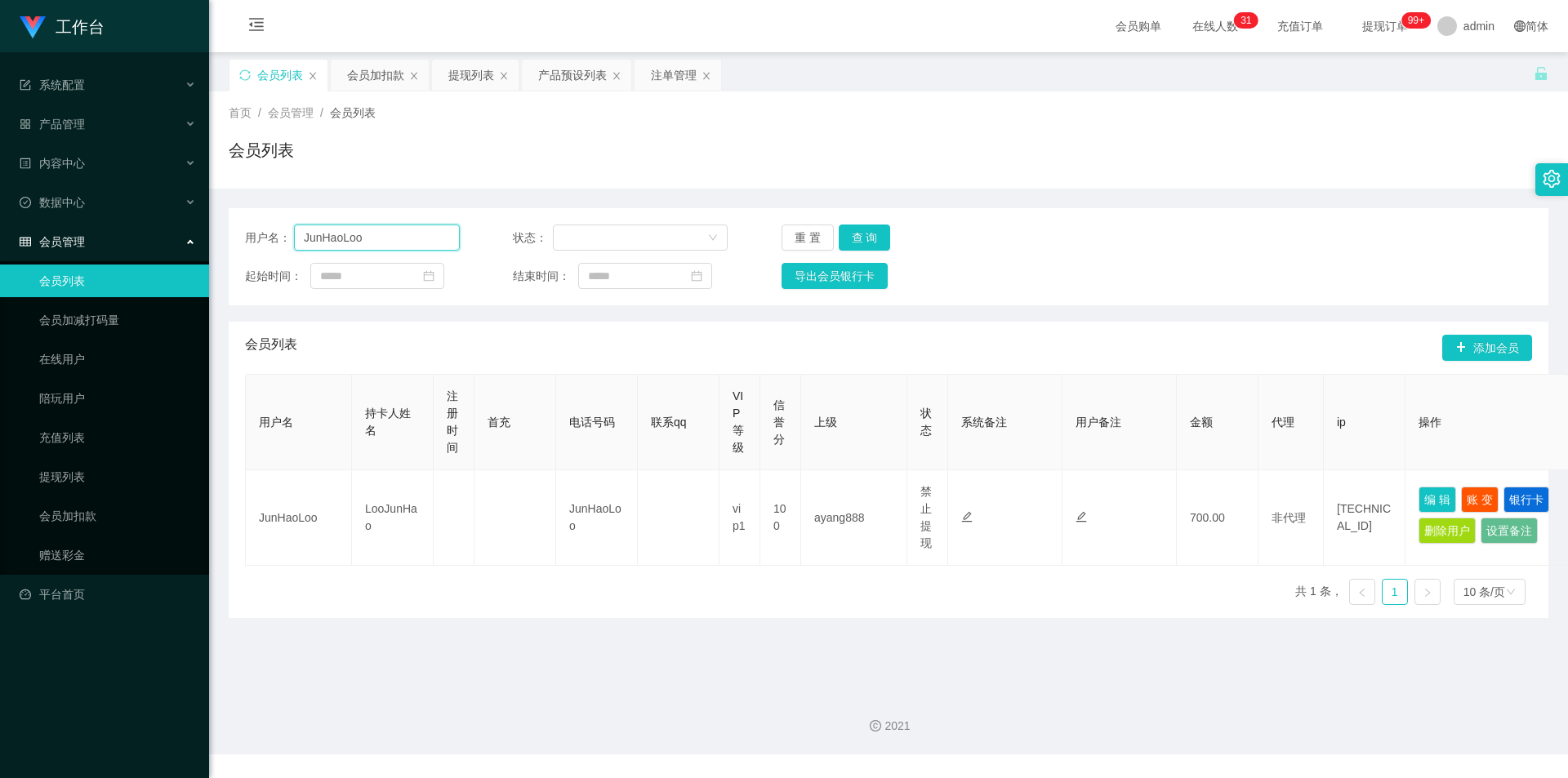
drag, startPoint x: 376, startPoint y: 230, endPoint x: 222, endPoint y: 214, distance: 154.8
click at [0, 232] on section "工作台 系统配置 产品管理 产品列表 产品预设列表 开奖记录 注单管理 即时注单 内容中心 数据中心 会员管理 会员列表 会员加减打码量 在线用户 陪玩用户 …" at bounding box center [784, 377] width 1568 height 754
paste input "Nora1900"
type input "Nora1900"
click at [855, 228] on button "查 询" at bounding box center [864, 237] width 52 height 26
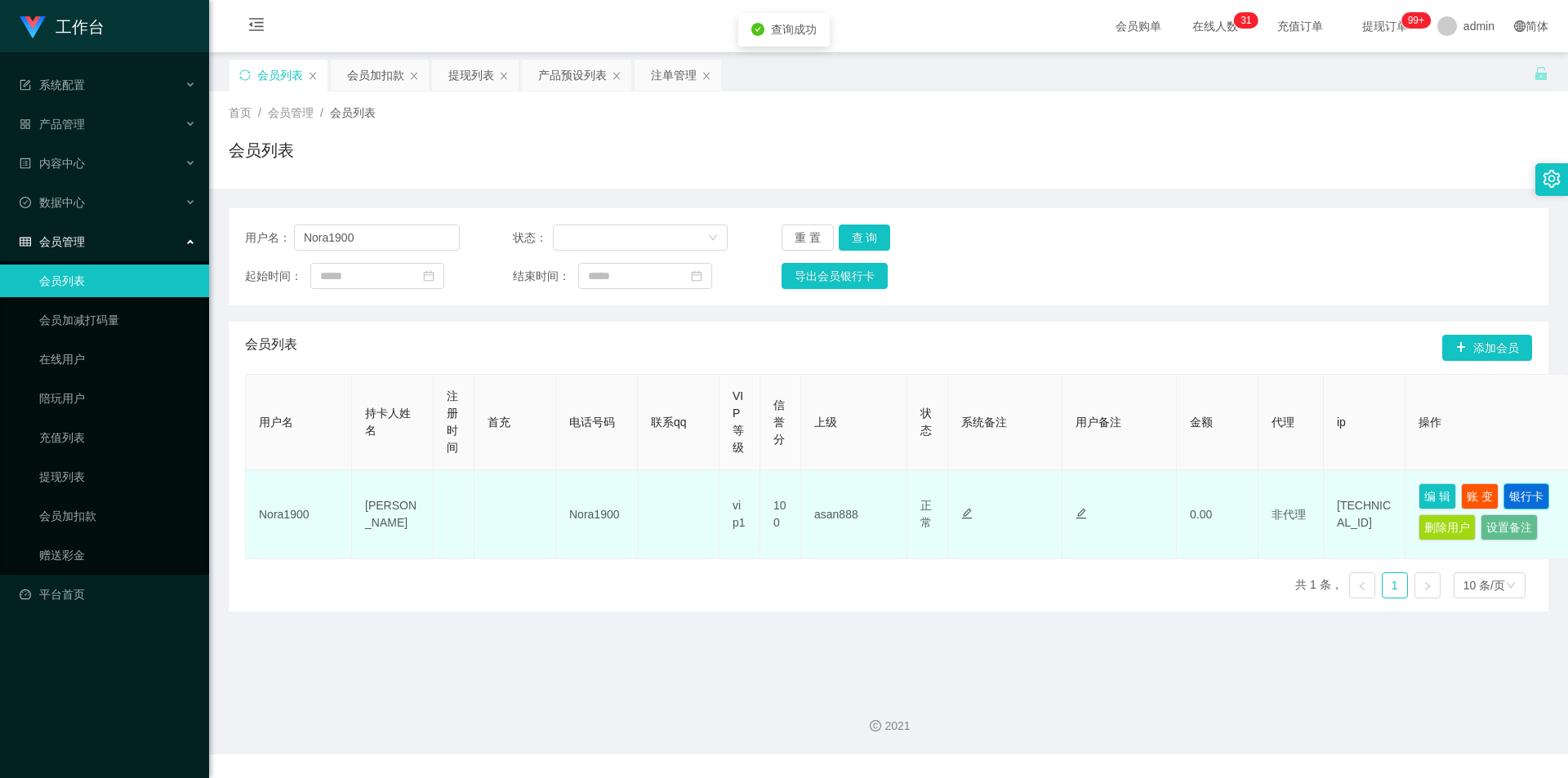
click at [1519, 492] on button "银行卡" at bounding box center [1525, 496] width 45 height 26
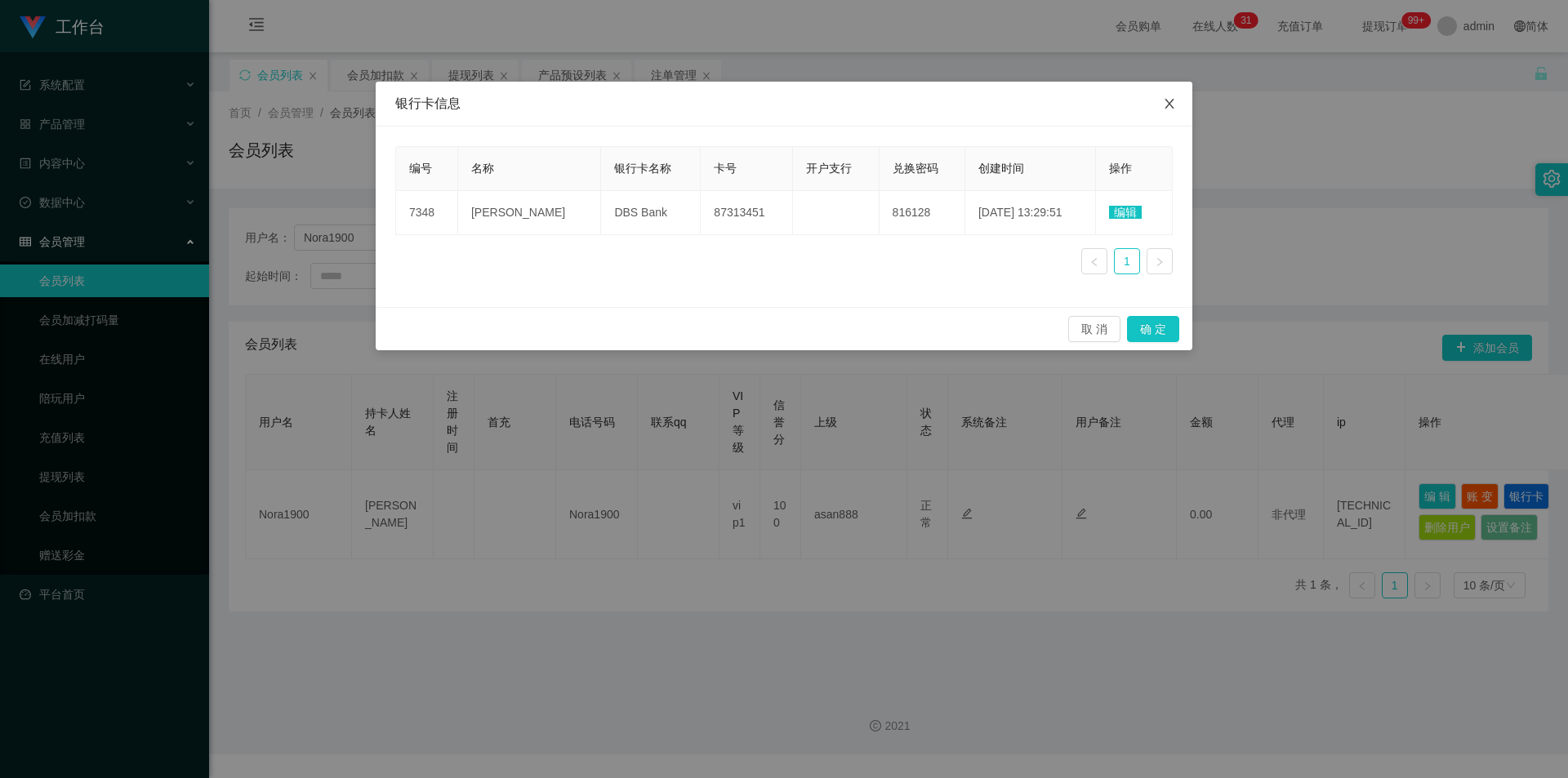
click at [1161, 106] on span "Close" at bounding box center [1169, 104] width 45 height 45
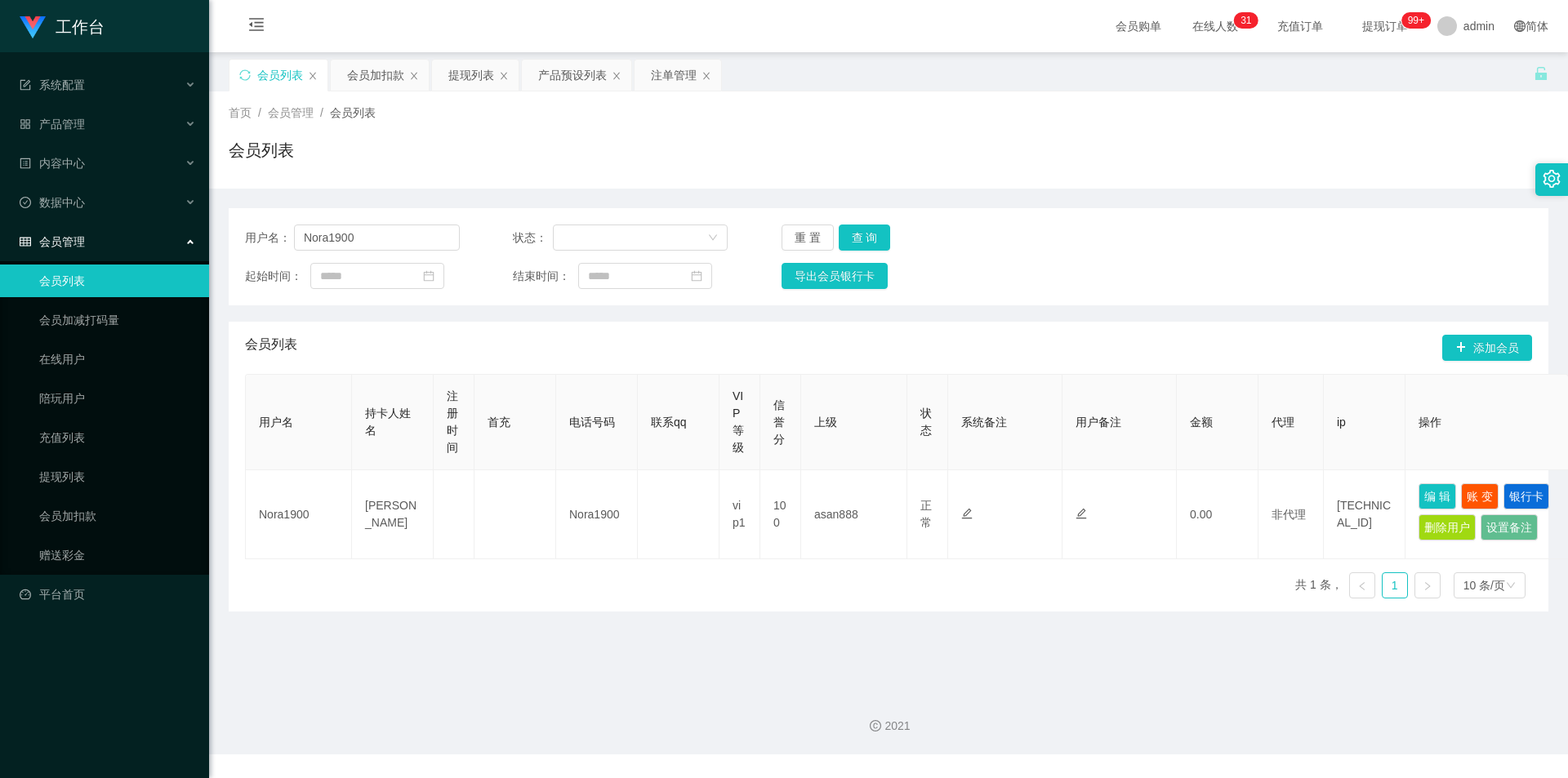
click at [1292, 116] on div "首页 / 会员管理 / 会员列表 /" at bounding box center [889, 113] width 1320 height 17
click at [468, 75] on div "提现列表" at bounding box center [470, 75] width 45 height 31
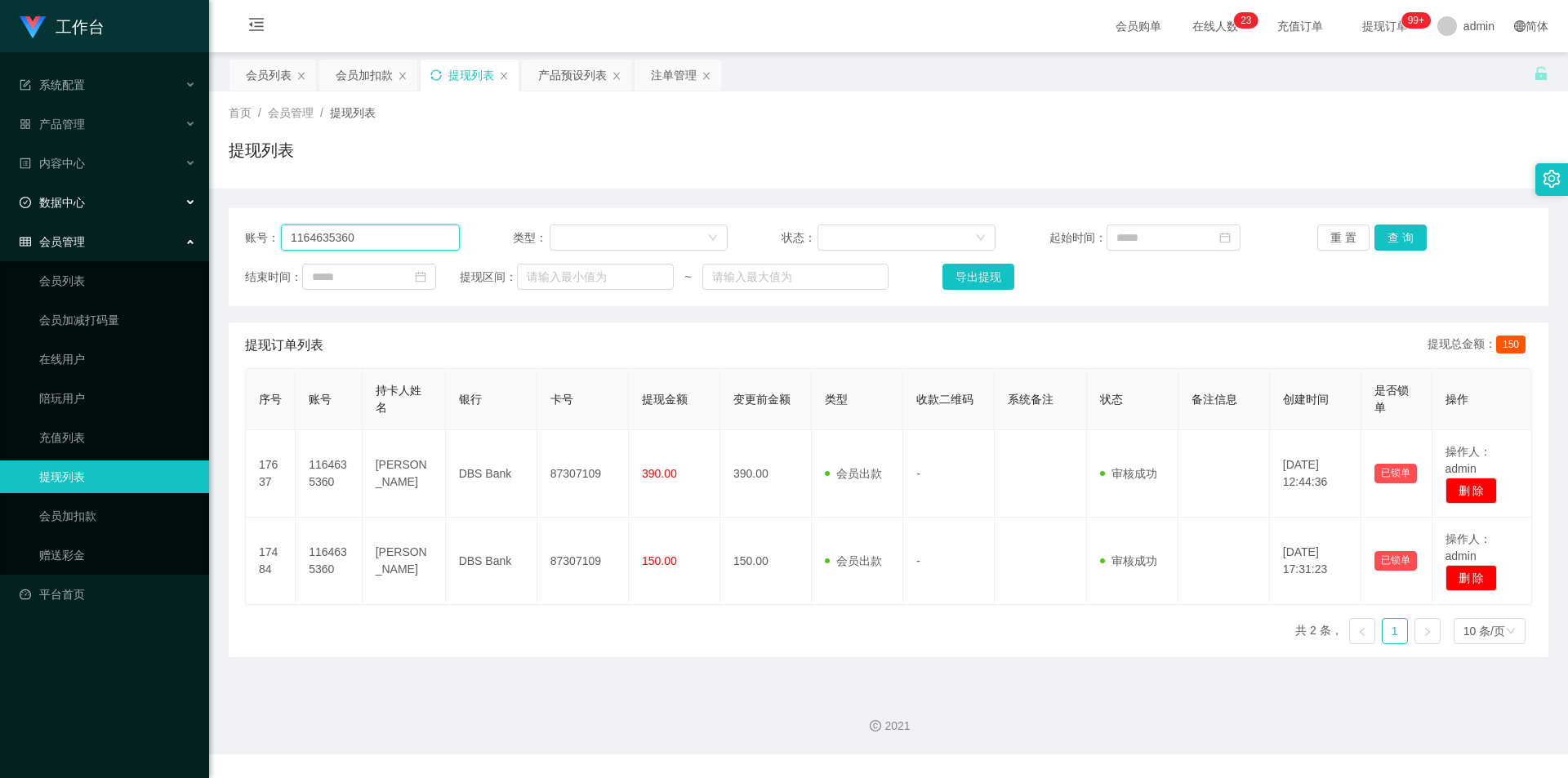
drag, startPoint x: 0, startPoint y: 209, endPoint x: 0, endPoint y: 188, distance: 21.0
click at [0, 188] on section "工作台 系统配置 产品管理 产品列表 产品预设列表 开奖记录 注单管理 即时注单 内容中心 数据中心 会员管理 会员列表 会员加减打码量 在线用户 陪玩用户 …" at bounding box center [784, 377] width 1568 height 754
type input "v"
type input "yck0838"
click at [1395, 235] on button "查 询" at bounding box center [1400, 237] width 52 height 26
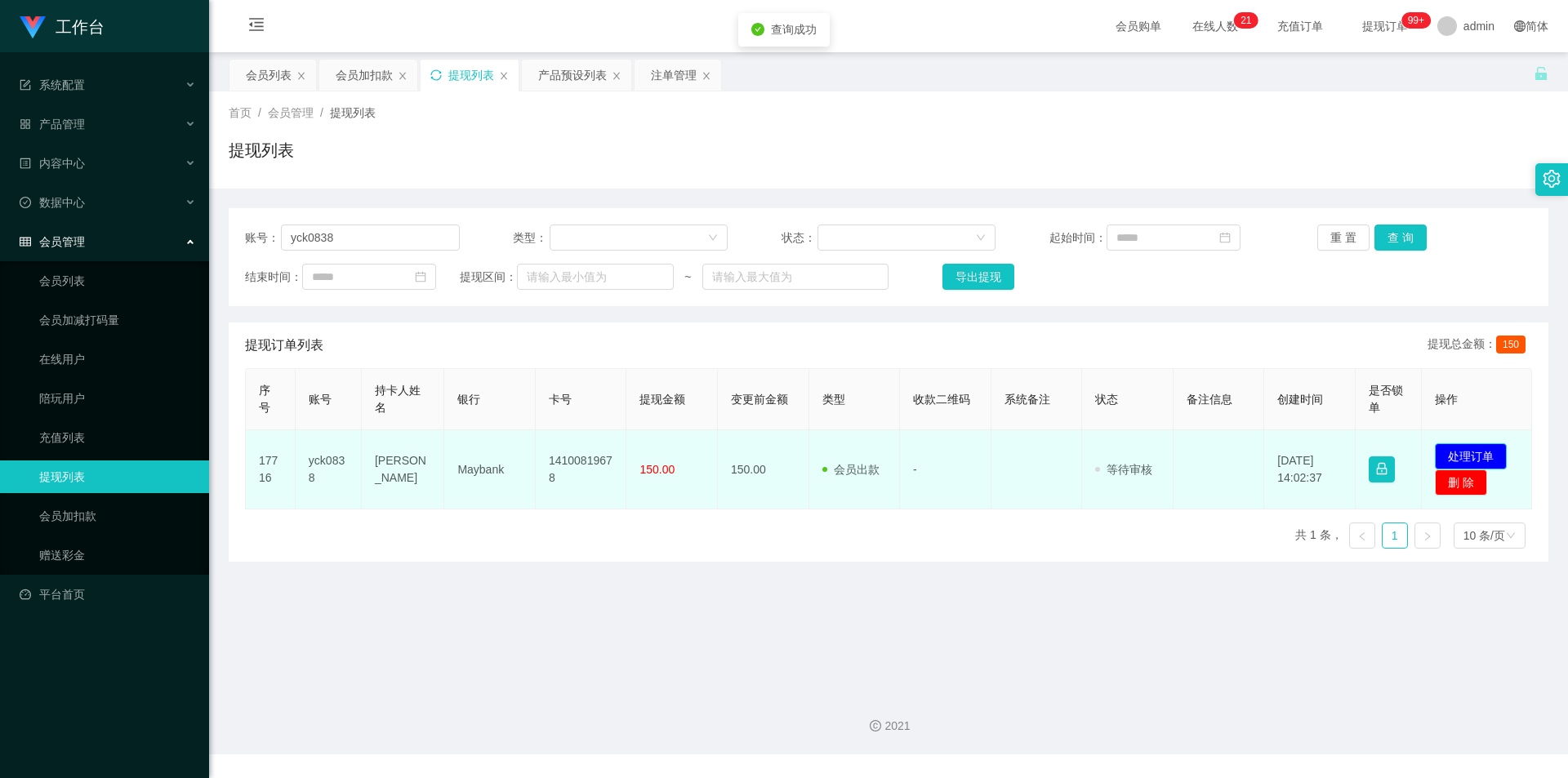
click at [1454, 448] on button "处理订单" at bounding box center [1470, 456] width 72 height 26
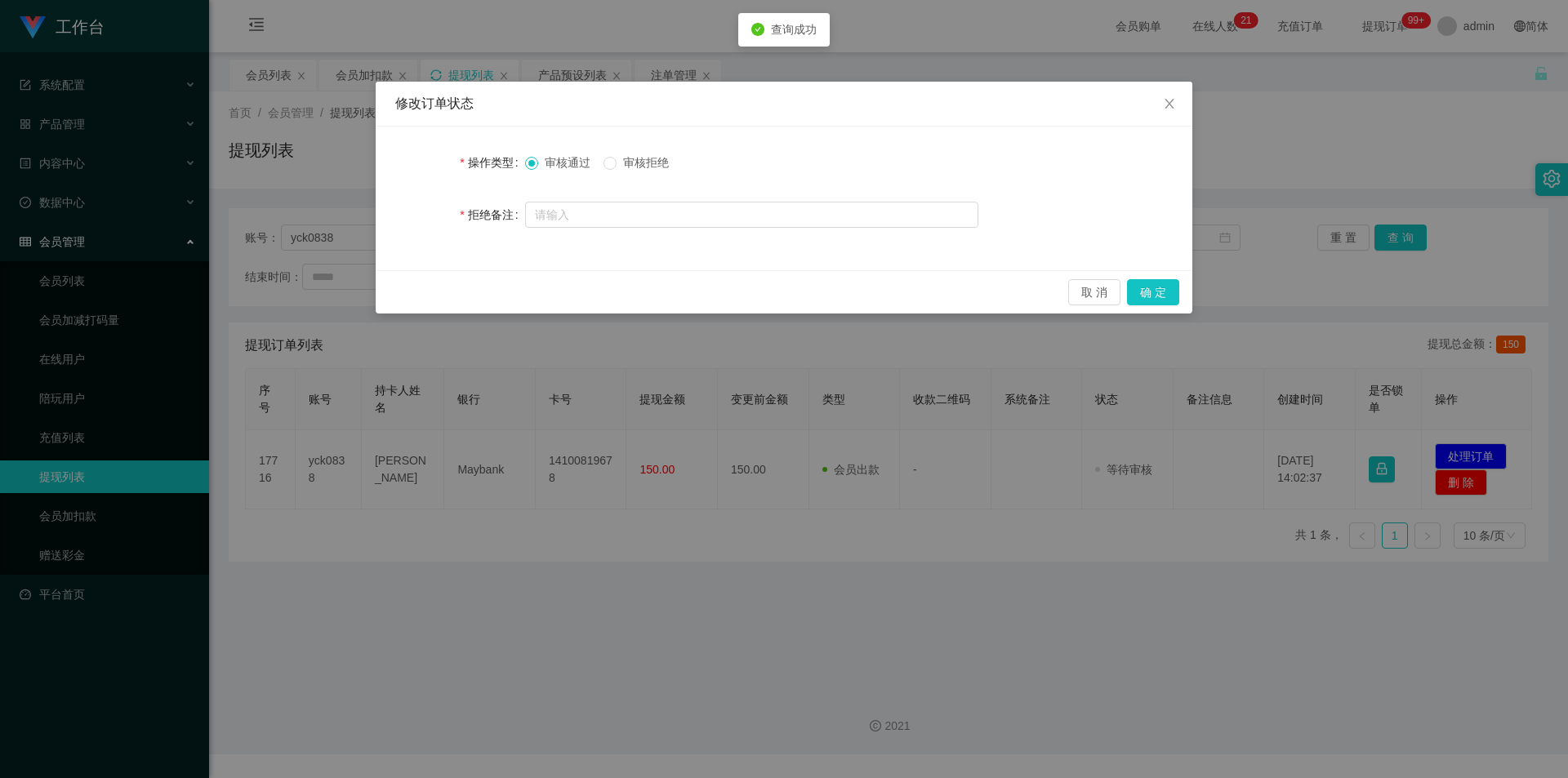
drag, startPoint x: 824, startPoint y: 517, endPoint x: 769, endPoint y: 521, distance: 55.1
click at [824, 517] on div "修改订单状态 操作类型 审核通过 审核拒绝 拒绝备注 取 消 确 定" at bounding box center [784, 389] width 1568 height 778
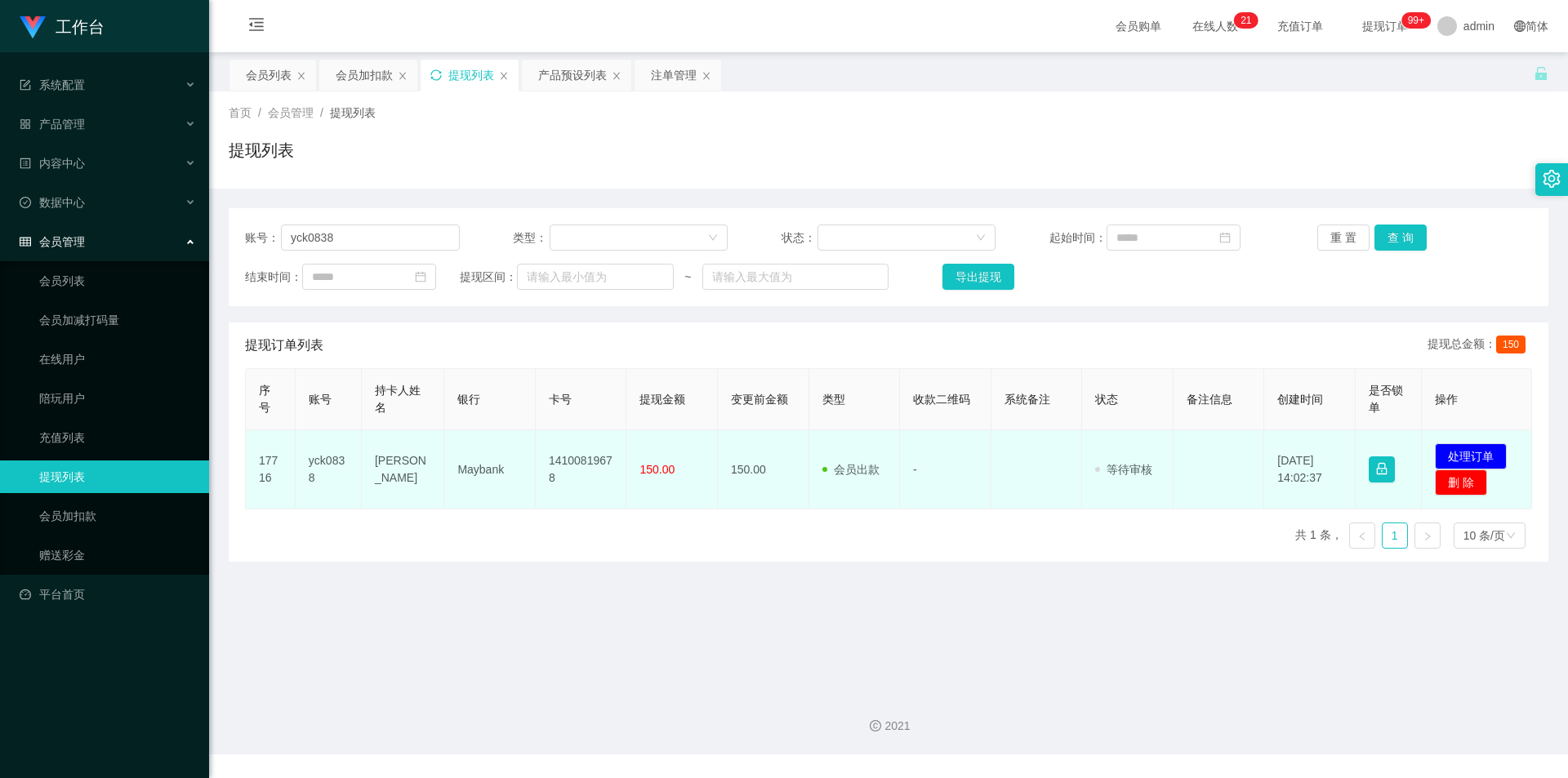
click at [574, 464] on td "14100819678" at bounding box center [581, 469] width 92 height 79
copy td "14100819678"
click at [474, 473] on td "Maybank" at bounding box center [489, 469] width 92 height 79
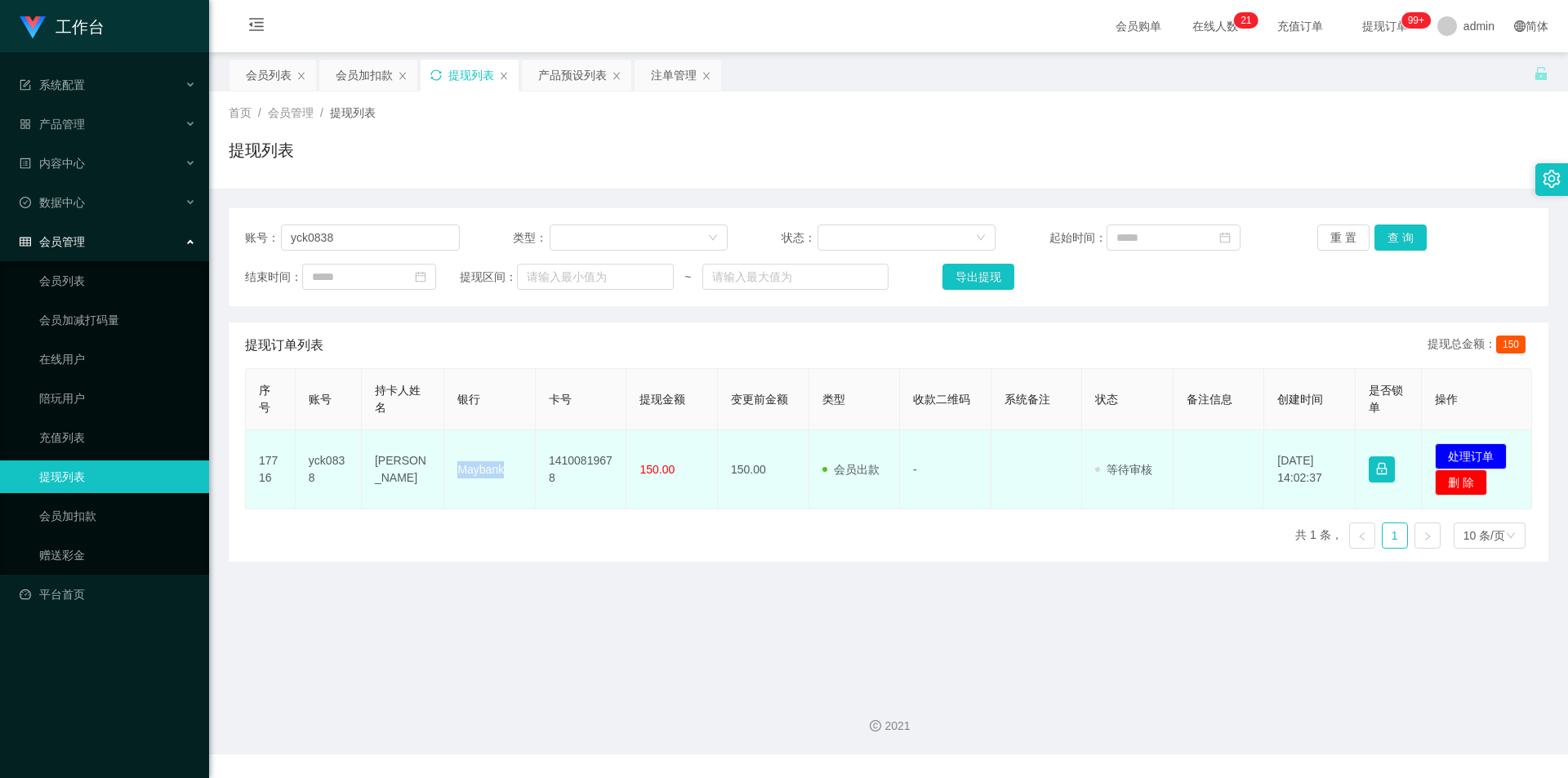
copy td "Maybank"
click at [386, 461] on td "[PERSON_NAME]" at bounding box center [403, 469] width 83 height 79
copy td "[PERSON_NAME]"
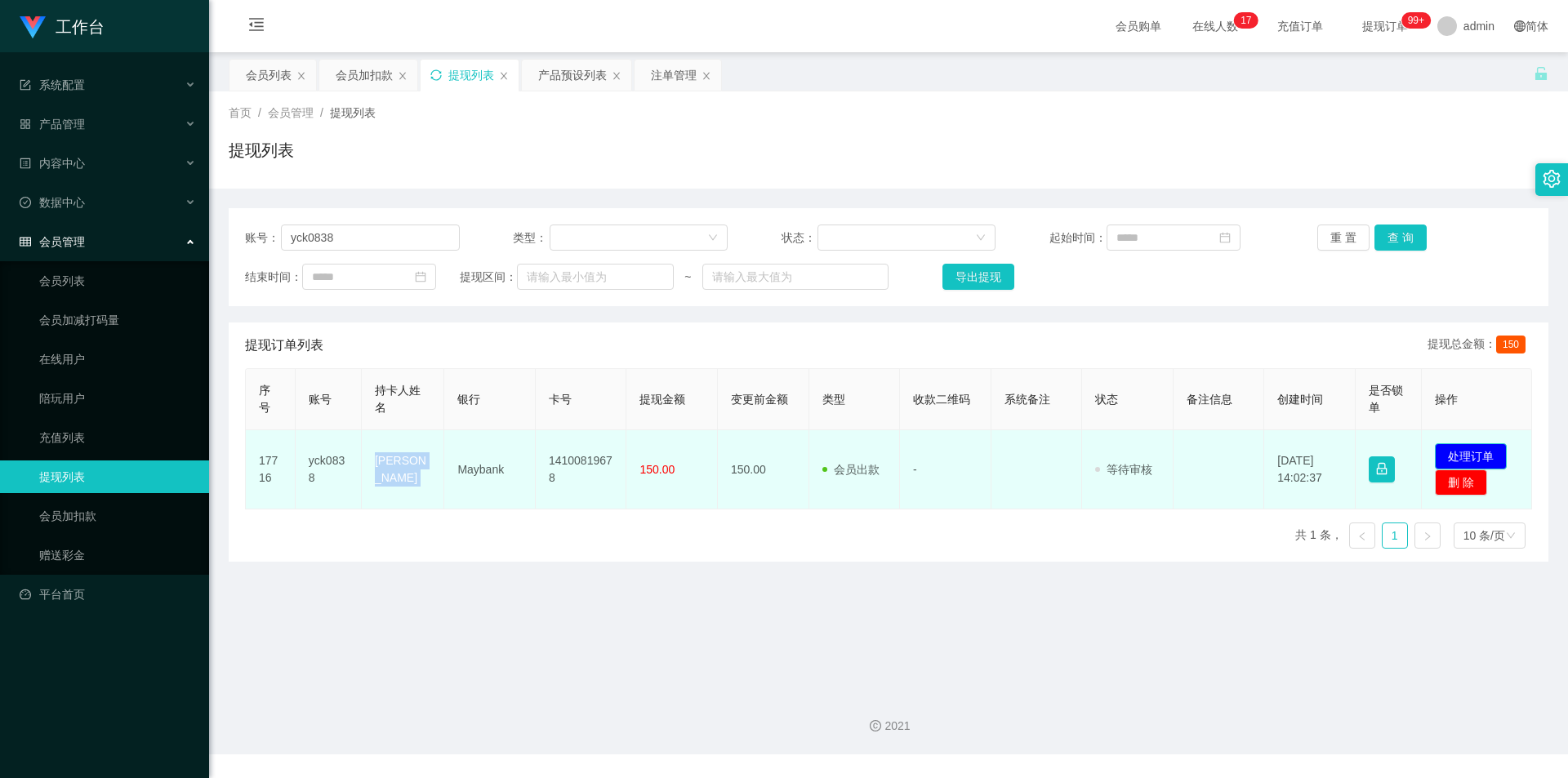
click at [1451, 444] on button "处理订单" at bounding box center [1470, 456] width 72 height 26
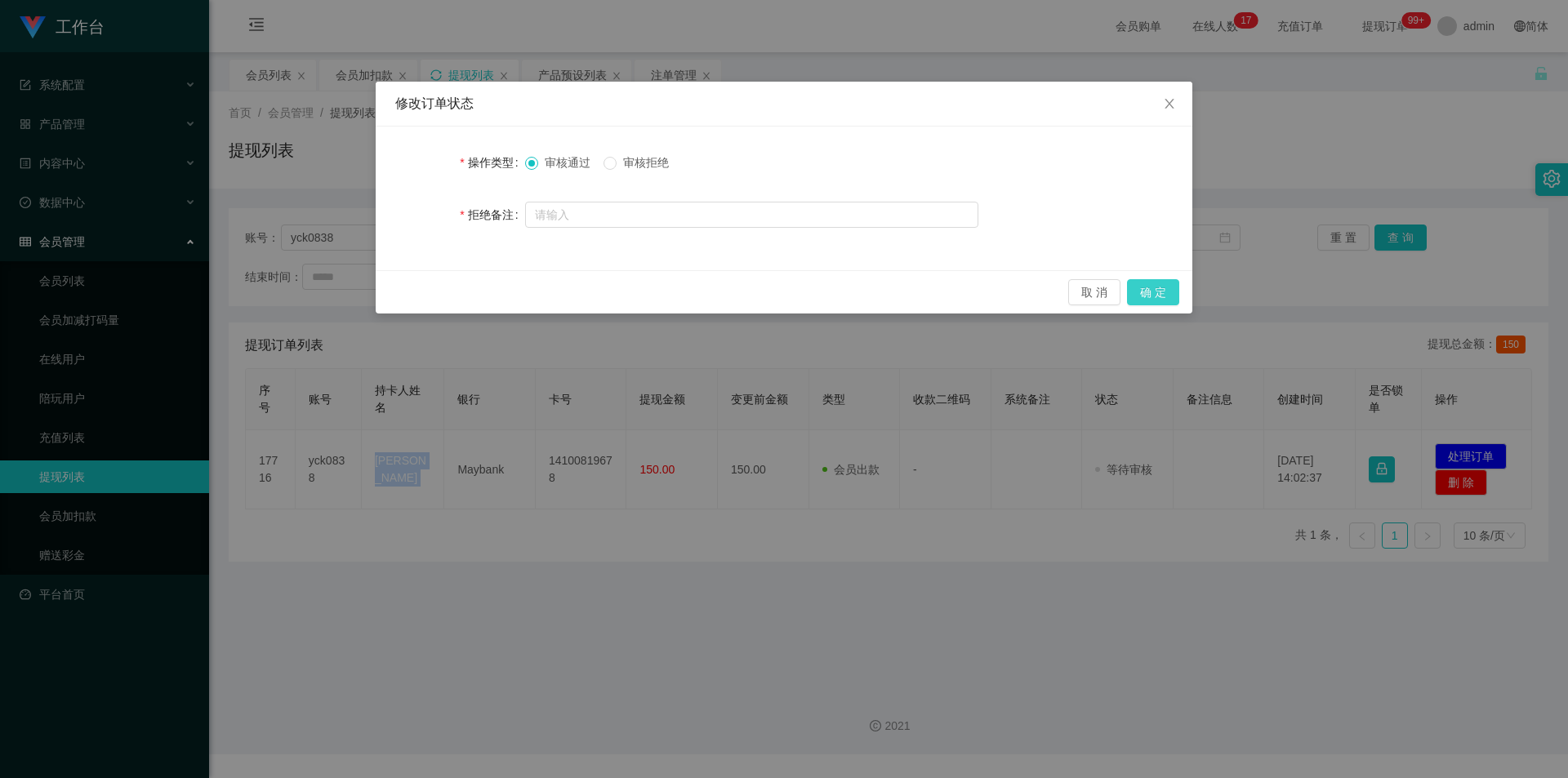
click at [1161, 290] on button "确 定" at bounding box center [1153, 292] width 52 height 26
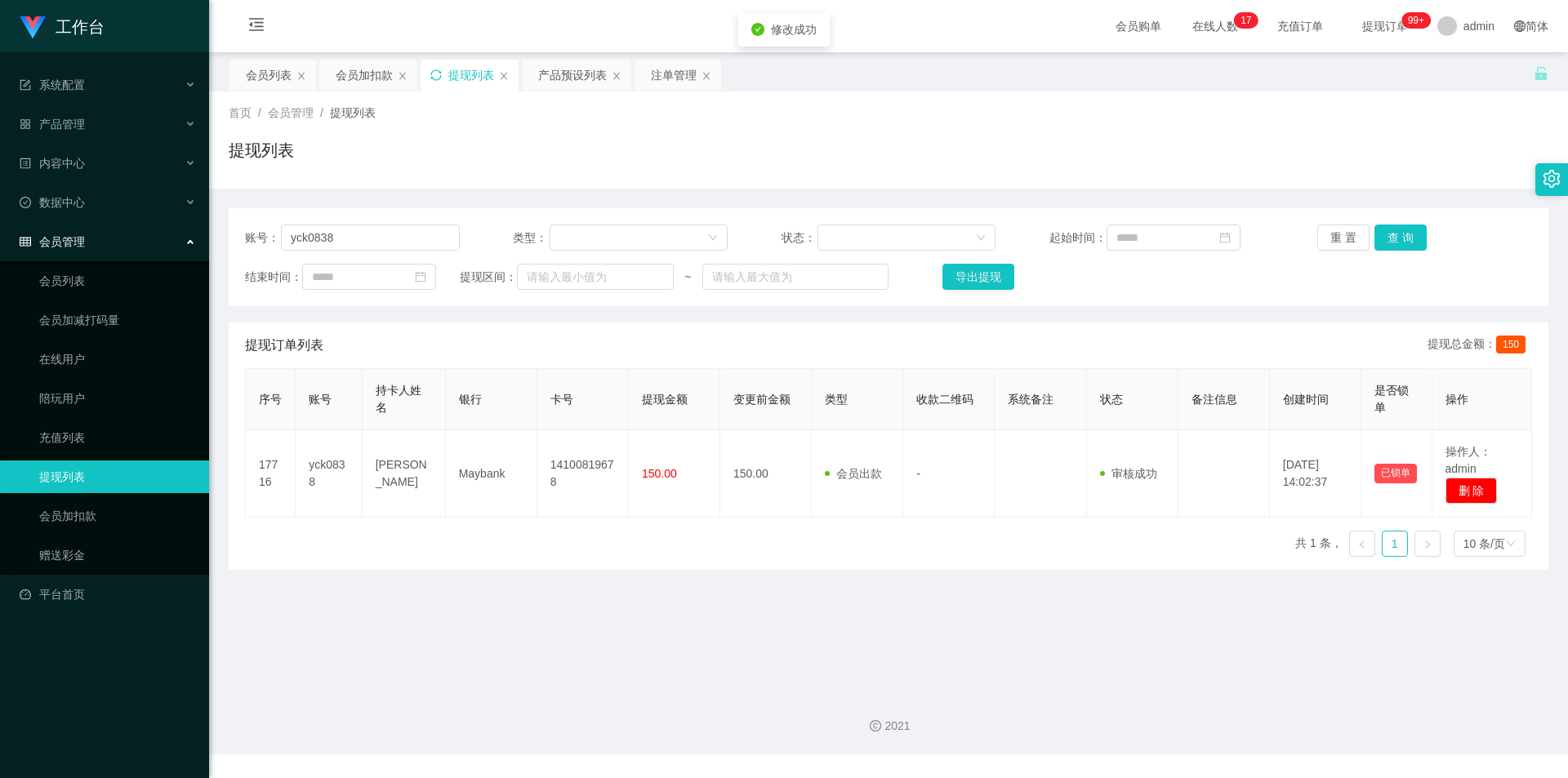
click at [1369, 158] on div "提现列表" at bounding box center [889, 156] width 1320 height 37
